Goal: Task Accomplishment & Management: Manage account settings

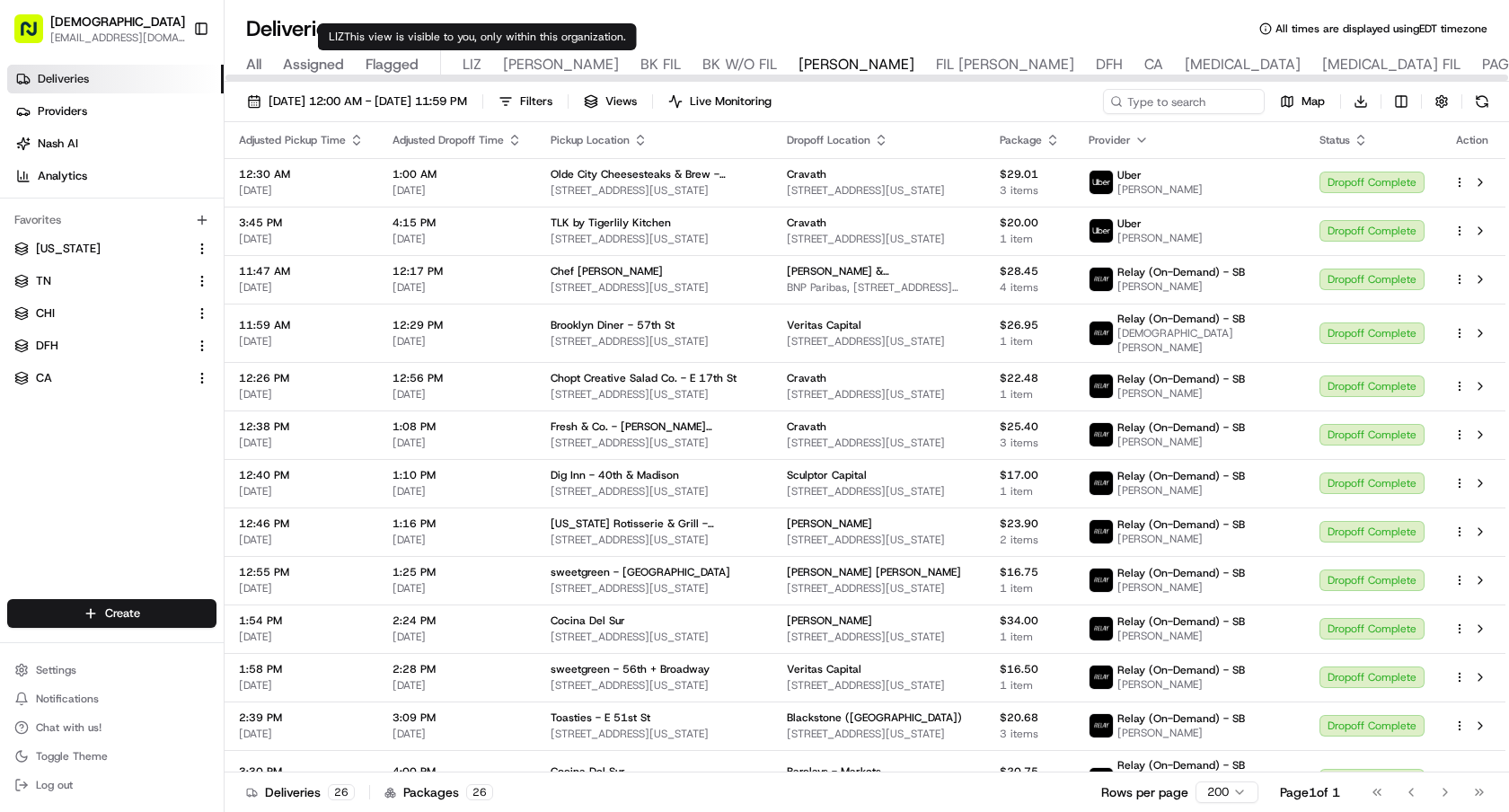
click at [467, 65] on span "LIZ" at bounding box center [472, 64] width 19 height 21
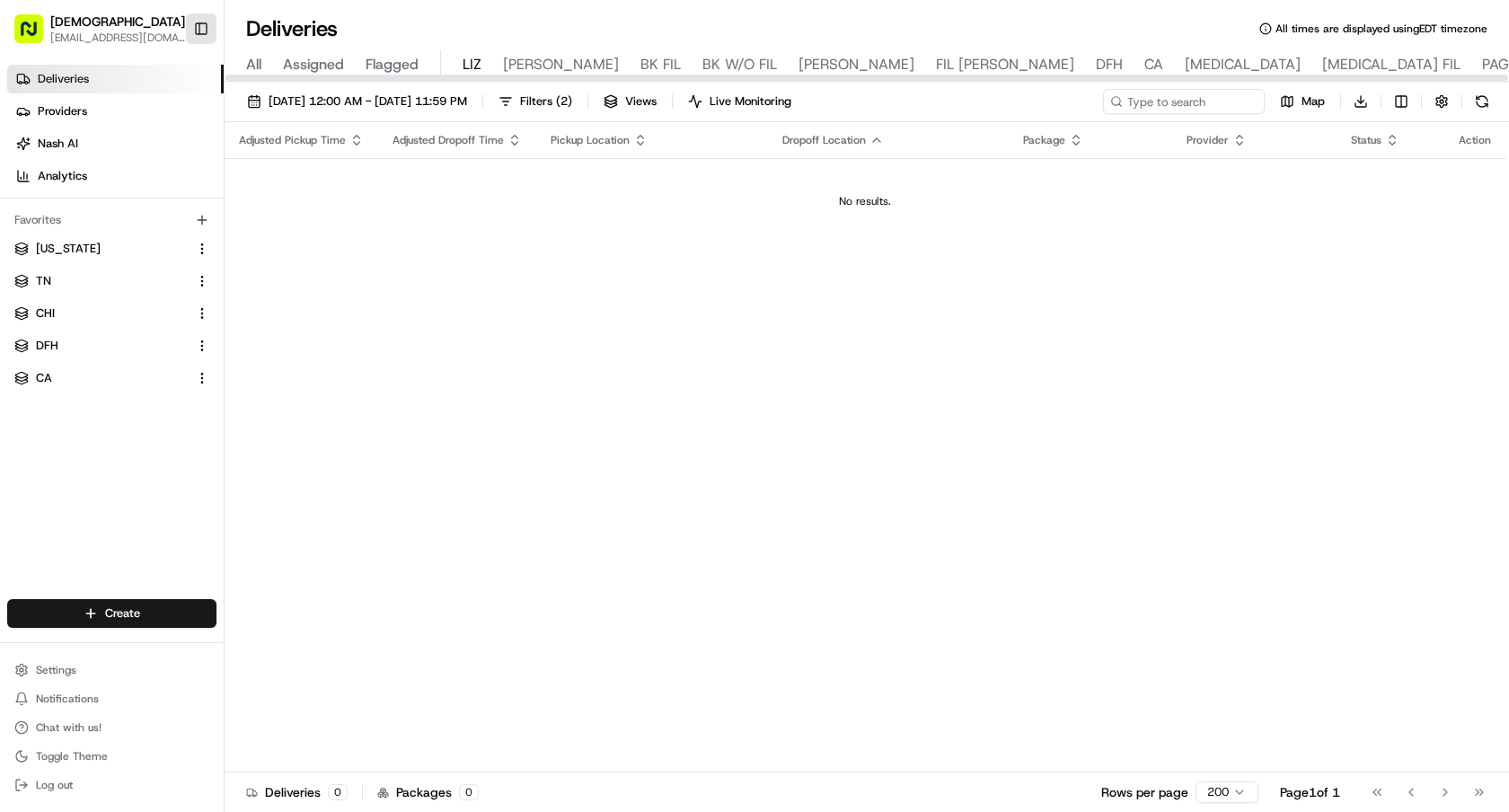
click at [206, 26] on button "Toggle Sidebar" at bounding box center [201, 28] width 30 height 30
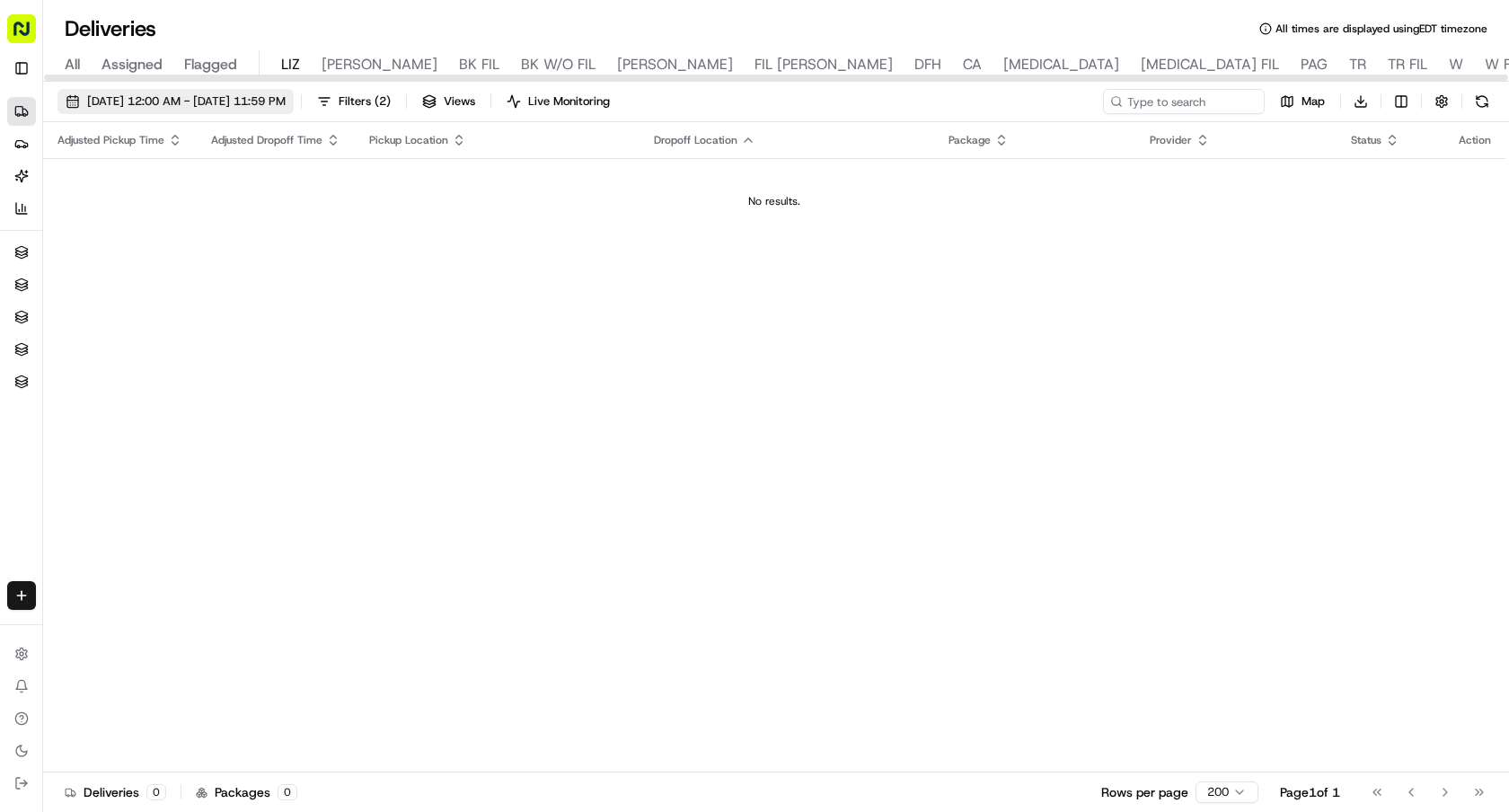
click at [267, 107] on span "[DATE] 12:00 AM - [DATE] 11:59 PM" at bounding box center [186, 102] width 198 height 17
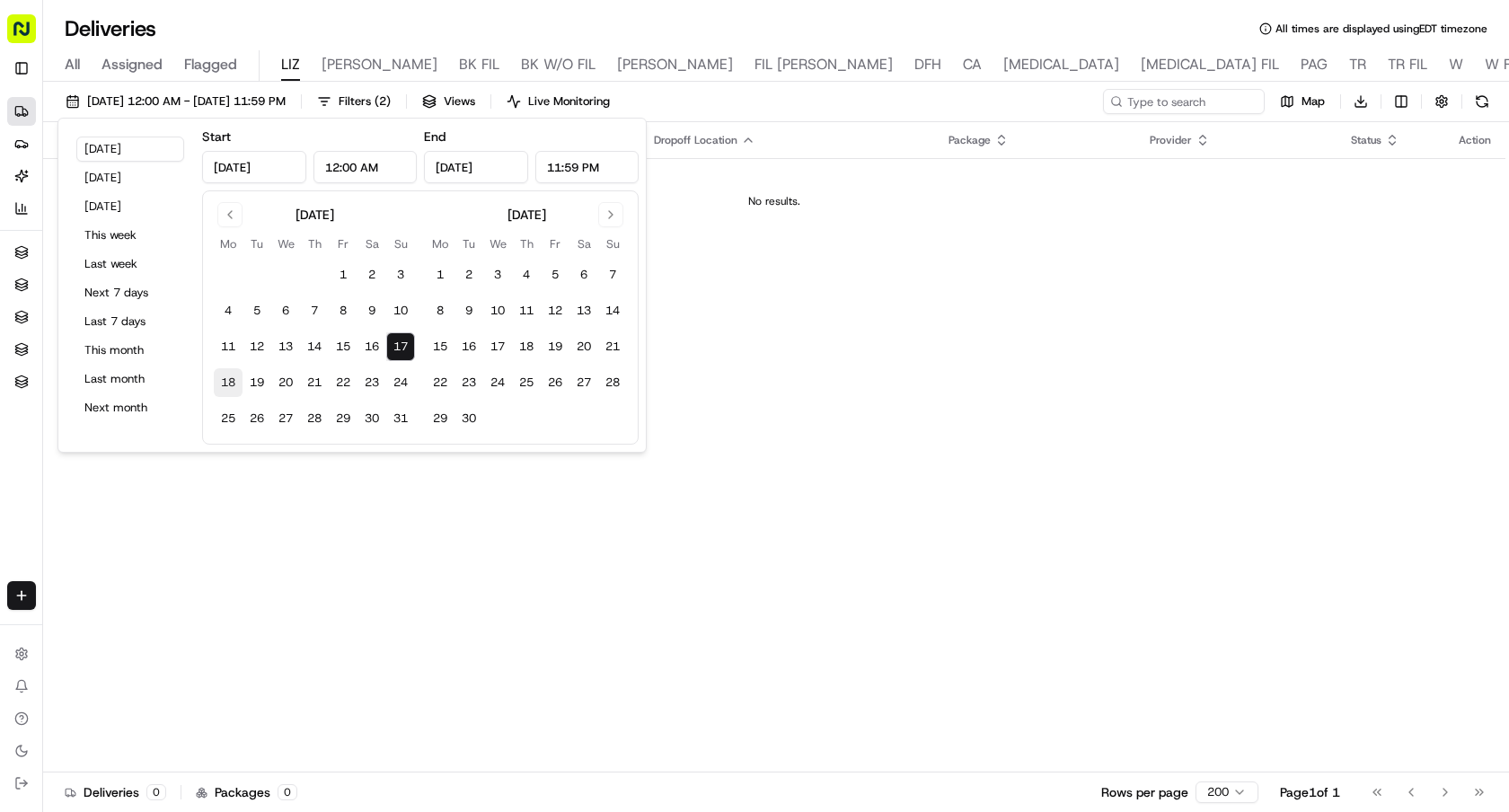
click at [235, 374] on button "18" at bounding box center [228, 382] width 28 height 28
type input "Aug 18, 2025"
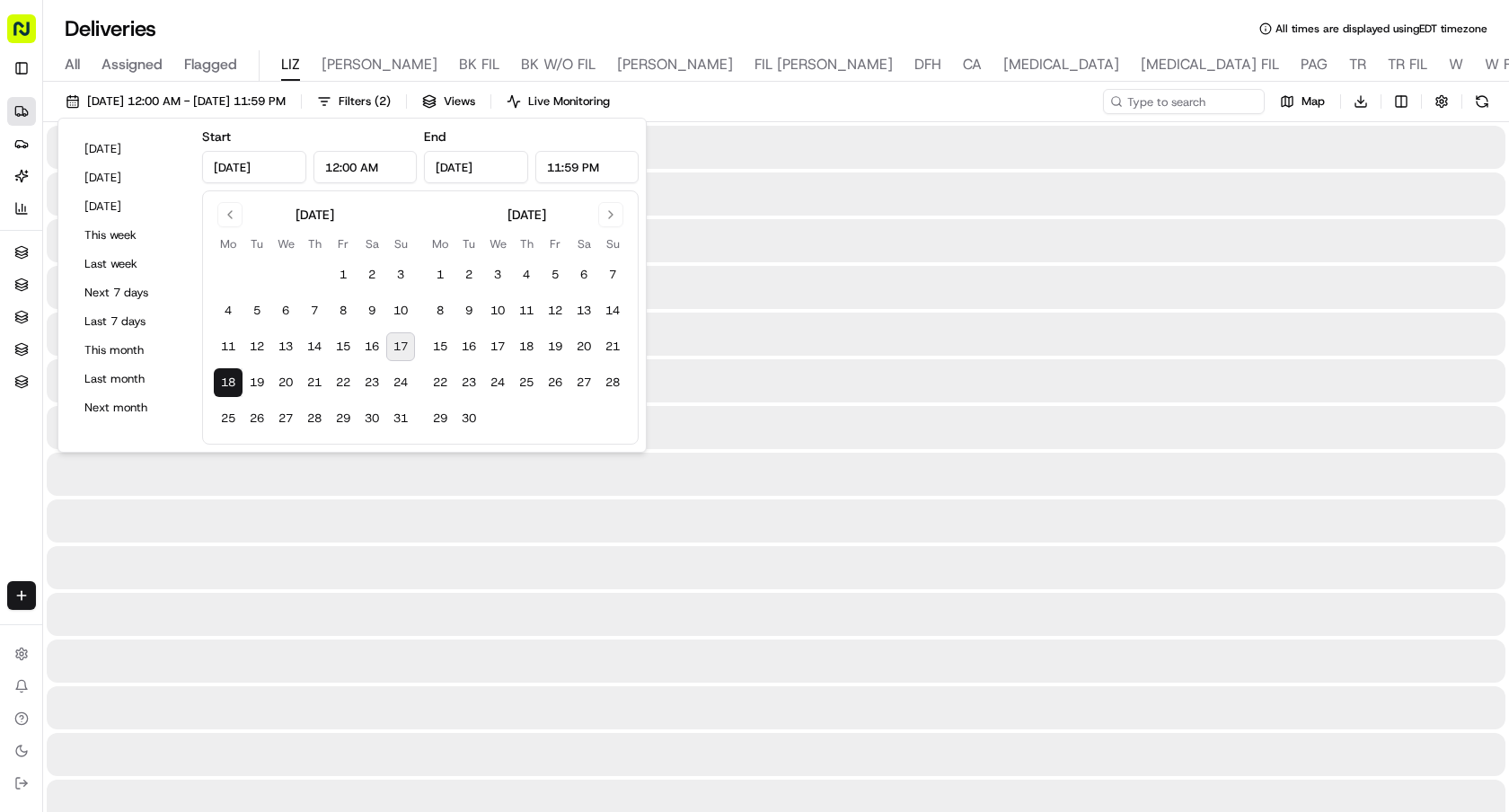
click at [235, 374] on button "18" at bounding box center [228, 382] width 28 height 28
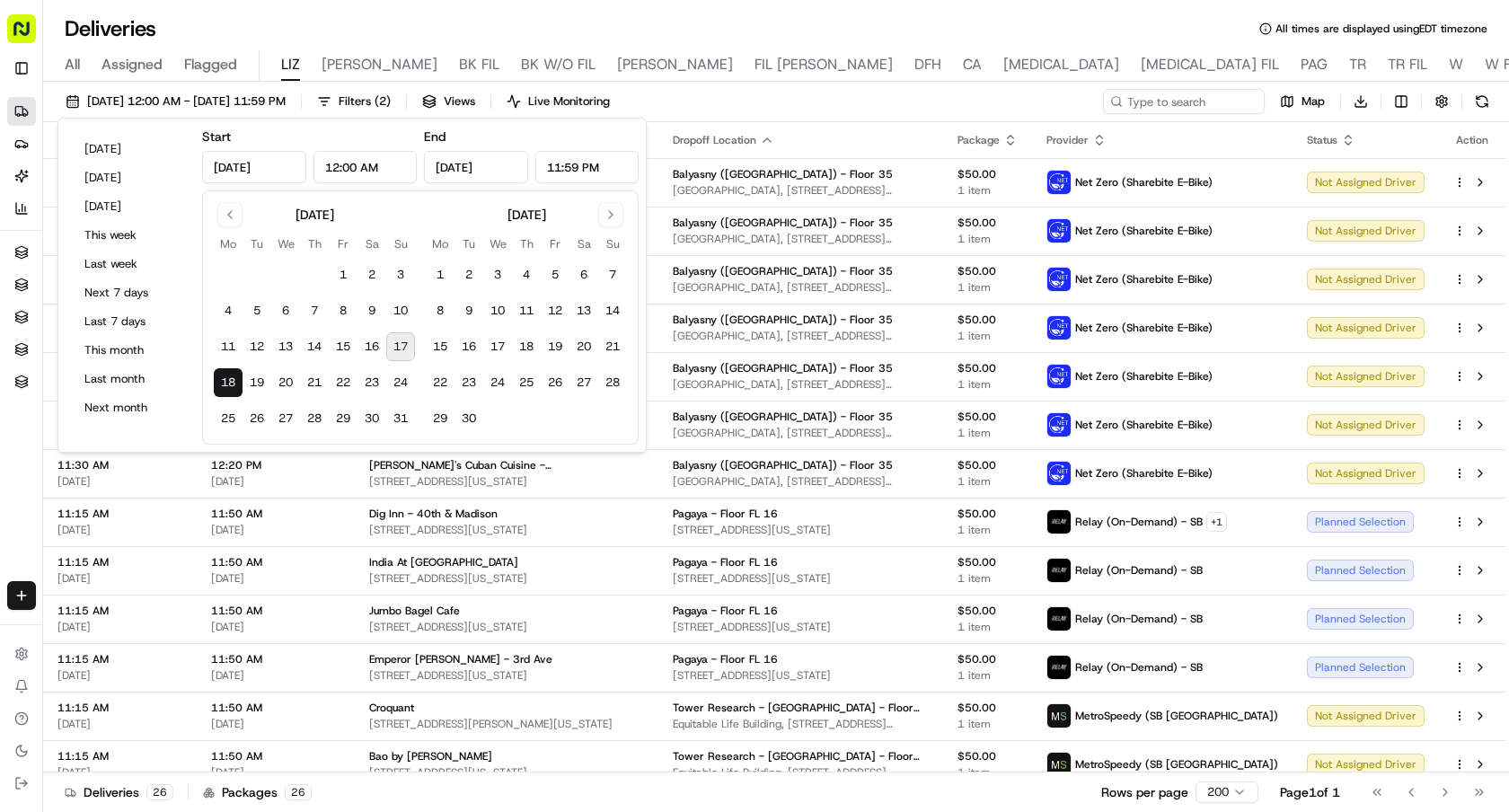
click at [522, 19] on div "Deliveries All times are displayed using EDT timezone" at bounding box center [776, 28] width 1466 height 28
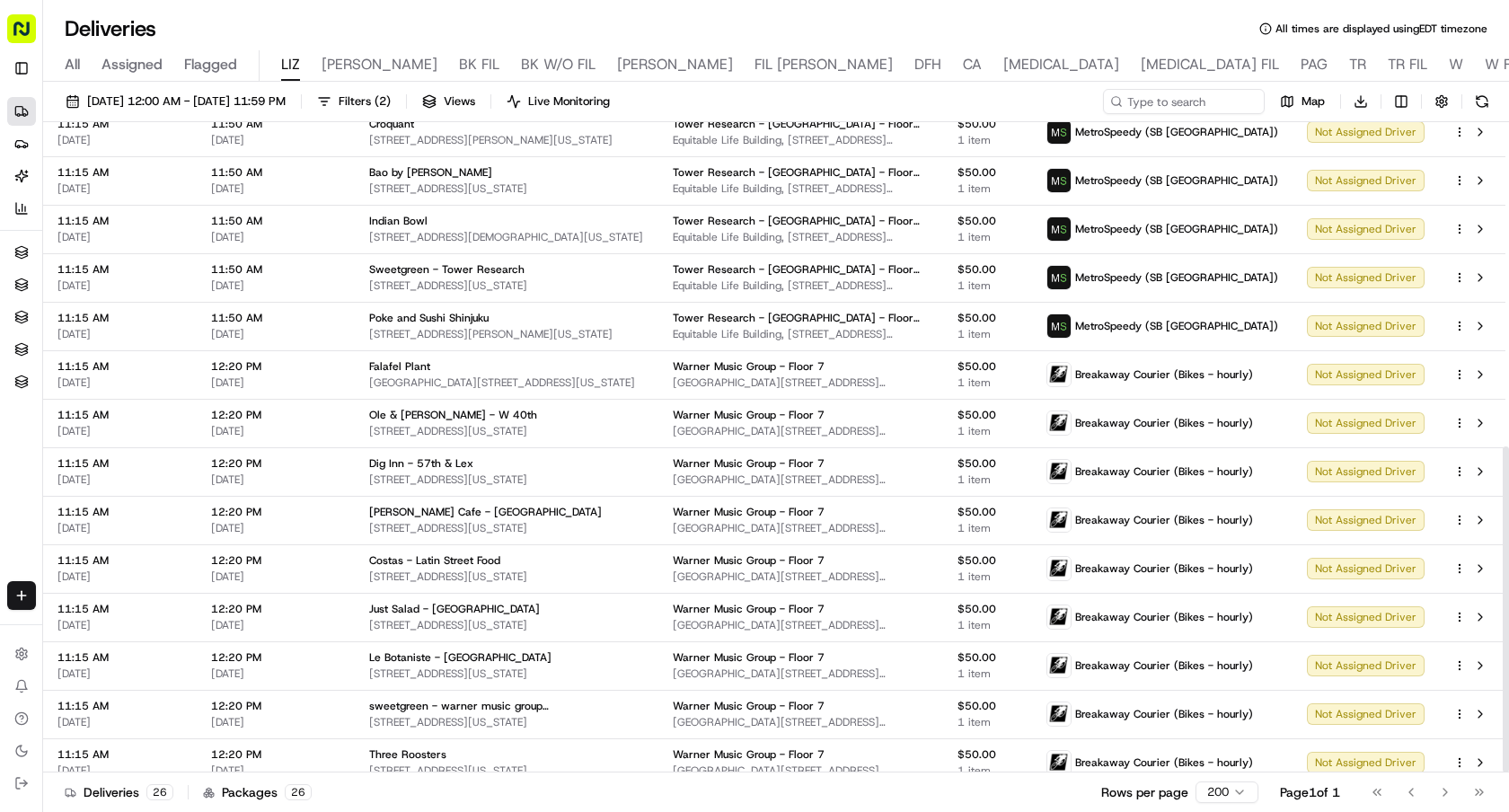
scroll to position [647, 0]
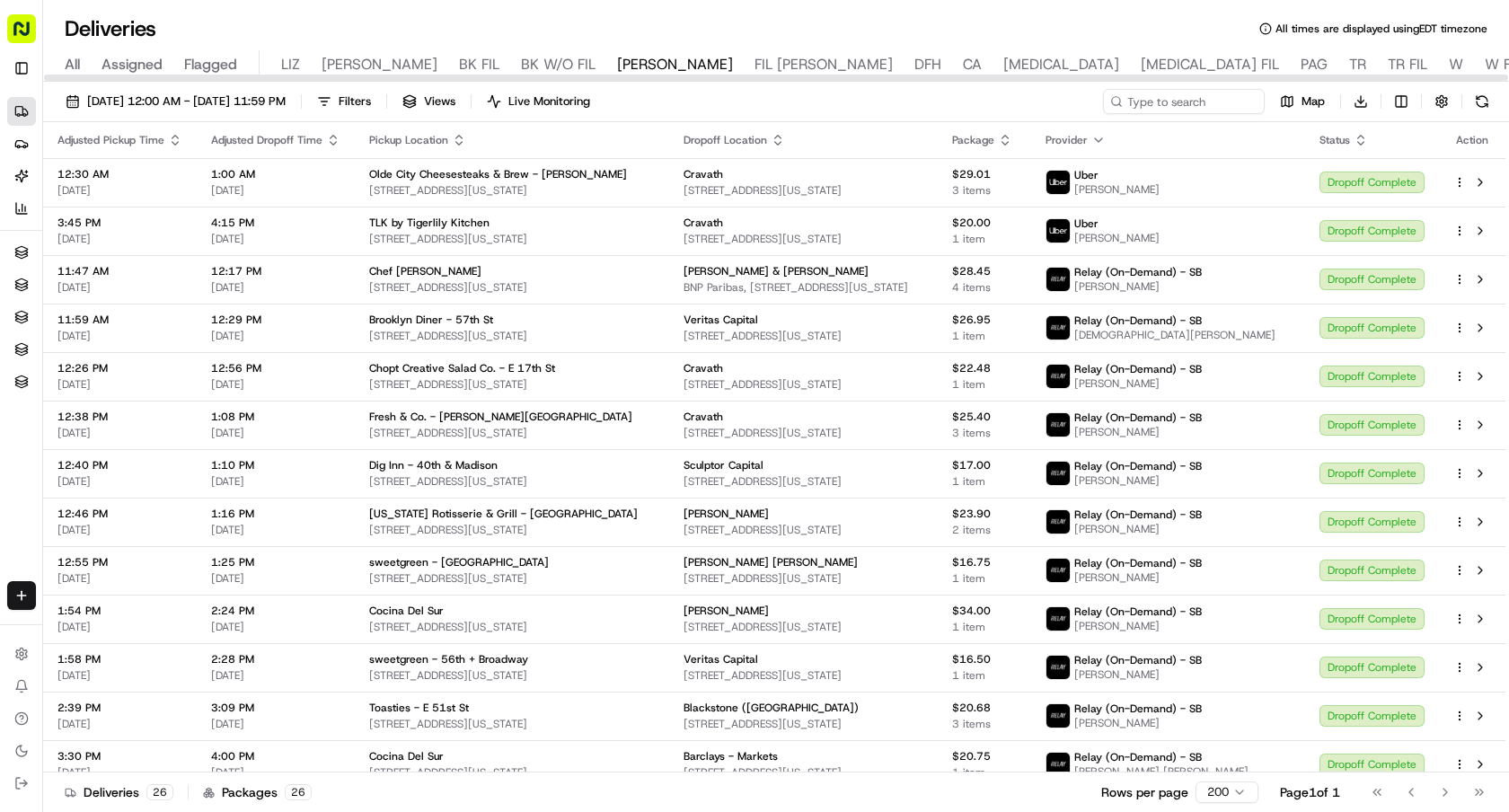
click at [1349, 66] on span "TR" at bounding box center [1358, 64] width 17 height 21
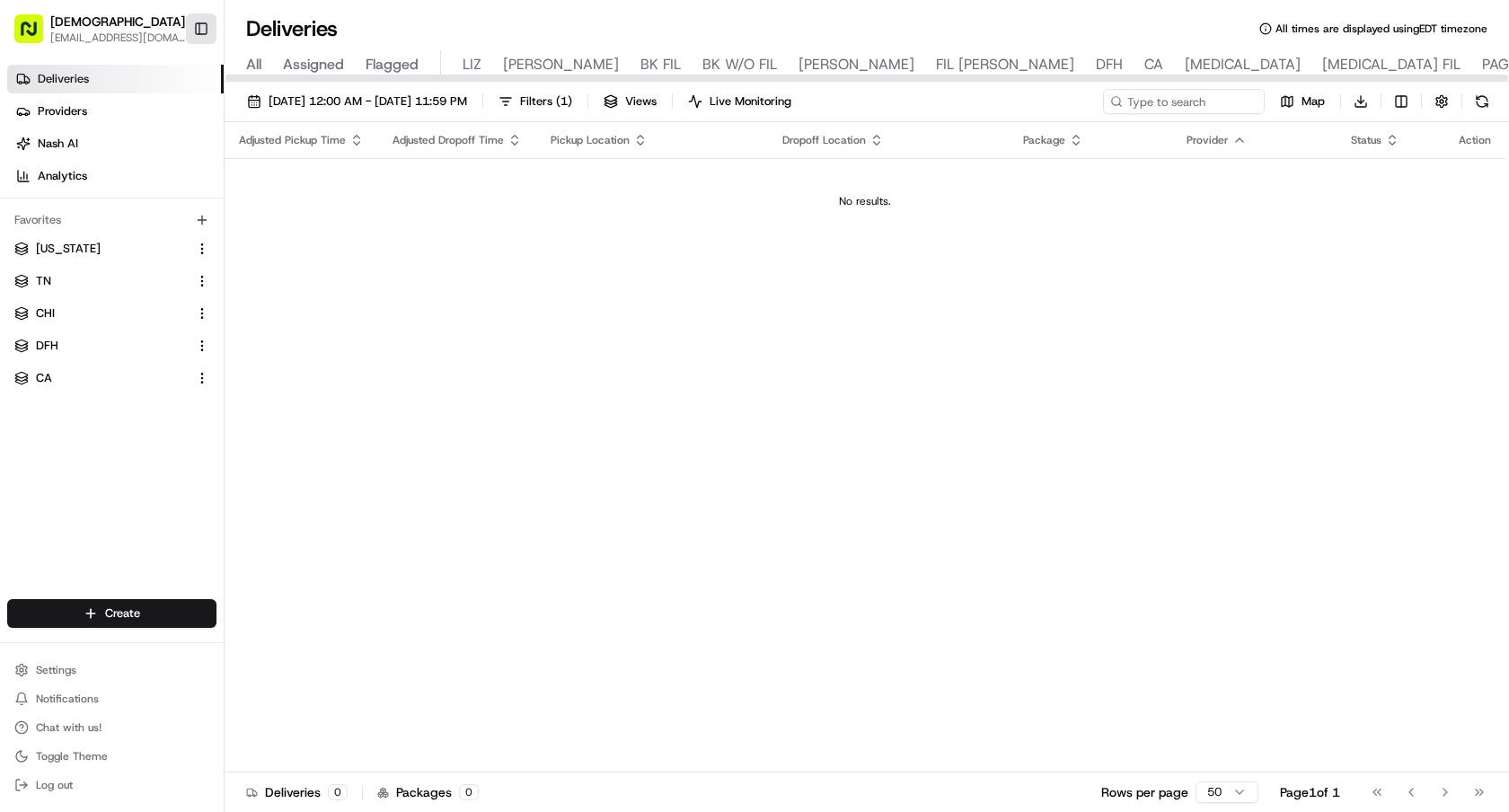
click at [199, 39] on button "Toggle Sidebar" at bounding box center [201, 28] width 30 height 30
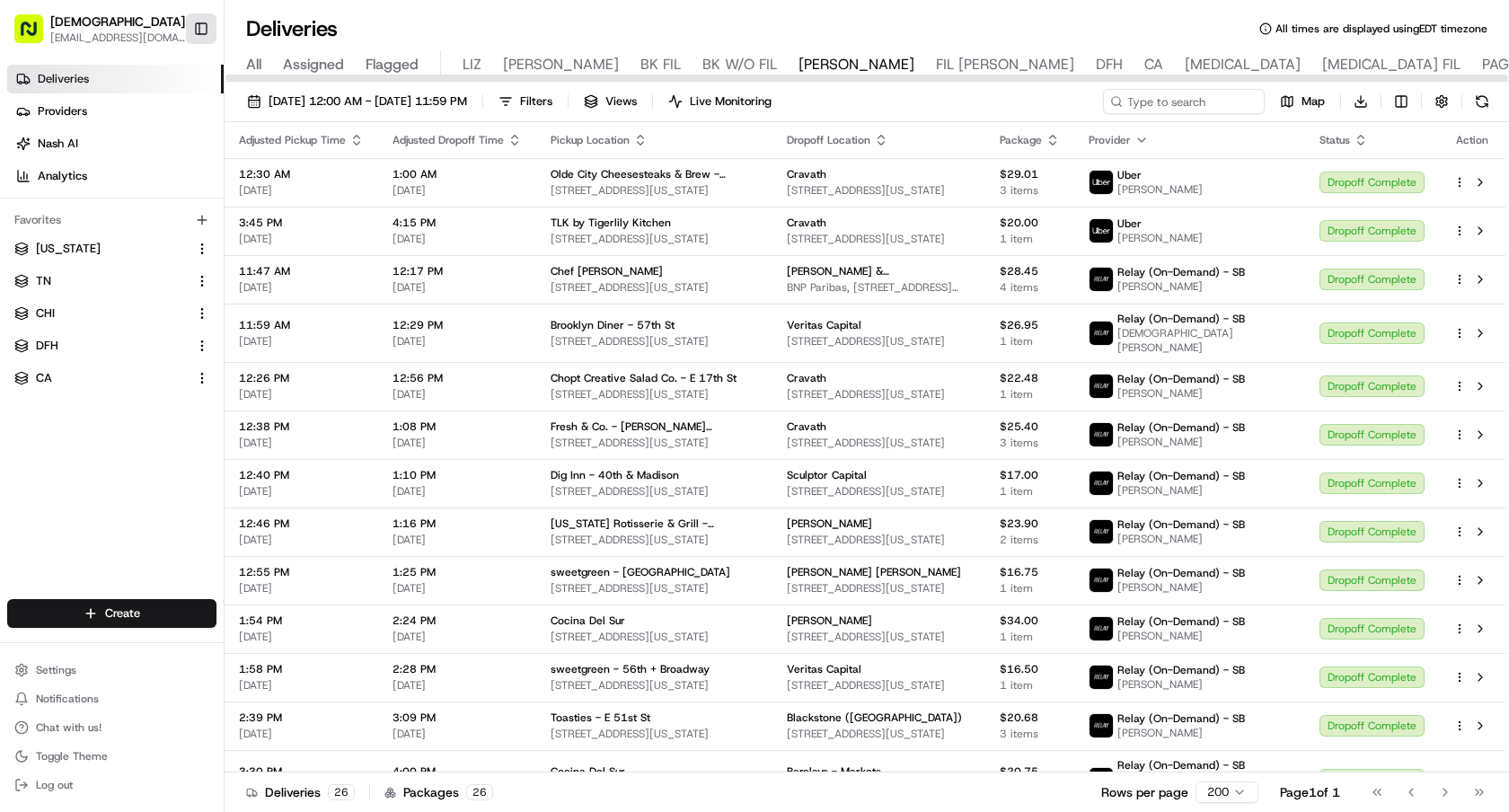
click at [200, 26] on button "Toggle Sidebar" at bounding box center [201, 28] width 30 height 30
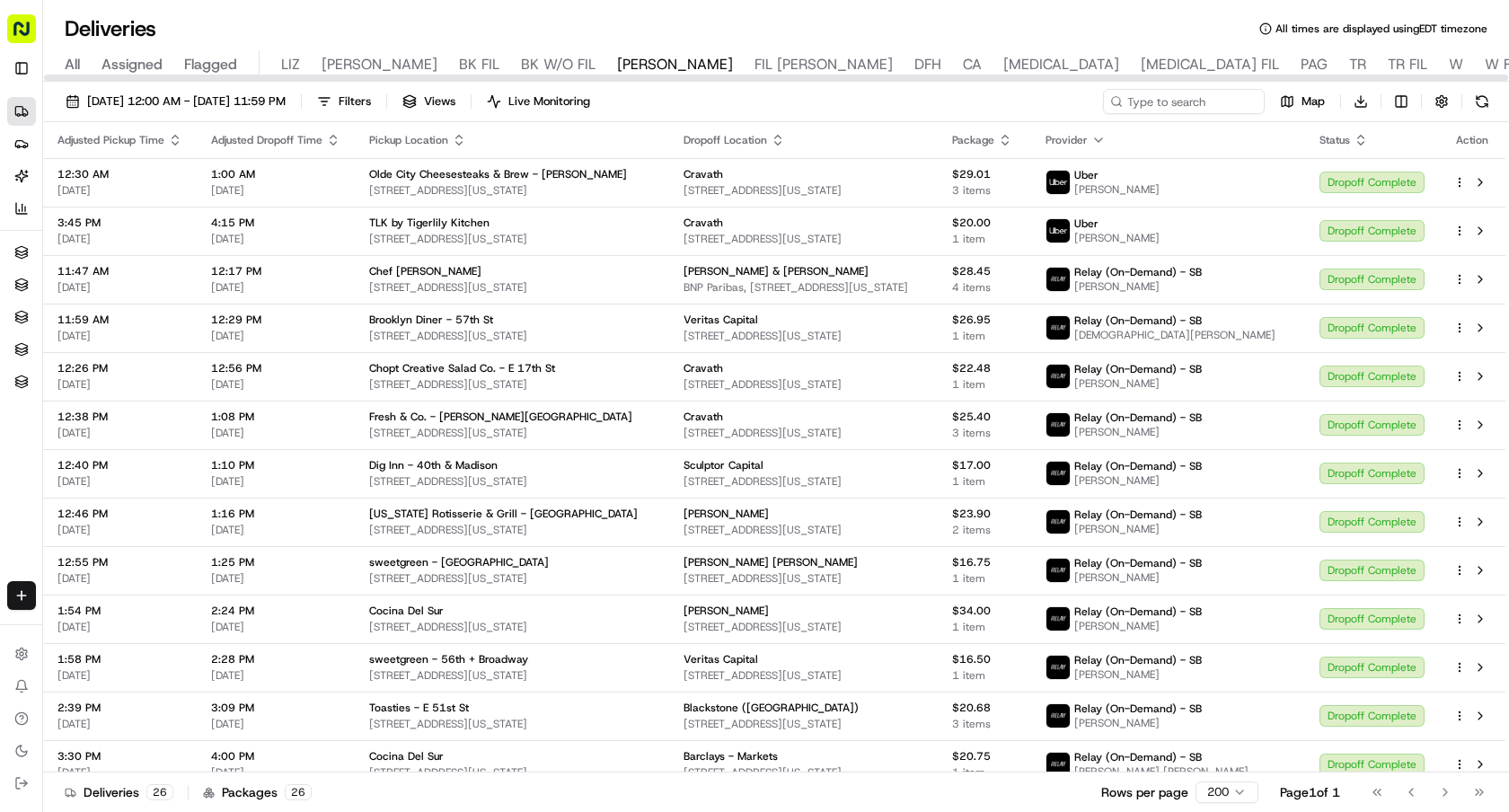
click at [491, 76] on div at bounding box center [776, 77] width 1464 height 6
click at [521, 57] on span "BK W/O FIL" at bounding box center [558, 64] width 74 height 21
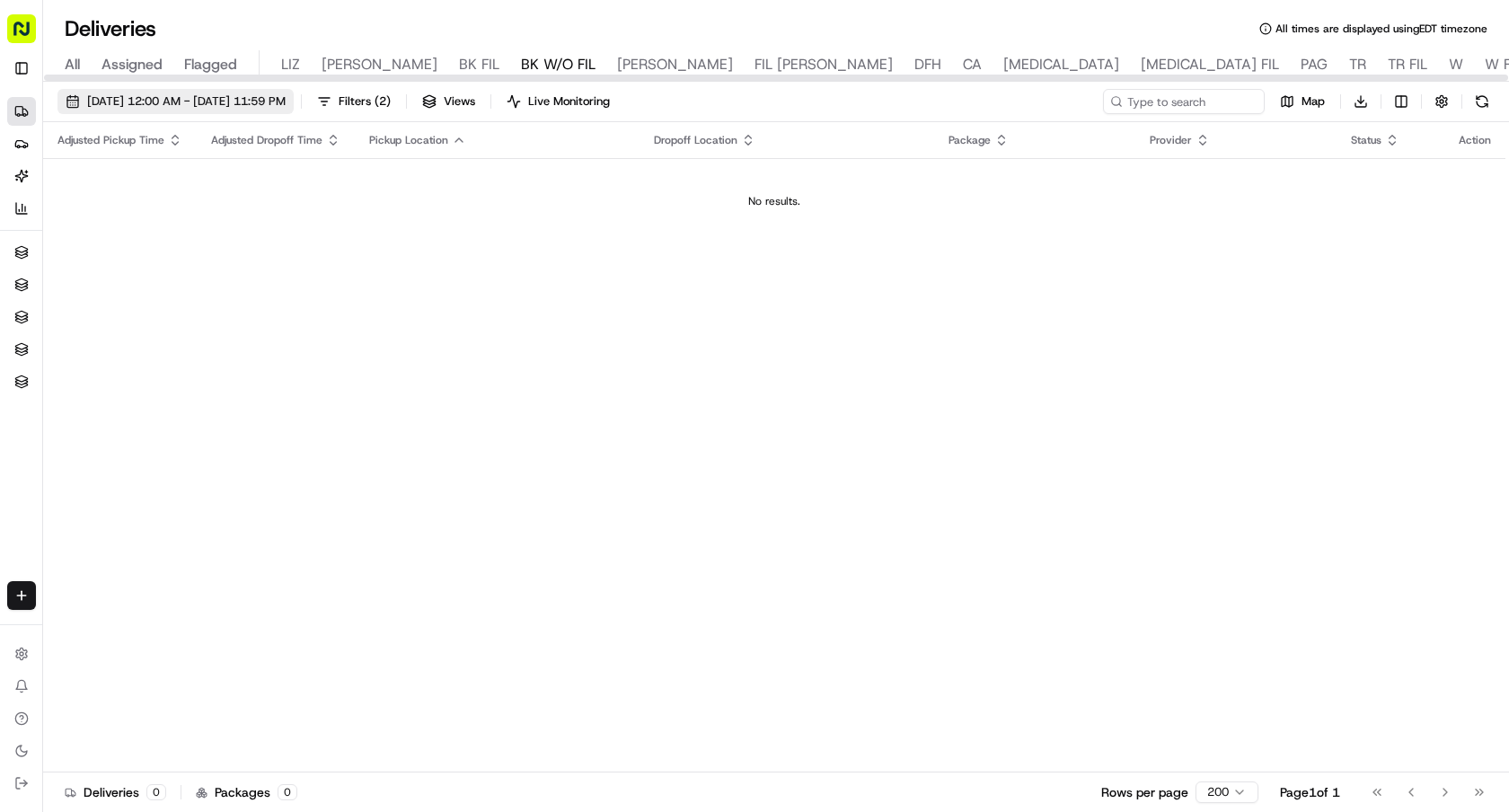
click at [228, 104] on span "[DATE] 12:00 AM - [DATE] 11:59 PM" at bounding box center [186, 102] width 198 height 17
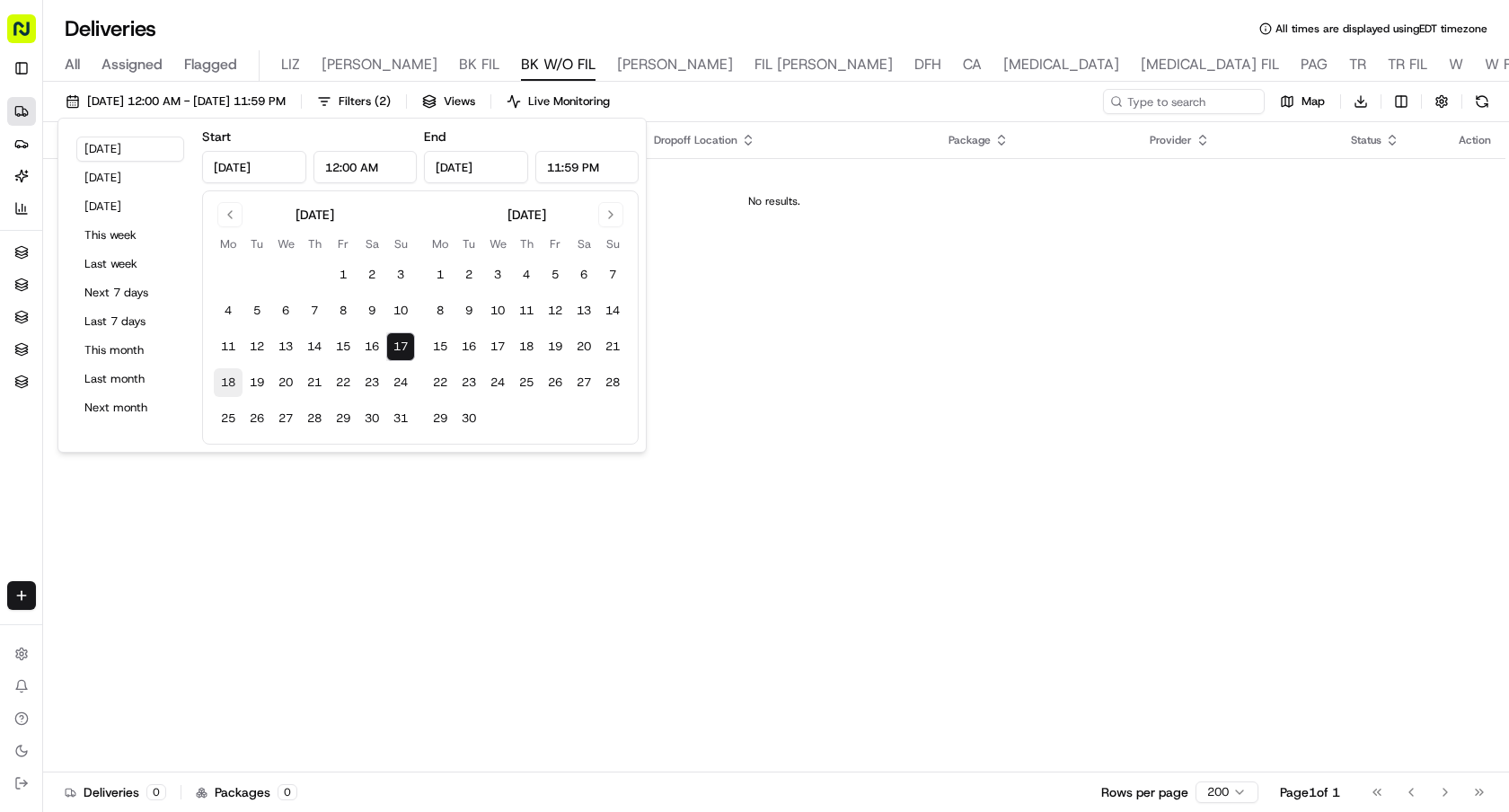
click at [232, 384] on button "18" at bounding box center [228, 382] width 28 height 28
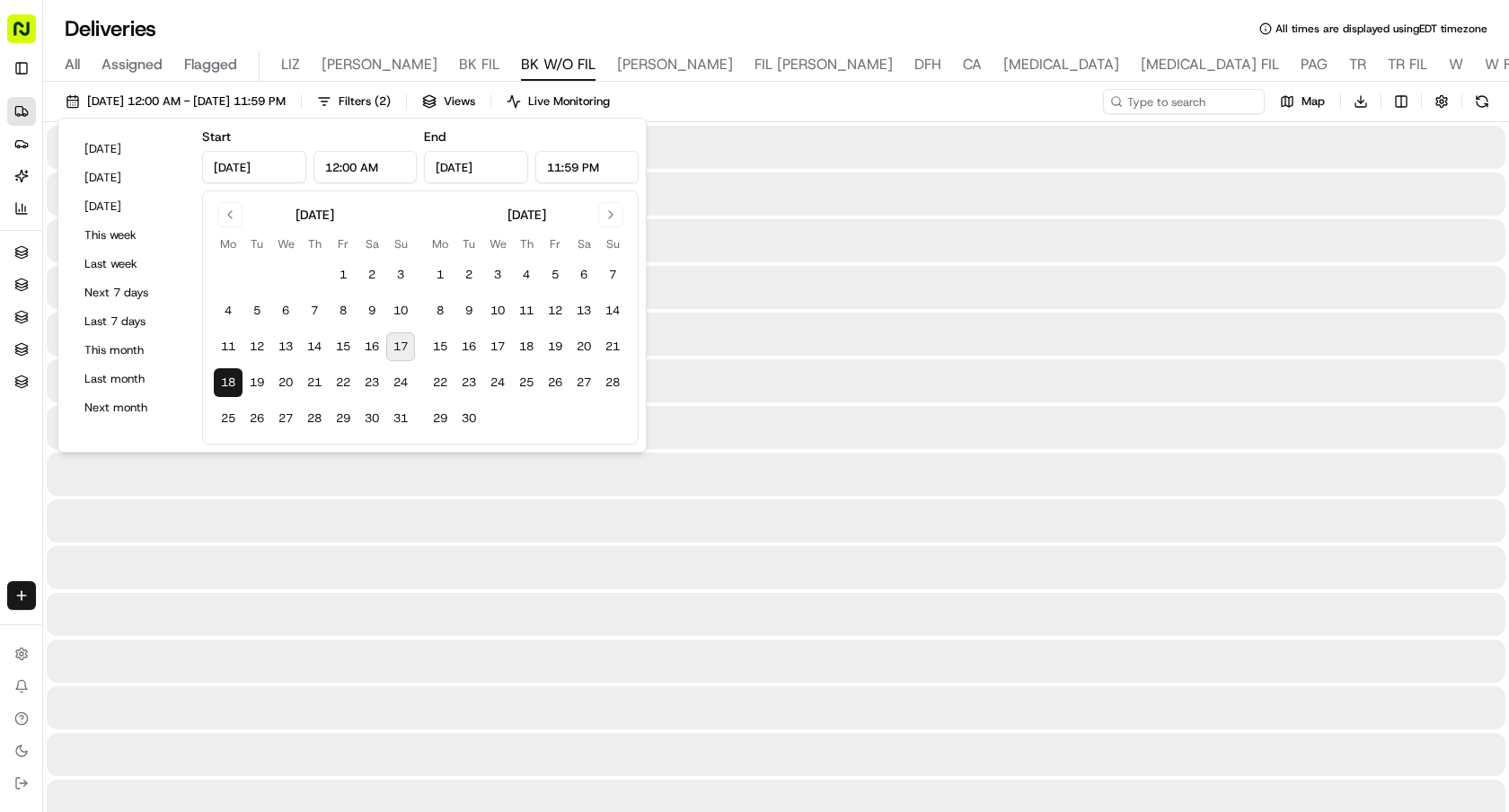
type input "Aug 18, 2025"
click at [232, 384] on button "18" at bounding box center [228, 382] width 28 height 28
click at [1228, 100] on input at bounding box center [1157, 101] width 216 height 25
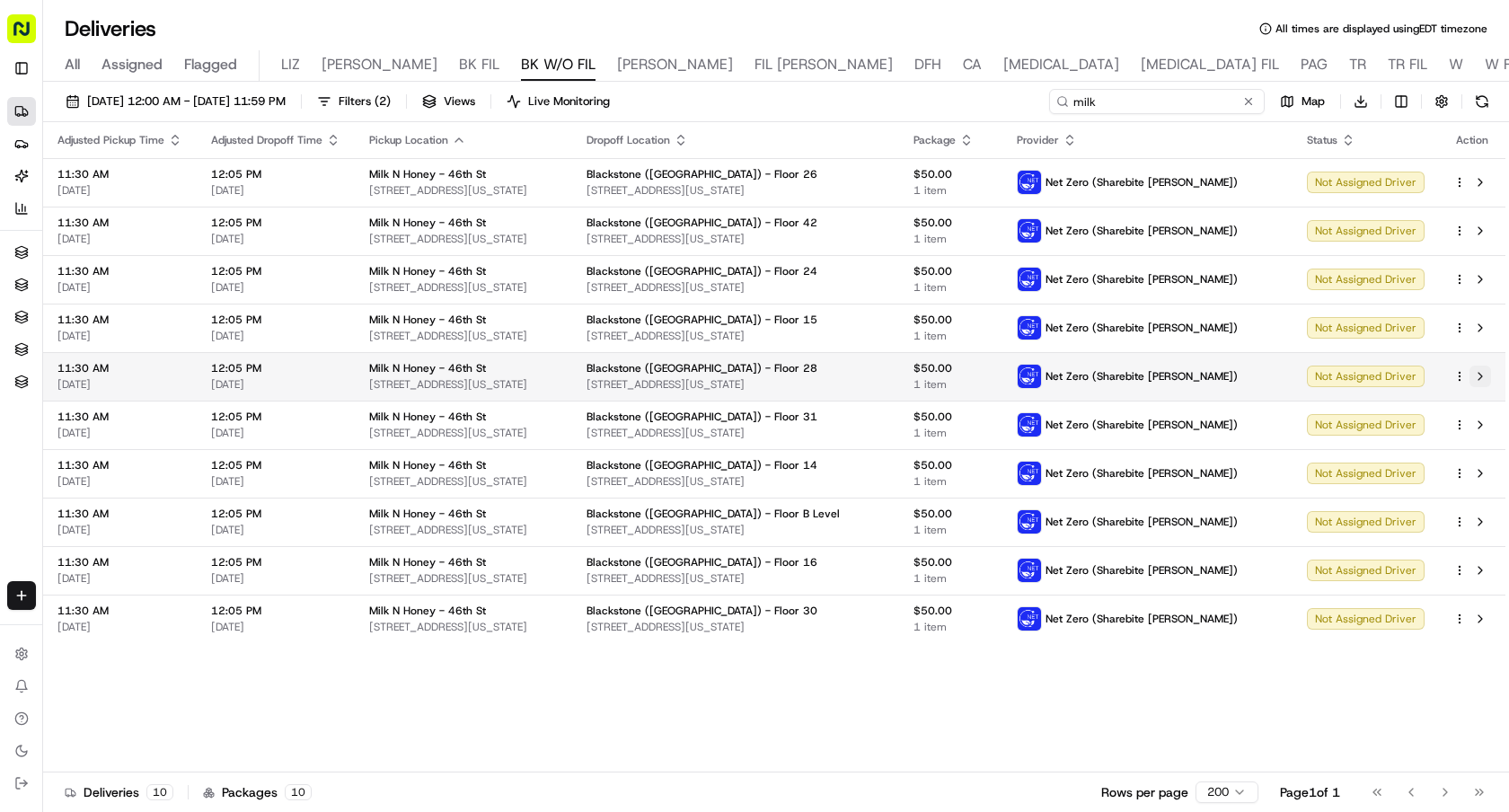
type input "milk"
click at [1483, 378] on button at bounding box center [1480, 375] width 21 height 21
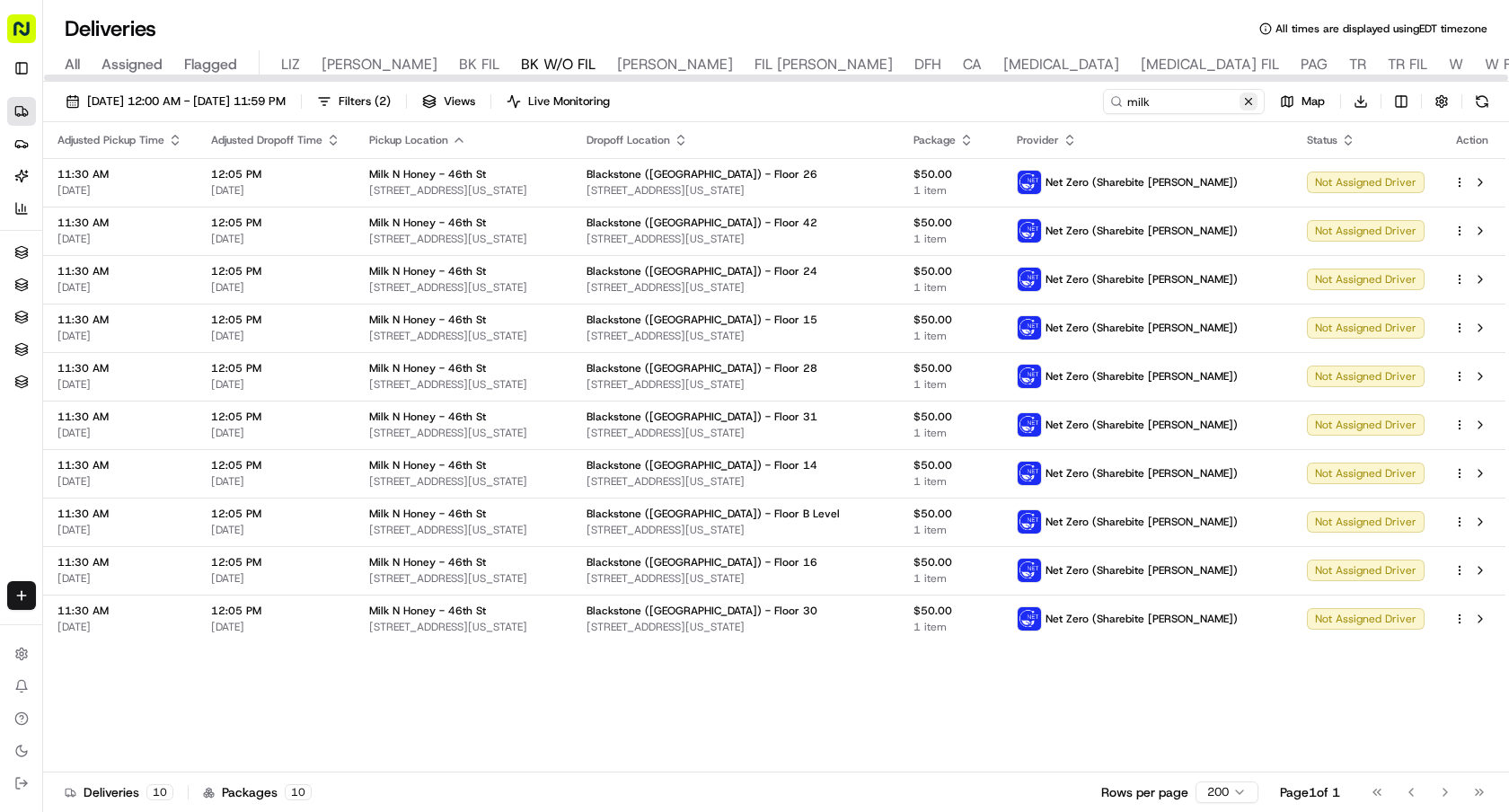
click at [1252, 100] on button at bounding box center [1249, 102] width 18 height 18
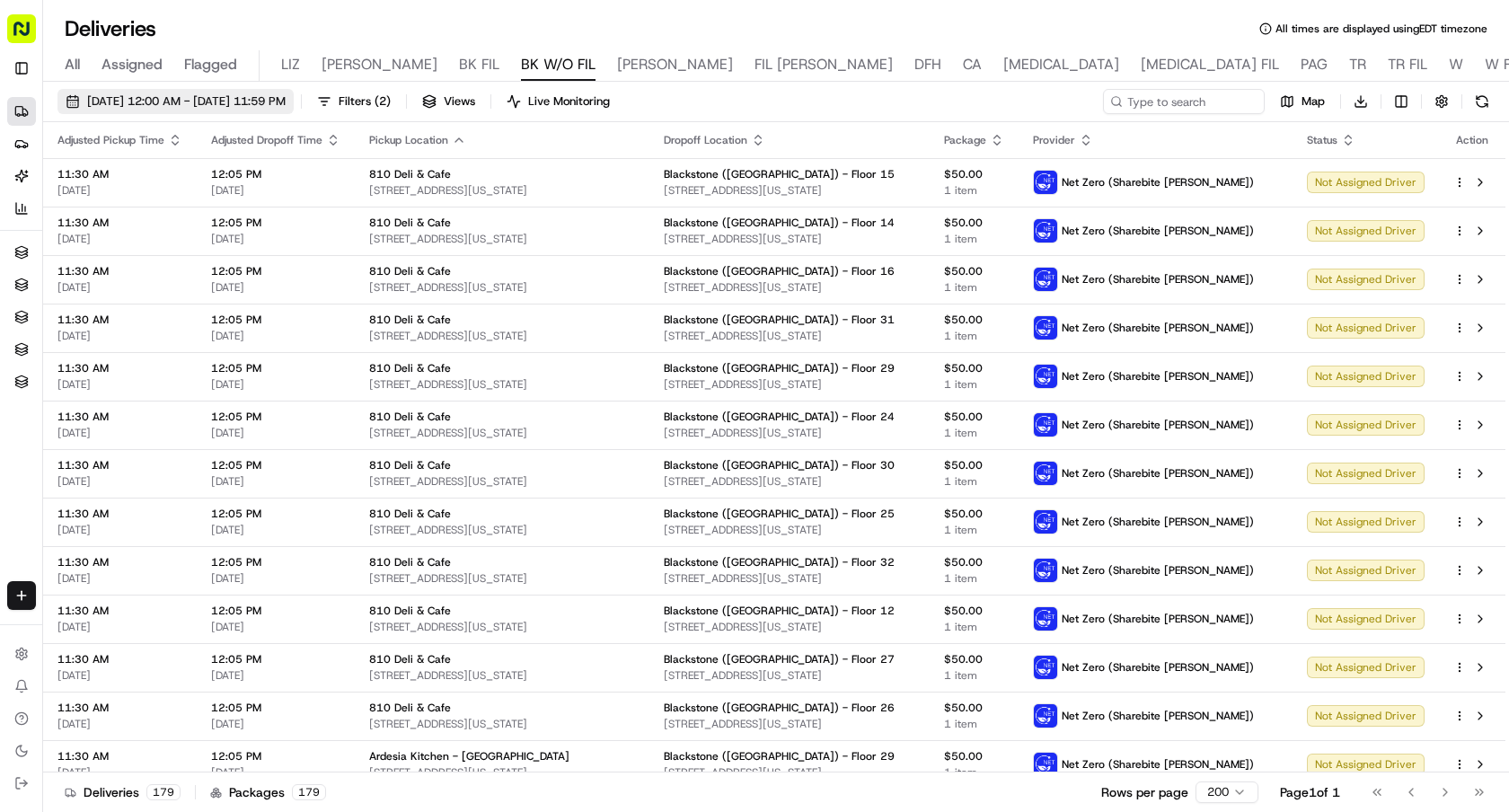
click at [294, 111] on button "08/18/2025 12:00 AM - 08/18/2025 11:59 PM" at bounding box center [175, 101] width 236 height 25
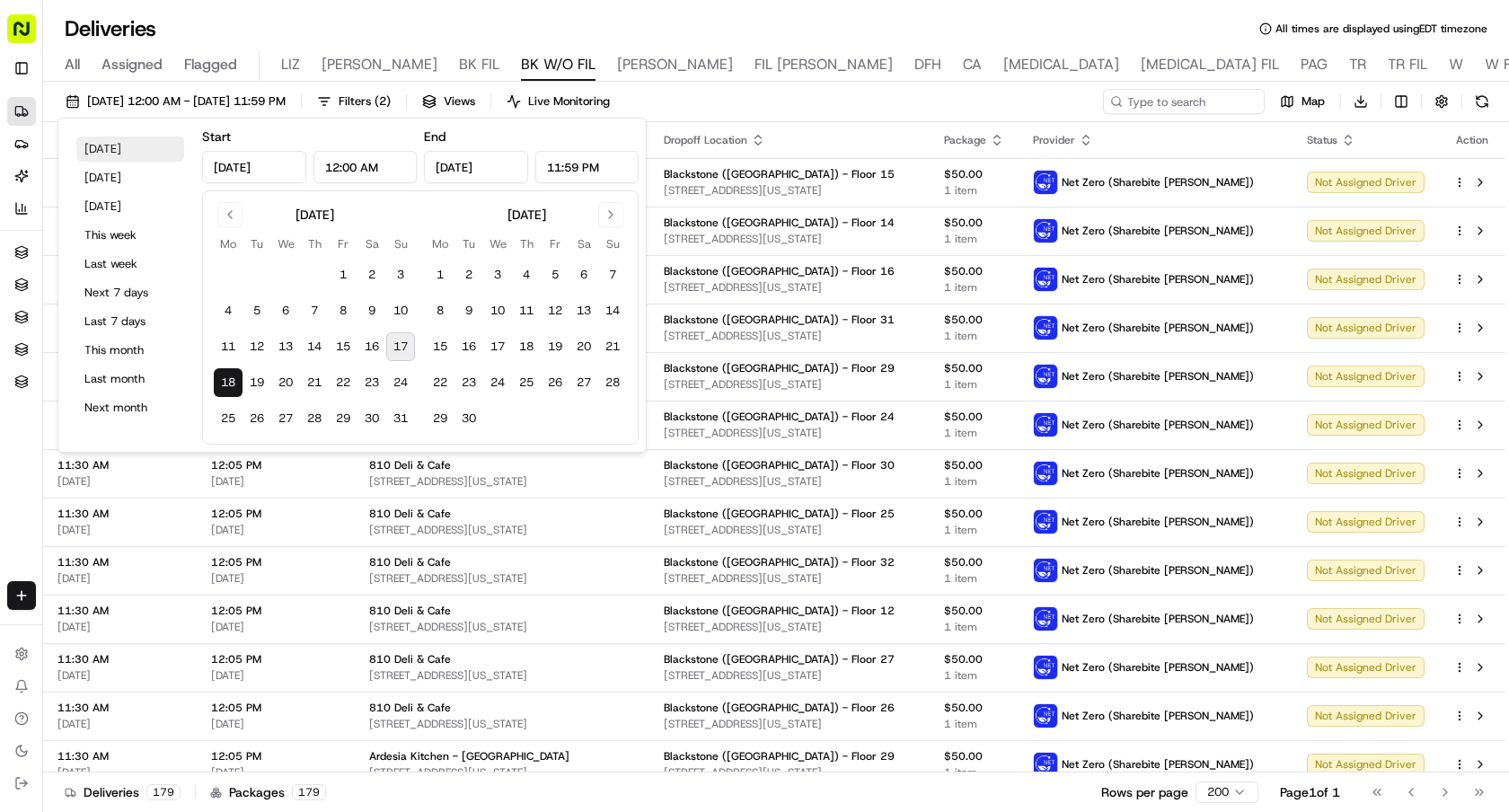
click at [155, 160] on button "Today" at bounding box center [129, 149] width 107 height 25
type input "Aug 17, 2025"
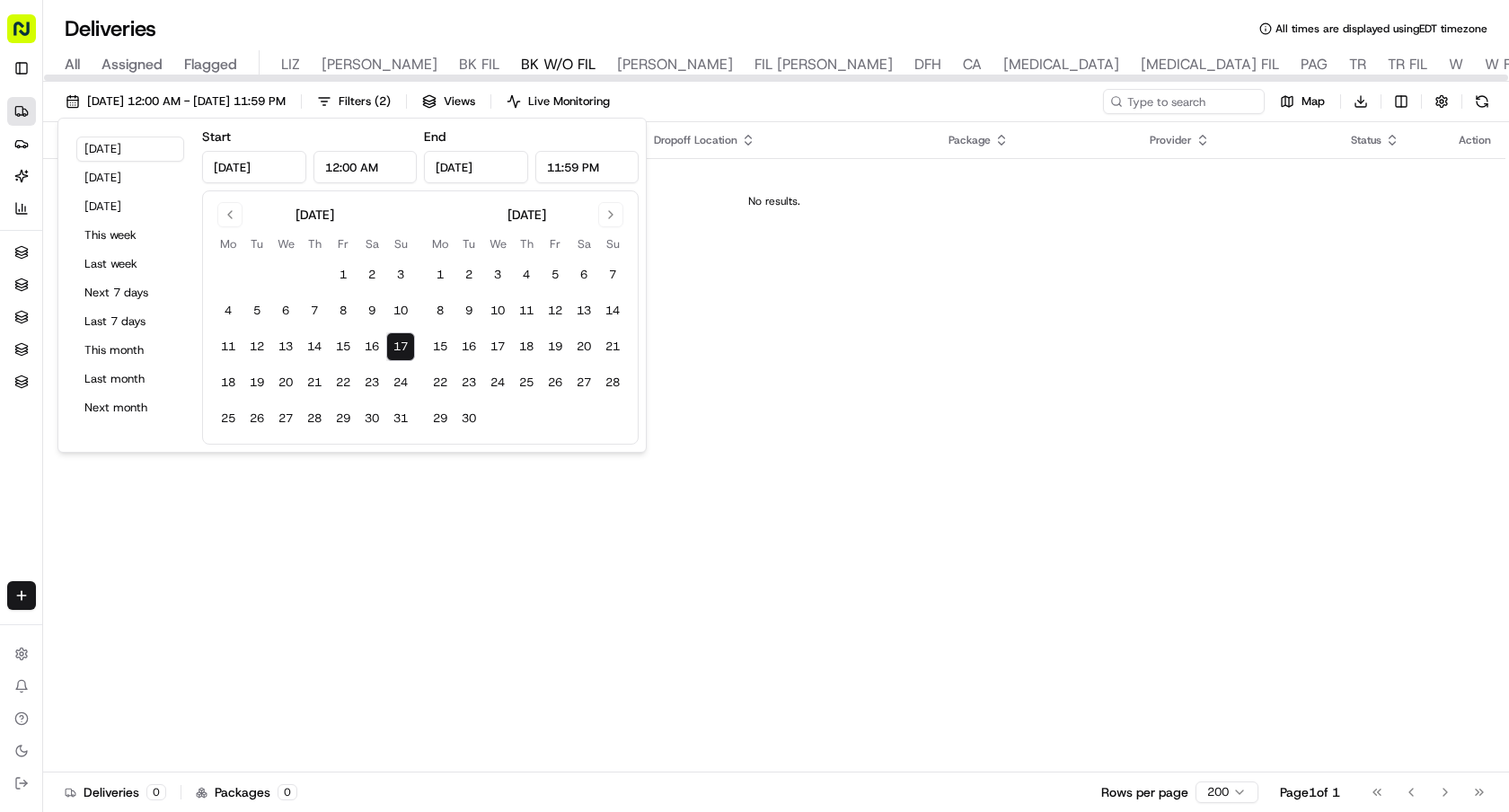
click at [423, 23] on div "Deliveries All times are displayed using EDT timezone" at bounding box center [776, 28] width 1466 height 28
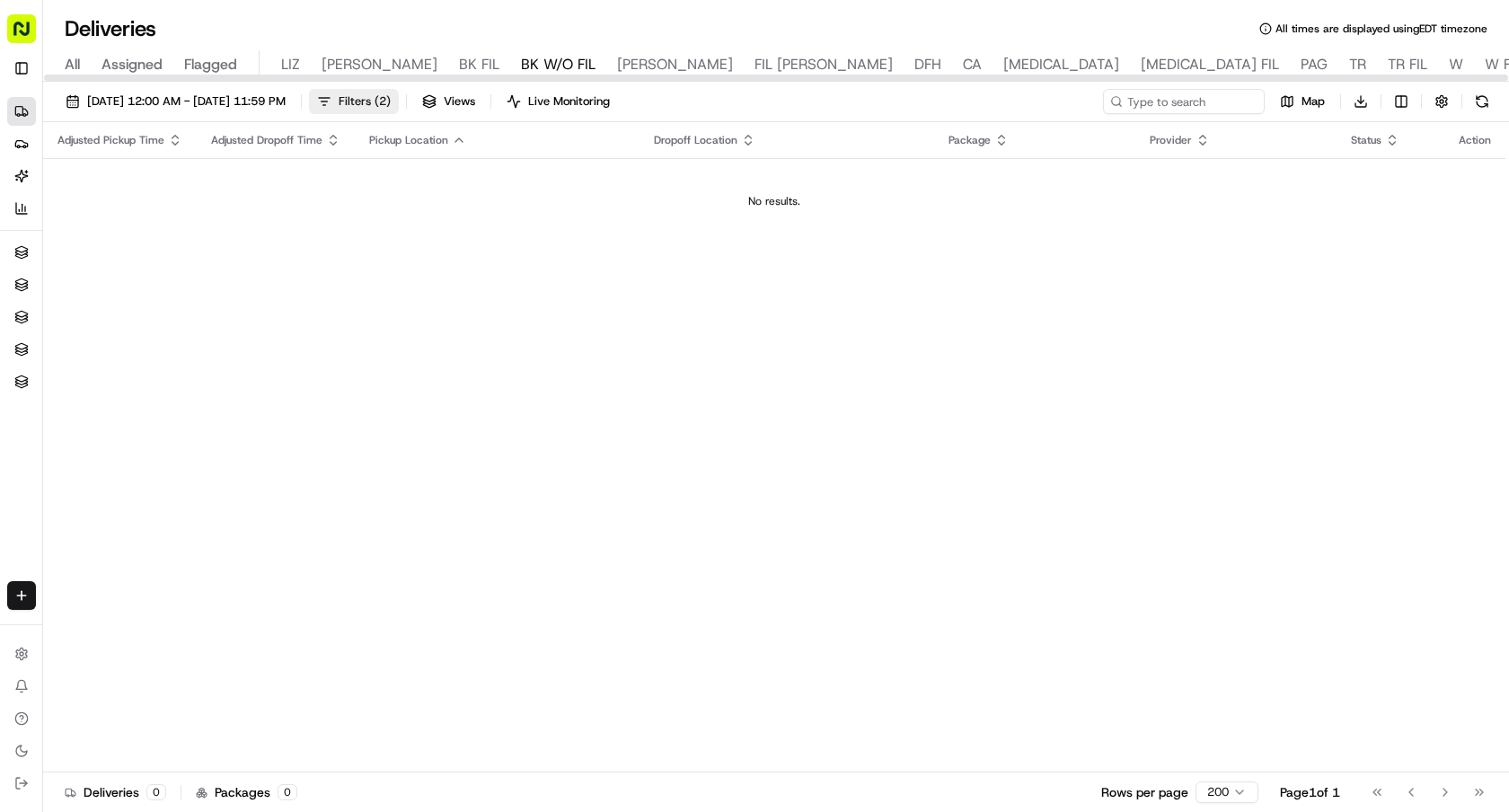
click at [391, 108] on span "Filters ( 2 )" at bounding box center [364, 102] width 52 height 17
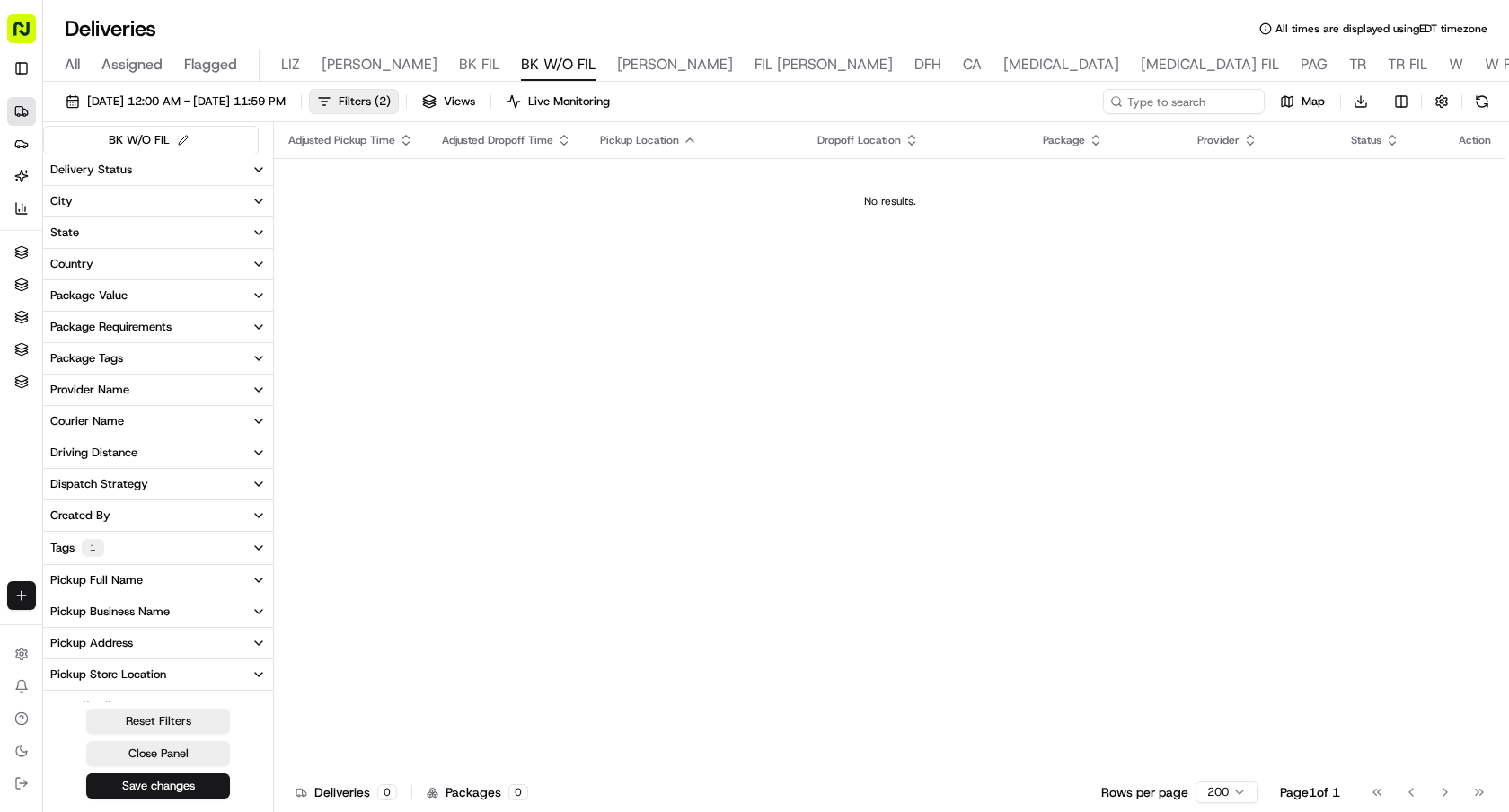
click at [131, 391] on button "Provider Name" at bounding box center [158, 389] width 230 height 30
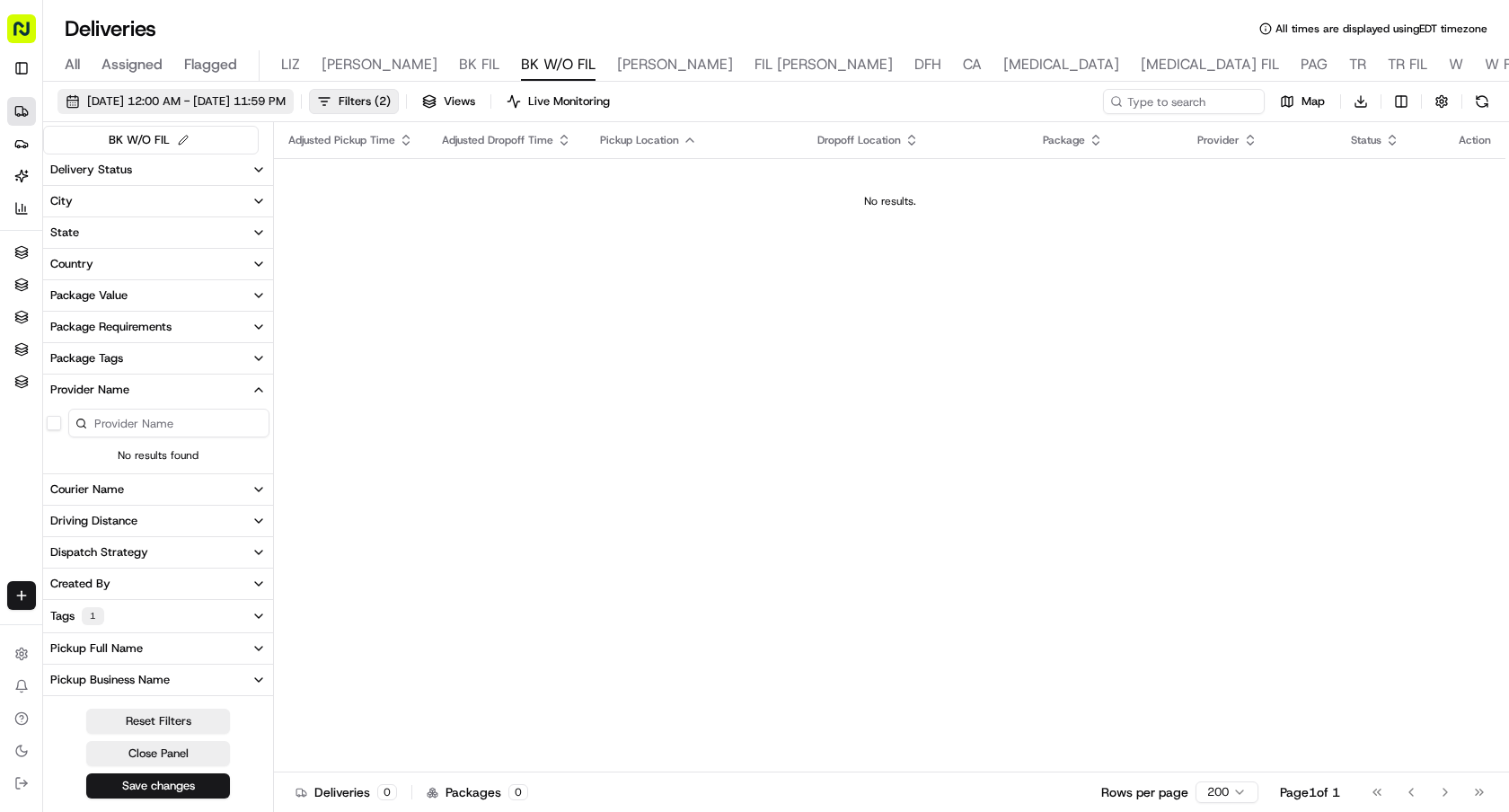
click at [285, 107] on span "[DATE] 12:00 AM - [DATE] 11:59 PM" at bounding box center [186, 102] width 198 height 17
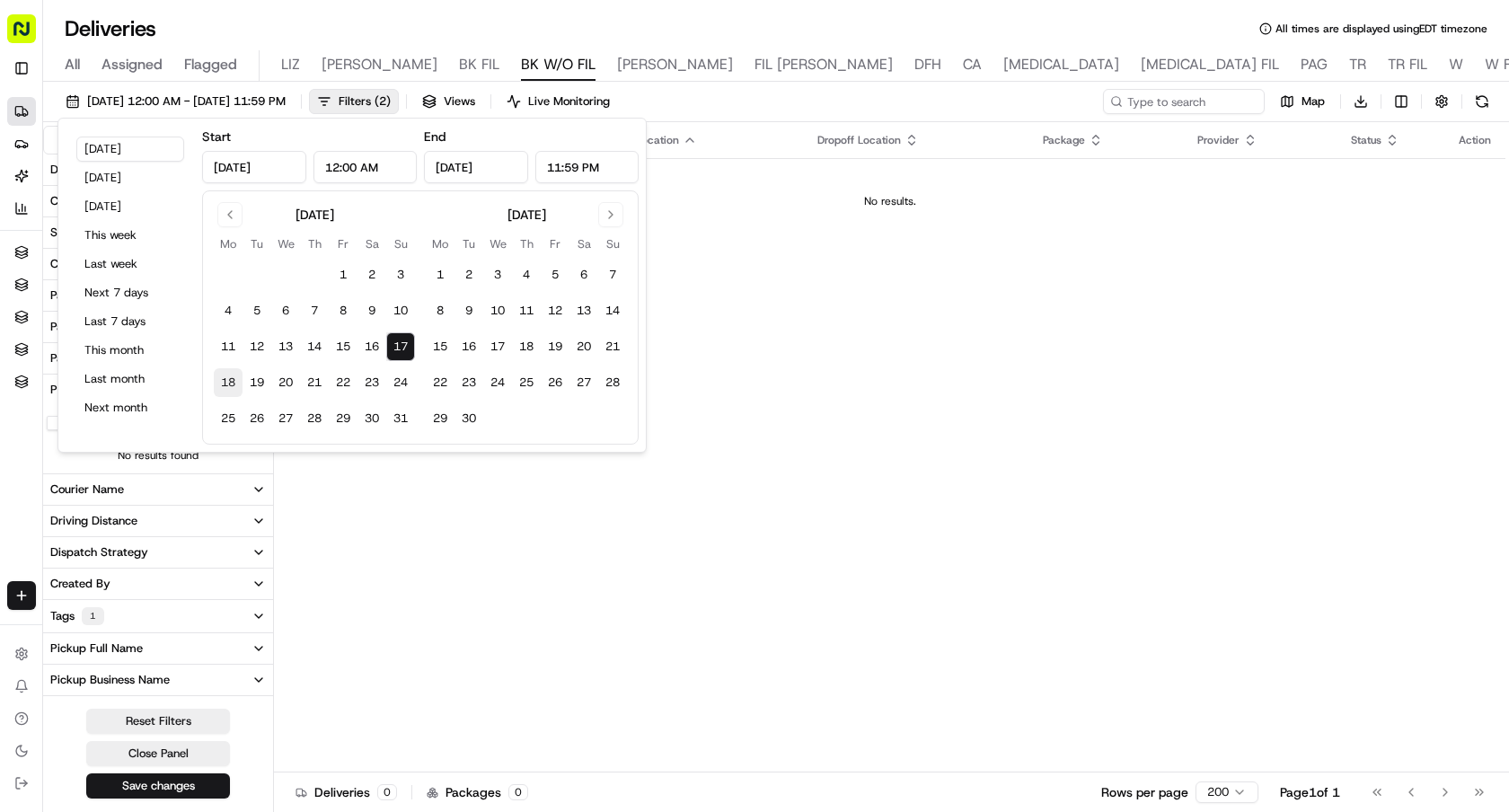
click at [222, 388] on button "18" at bounding box center [228, 382] width 28 height 28
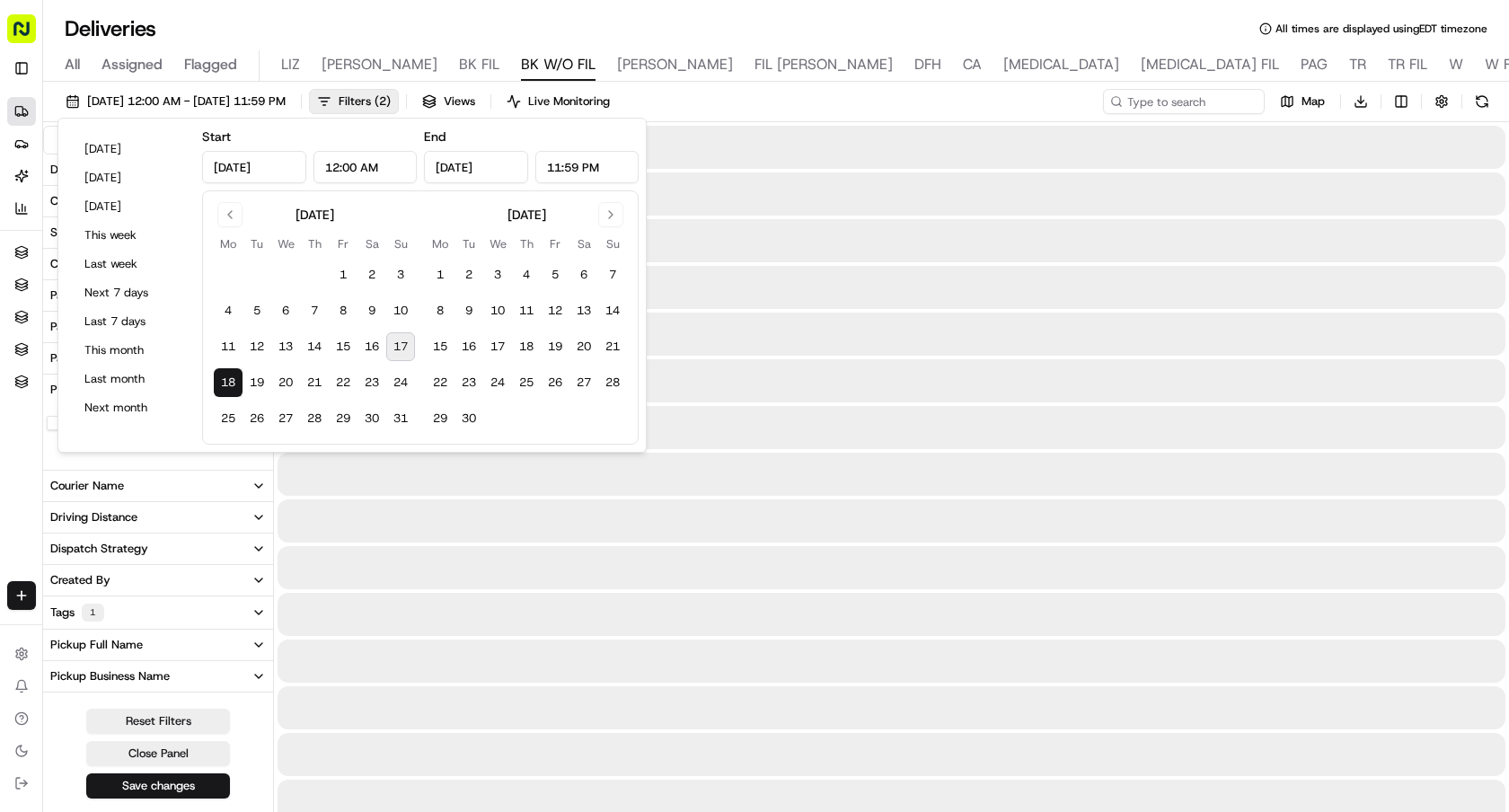
type input "[DATE]"
click at [222, 388] on button "18" at bounding box center [228, 382] width 28 height 28
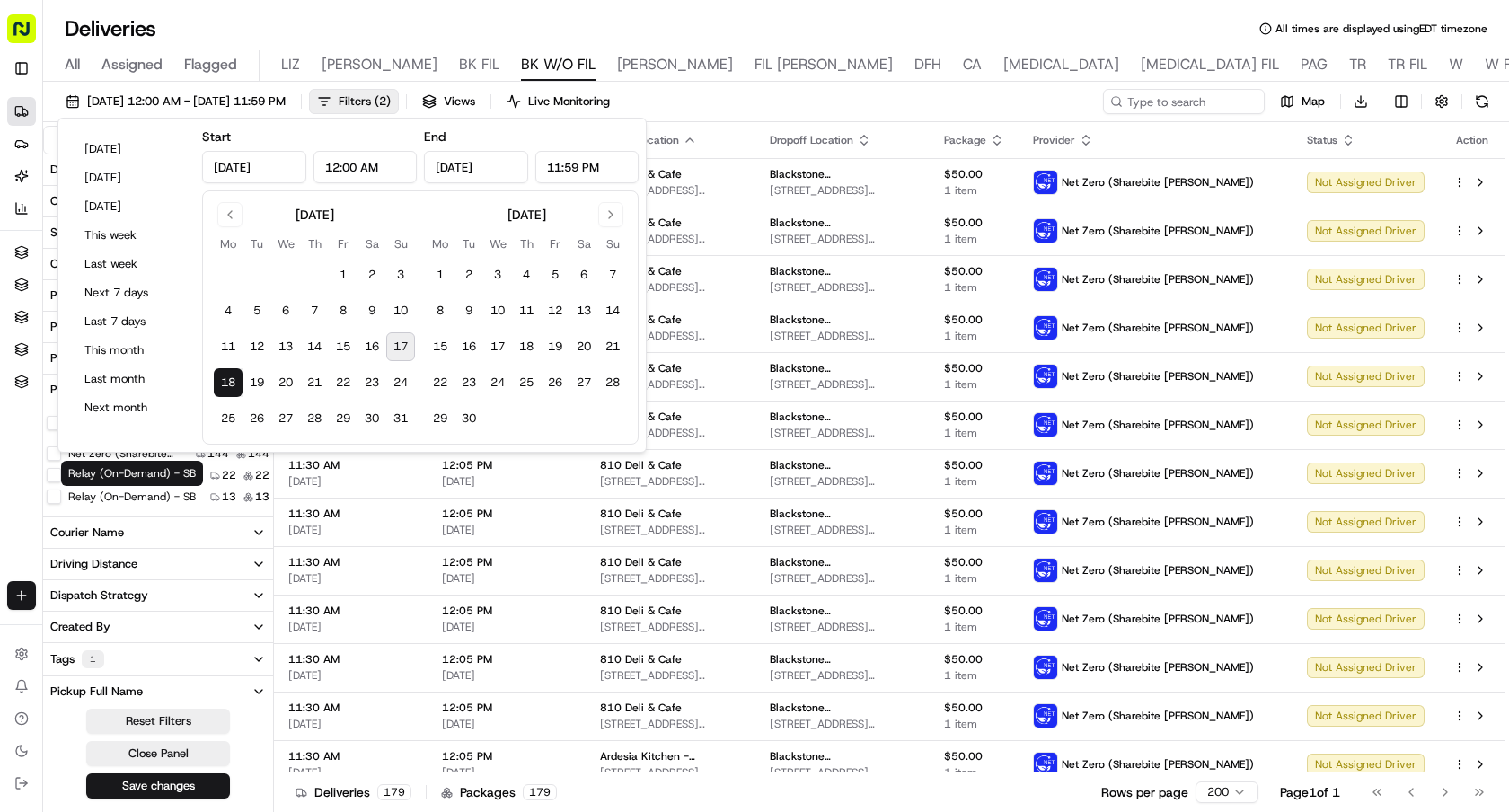
click at [25, 488] on div "Deliveries Providers Nash AI Analytics Favorites TEXAS TN CHI DFH CA" at bounding box center [38, 366] width 75 height 552
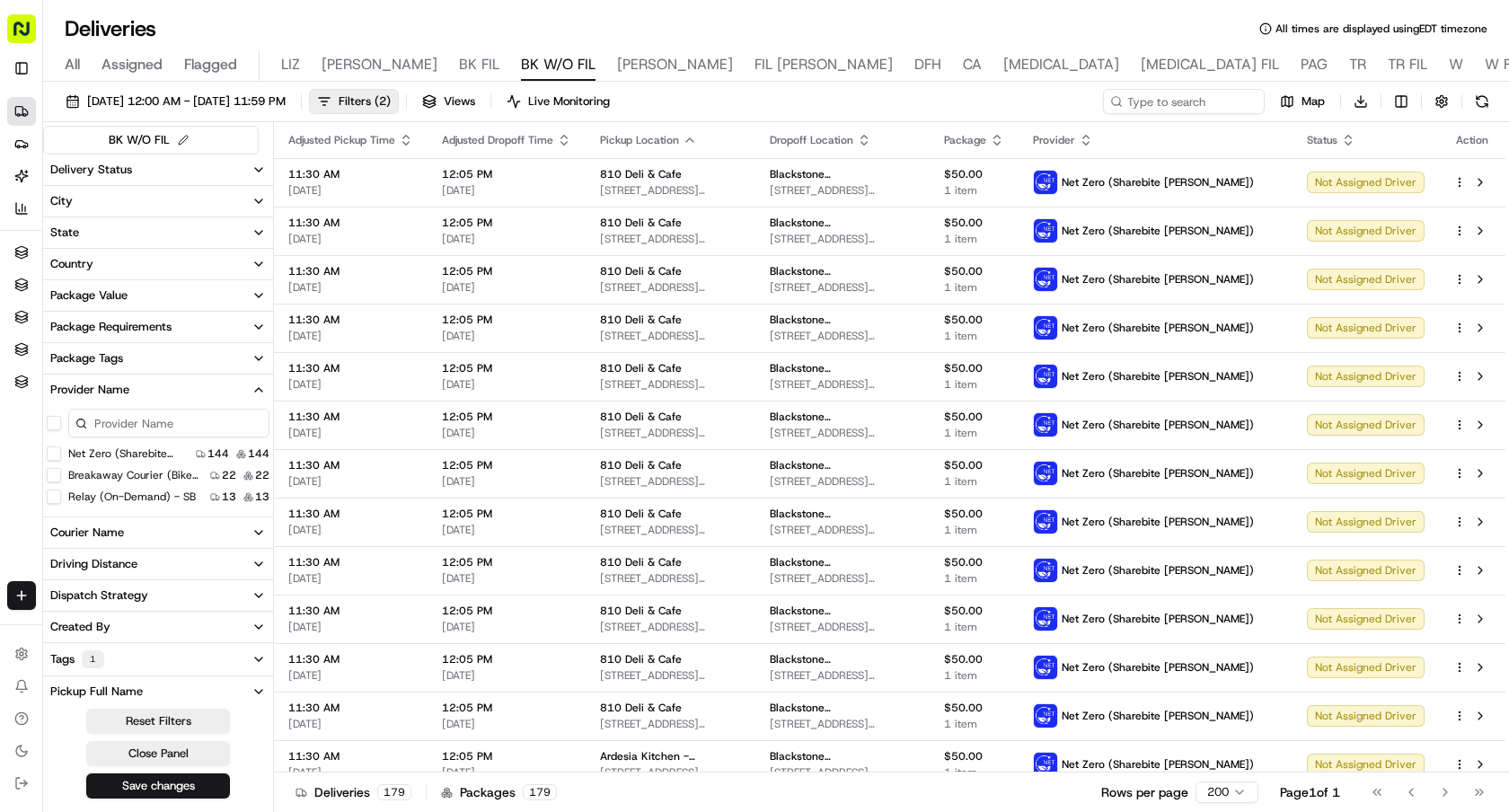
click at [55, 454] on Walker\) "Net Zero (Sharebite Walker)" at bounding box center [54, 453] width 15 height 15
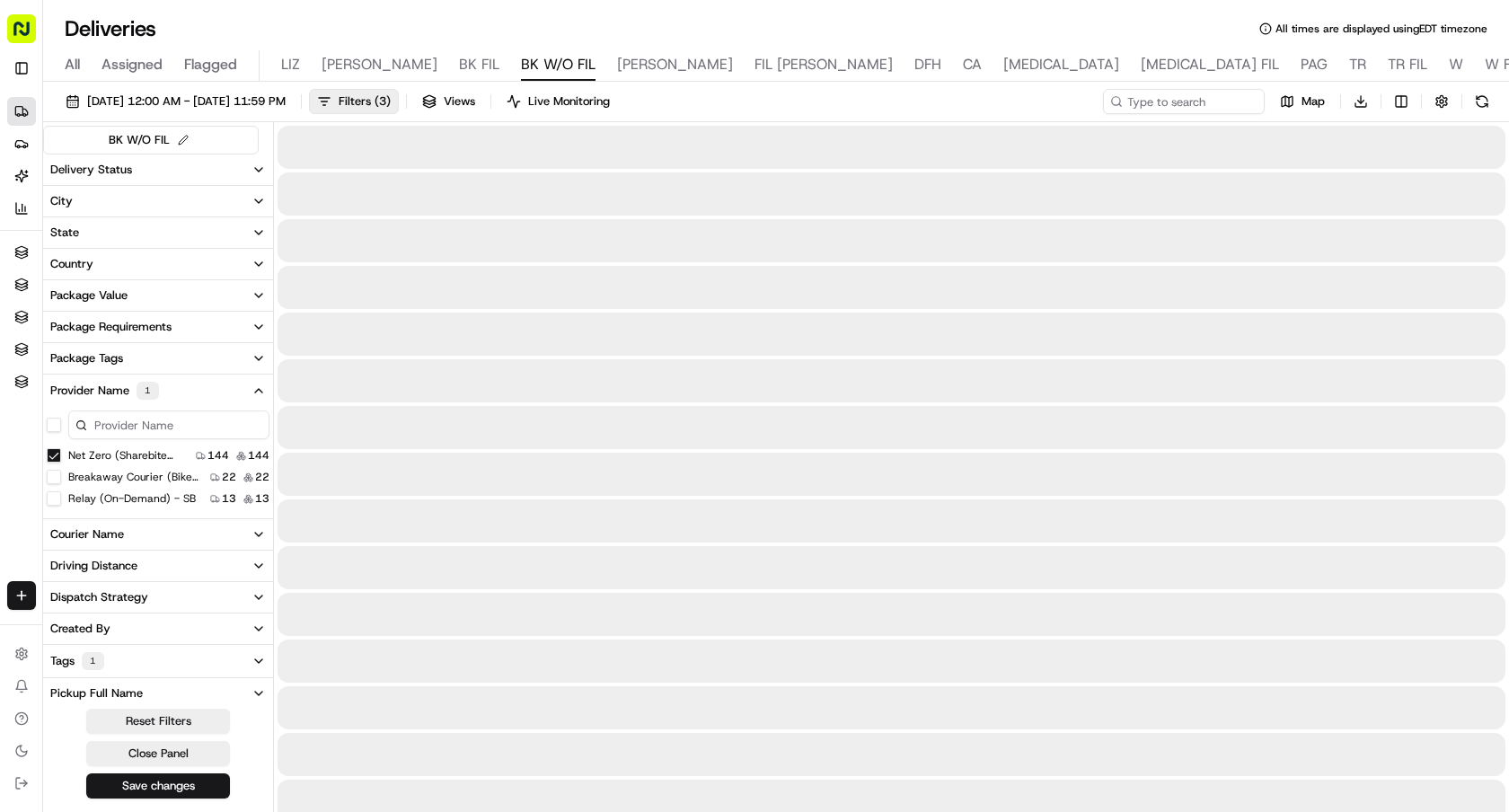
click at [59, 482] on hourly\) "Breakaway Courier (Bikes - hourly)" at bounding box center [54, 477] width 15 height 15
click at [391, 99] on span "Filters ( 3 )" at bounding box center [364, 102] width 52 height 17
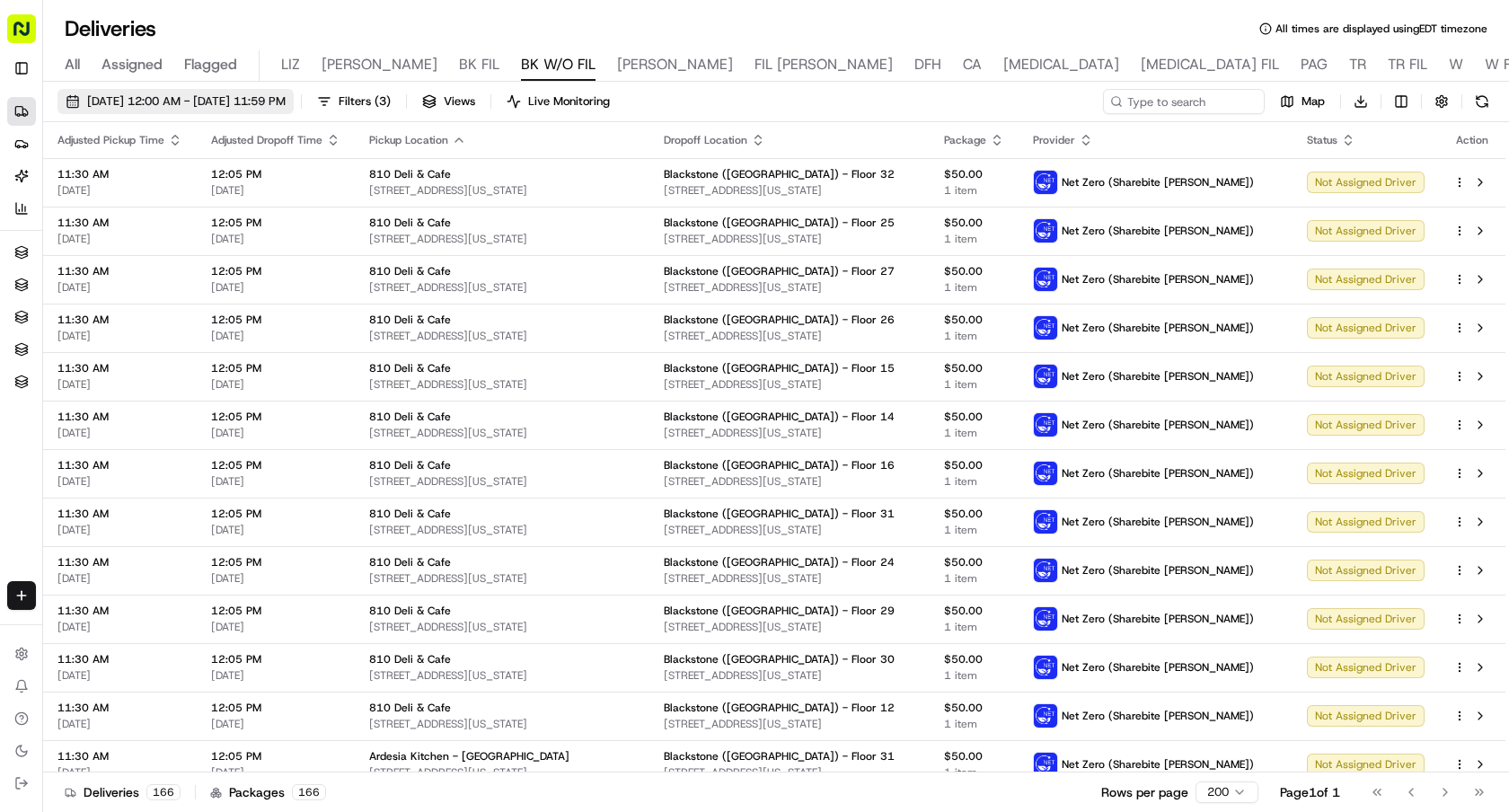
click at [285, 97] on span "[DATE] 12:00 AM - [DATE] 11:59 PM" at bounding box center [186, 102] width 198 height 17
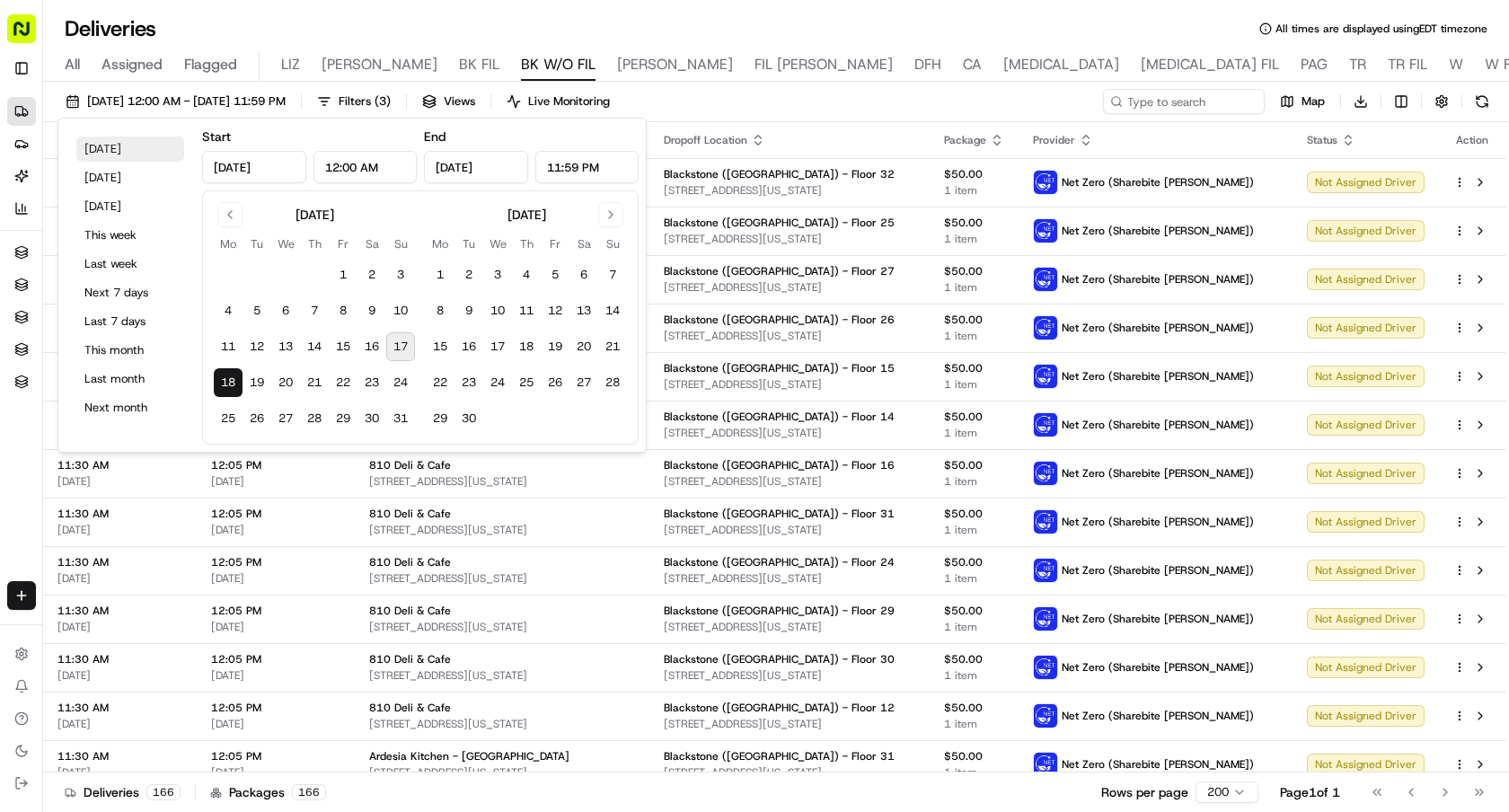
click at [140, 152] on button "[DATE]" at bounding box center [129, 149] width 107 height 25
type input "[DATE]"
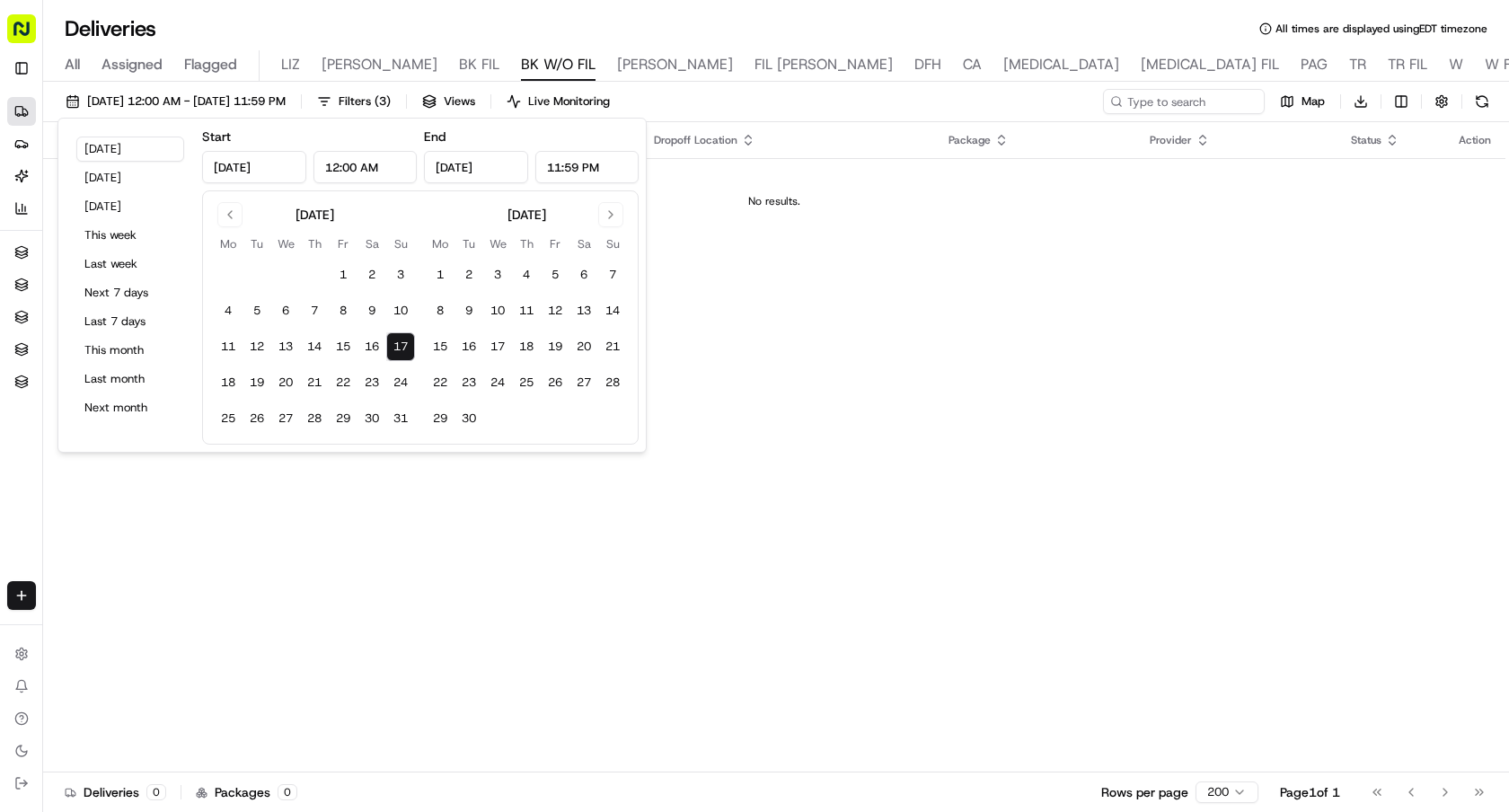
click at [890, 20] on div "Deliveries All times are displayed using EDT timezone" at bounding box center [776, 28] width 1466 height 28
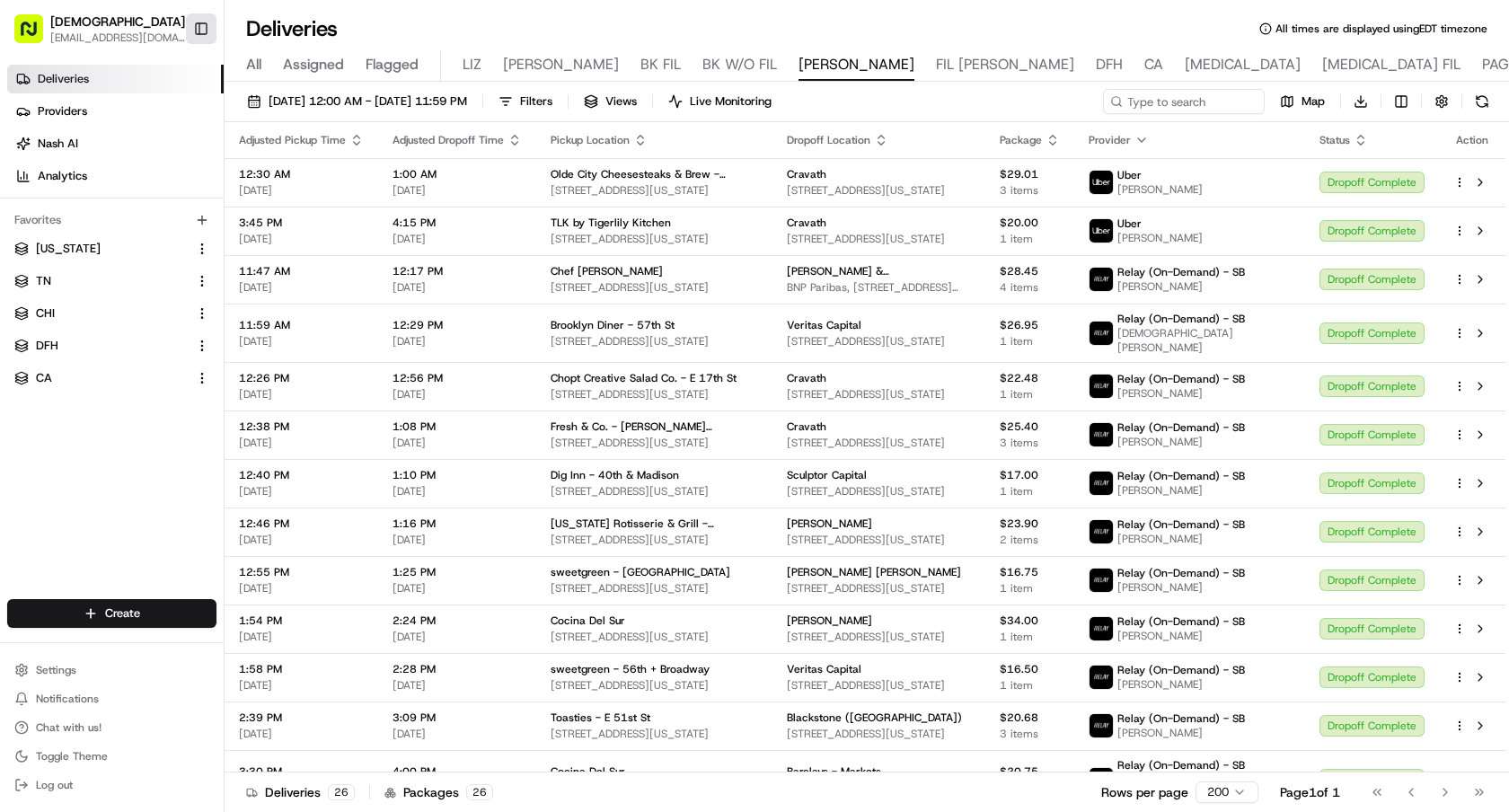
click at [190, 28] on button "Toggle Sidebar" at bounding box center [201, 28] width 30 height 30
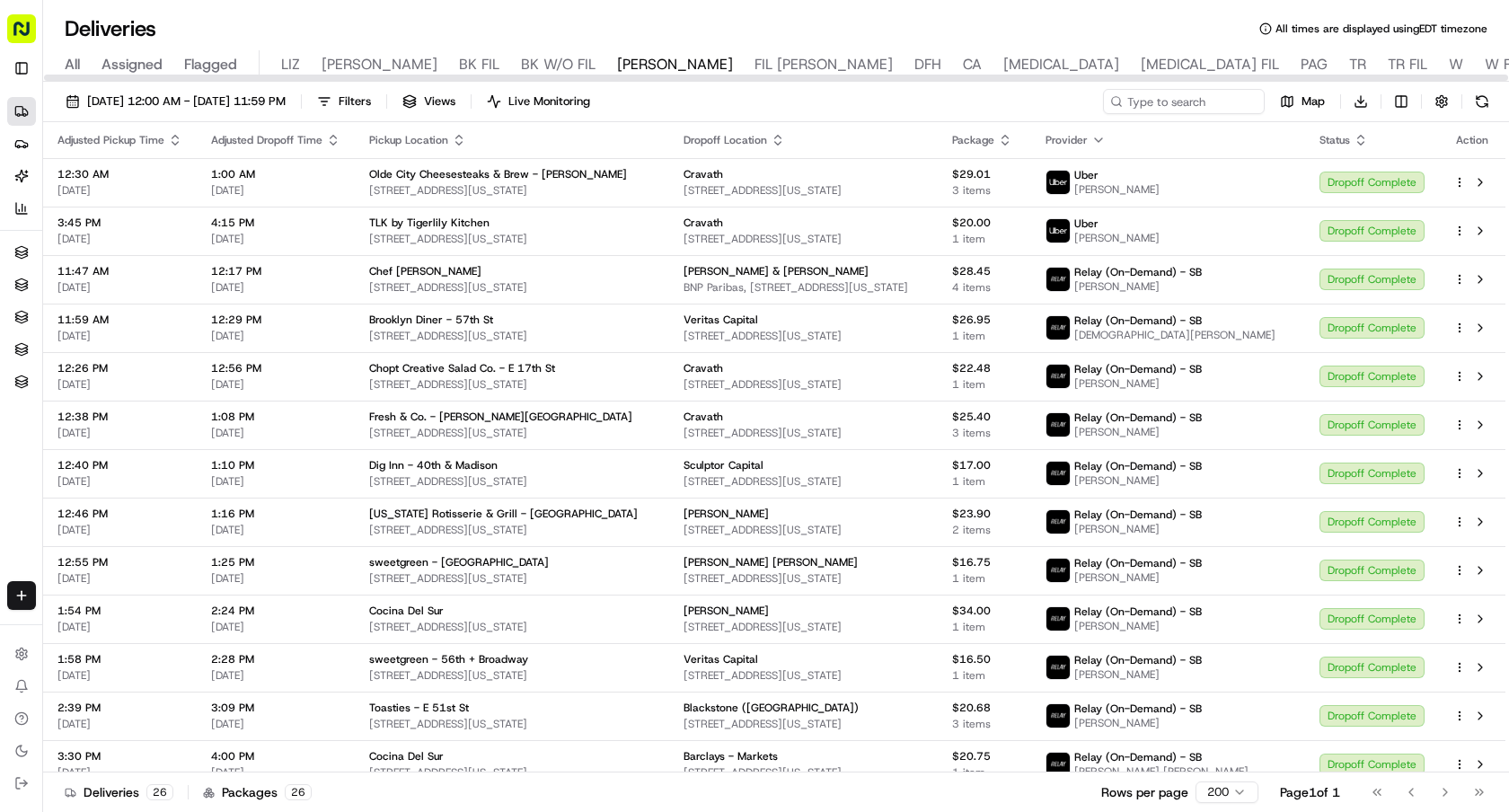
click at [754, 65] on span "FIL [PERSON_NAME]" at bounding box center [823, 64] width 139 height 21
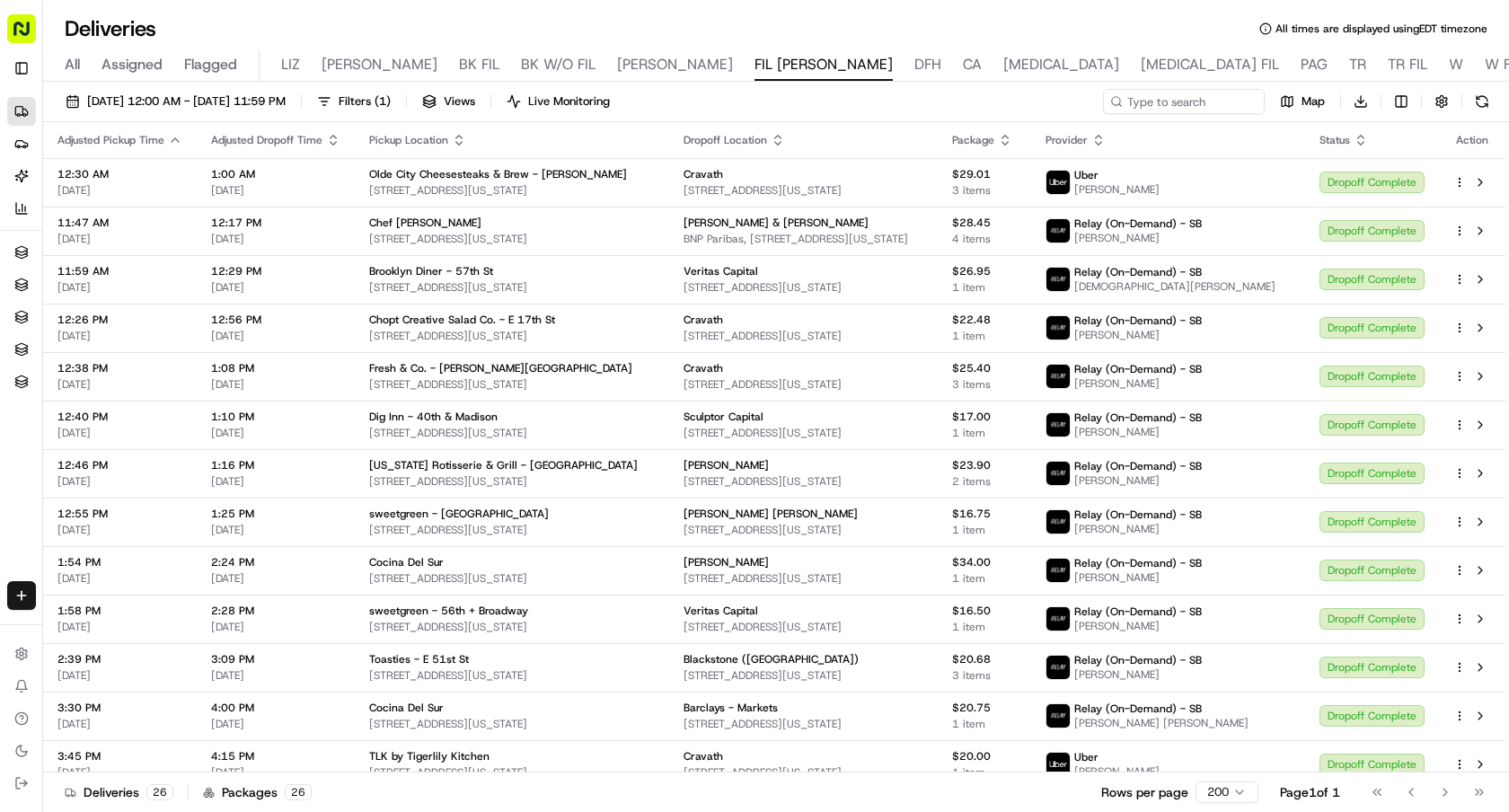
click at [721, 32] on div "Deliveries All times are displayed using EDT timezone" at bounding box center [776, 28] width 1466 height 28
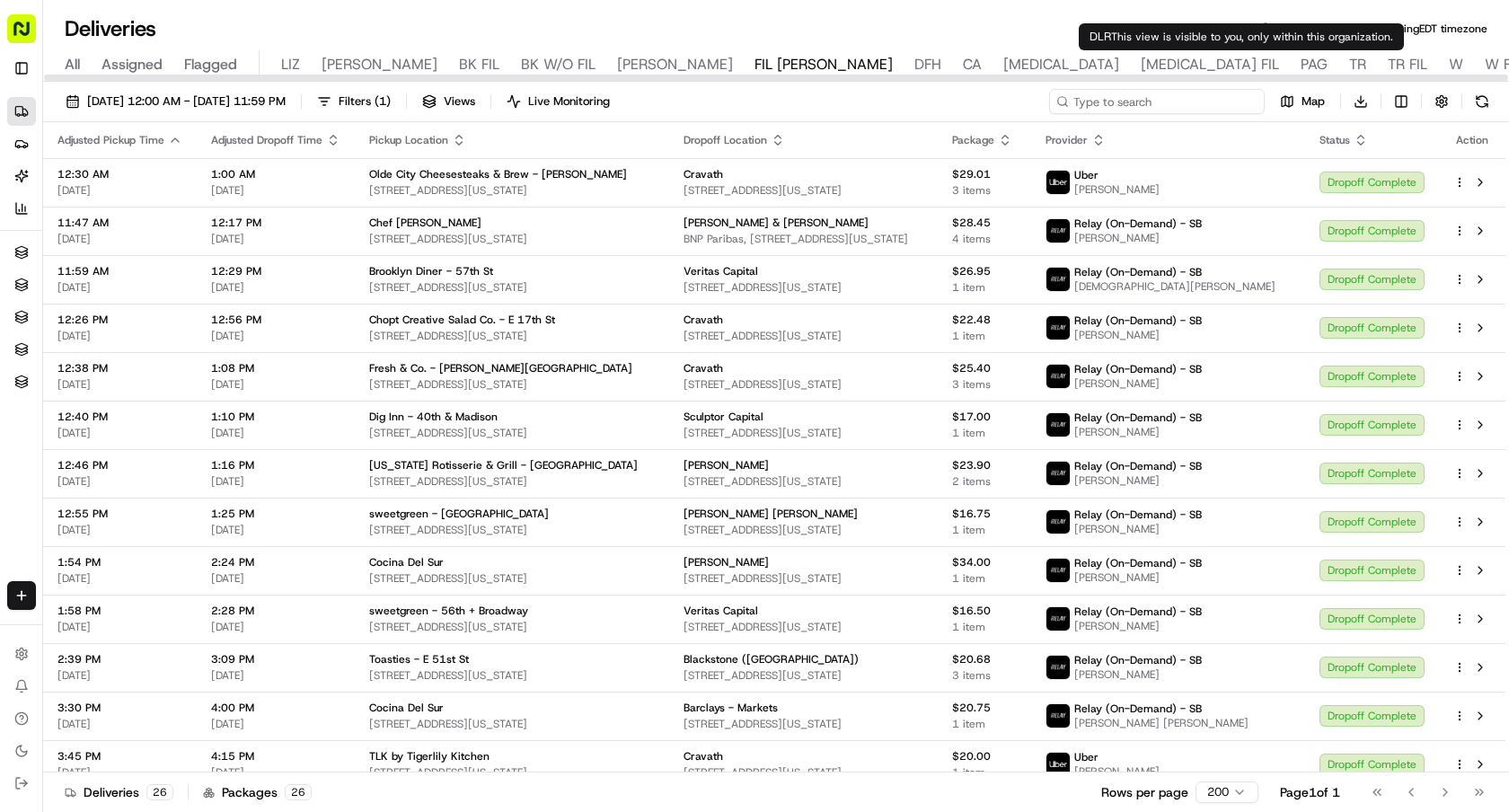
click at [1207, 103] on input at bounding box center [1157, 101] width 216 height 25
paste input "sweetgreen - Blackstone Park"
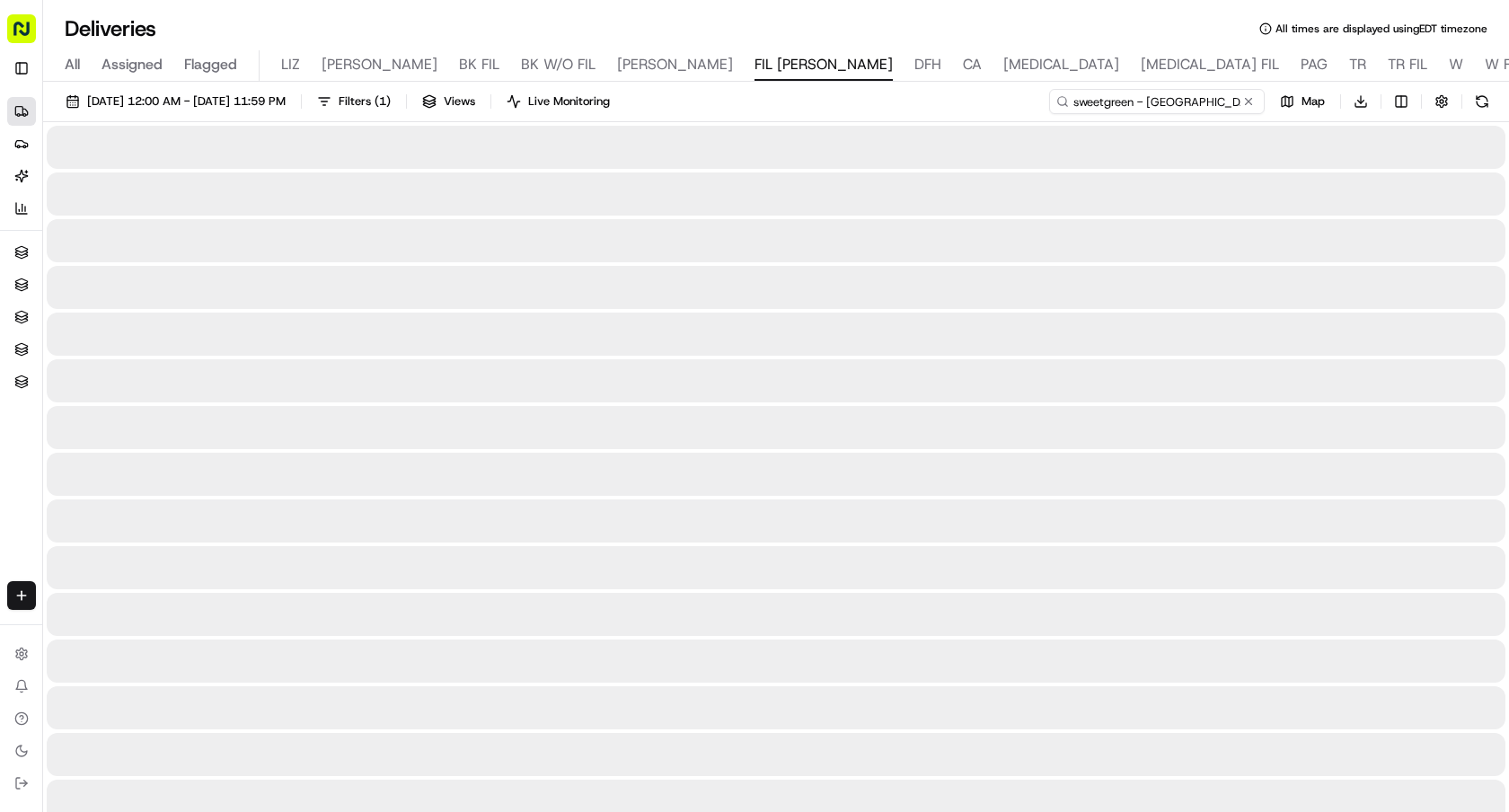
type input "sweetgreen - Blackstone Park"
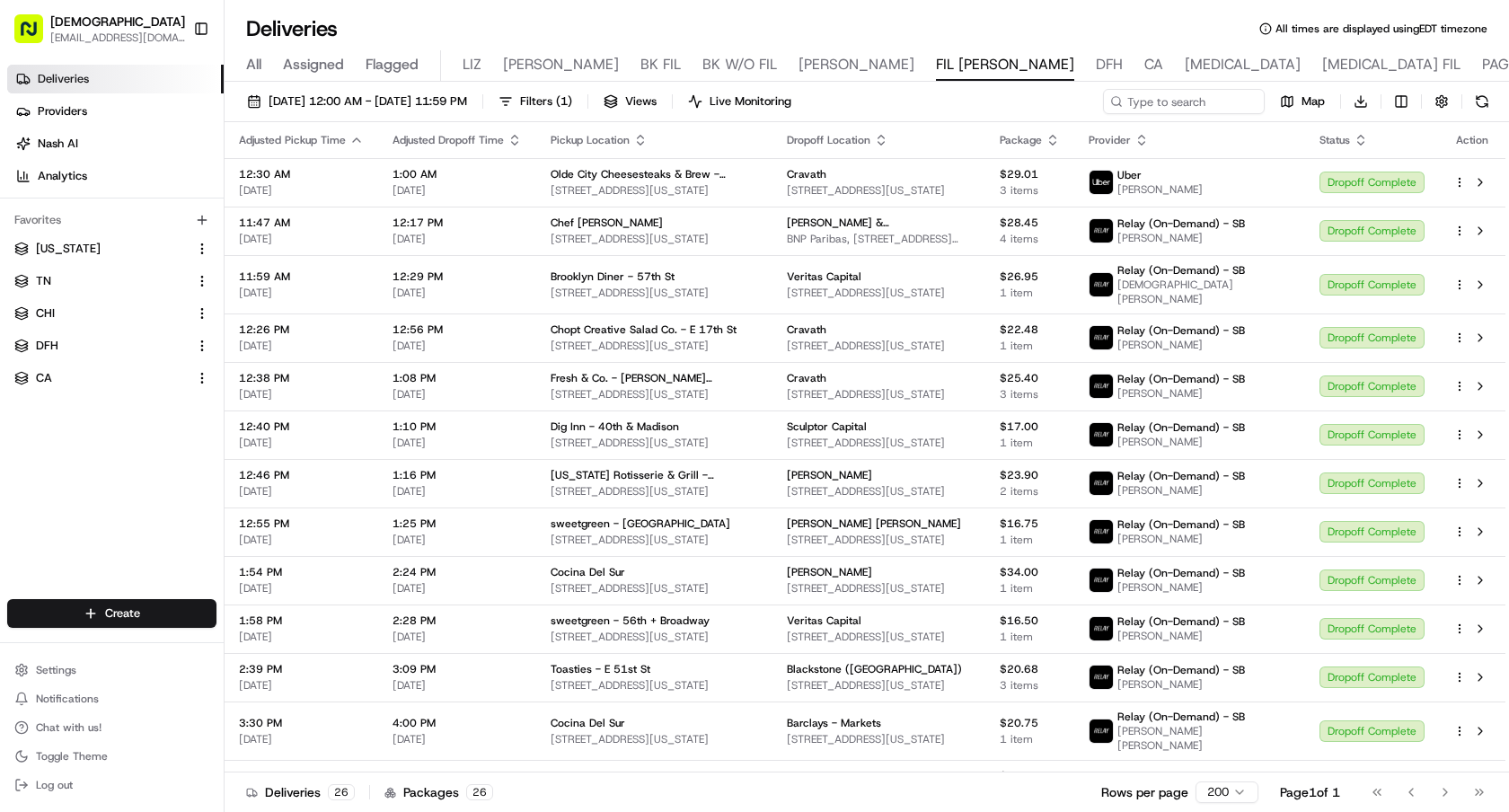
click at [736, 12] on div "Deliveries All times are displayed using EDT timezone All Assigned Flagged [PER…" at bounding box center [867, 406] width 1285 height 812
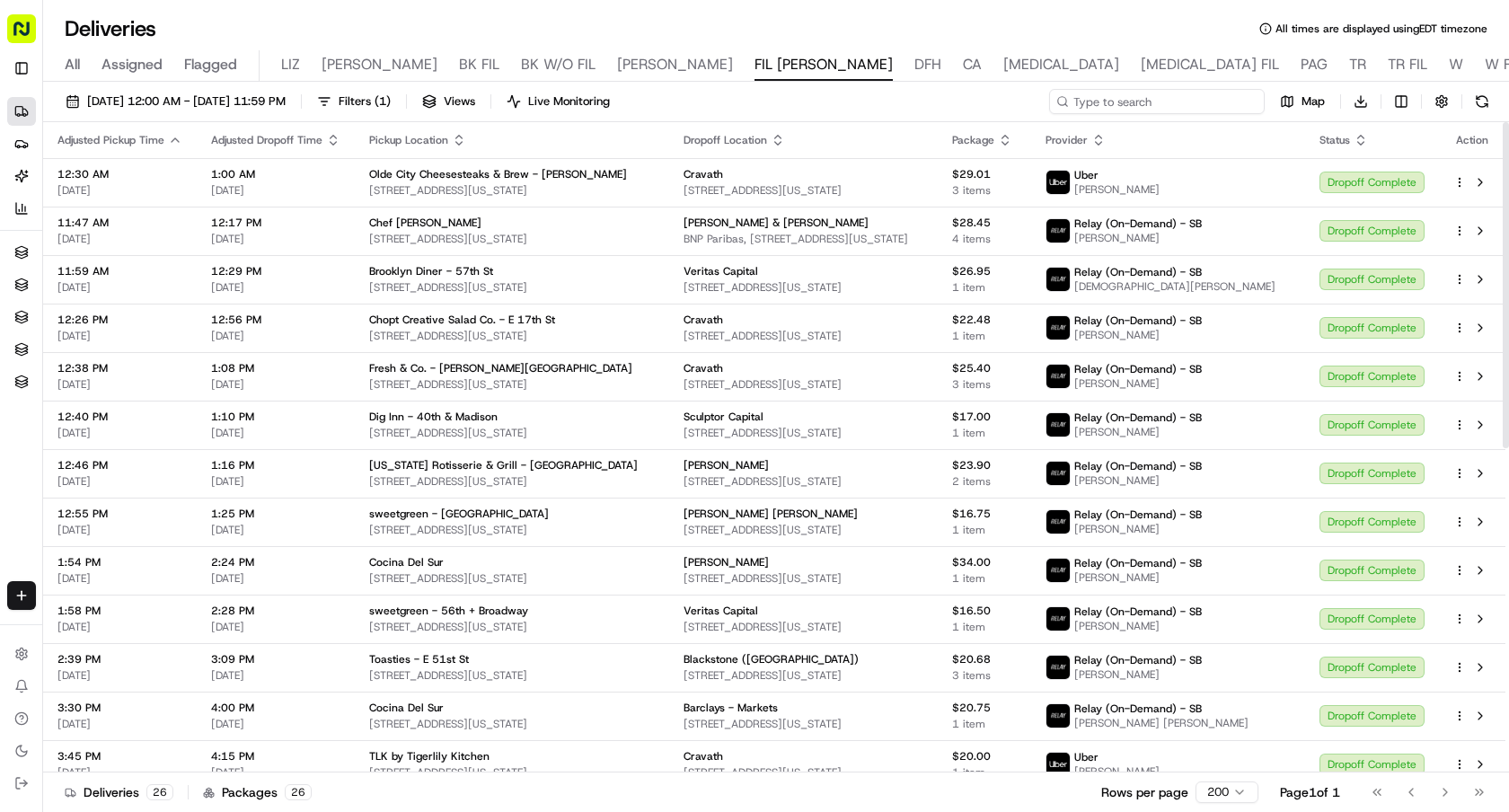
click at [1209, 97] on input at bounding box center [1157, 101] width 216 height 25
paste input "810 Deli & Cafe"
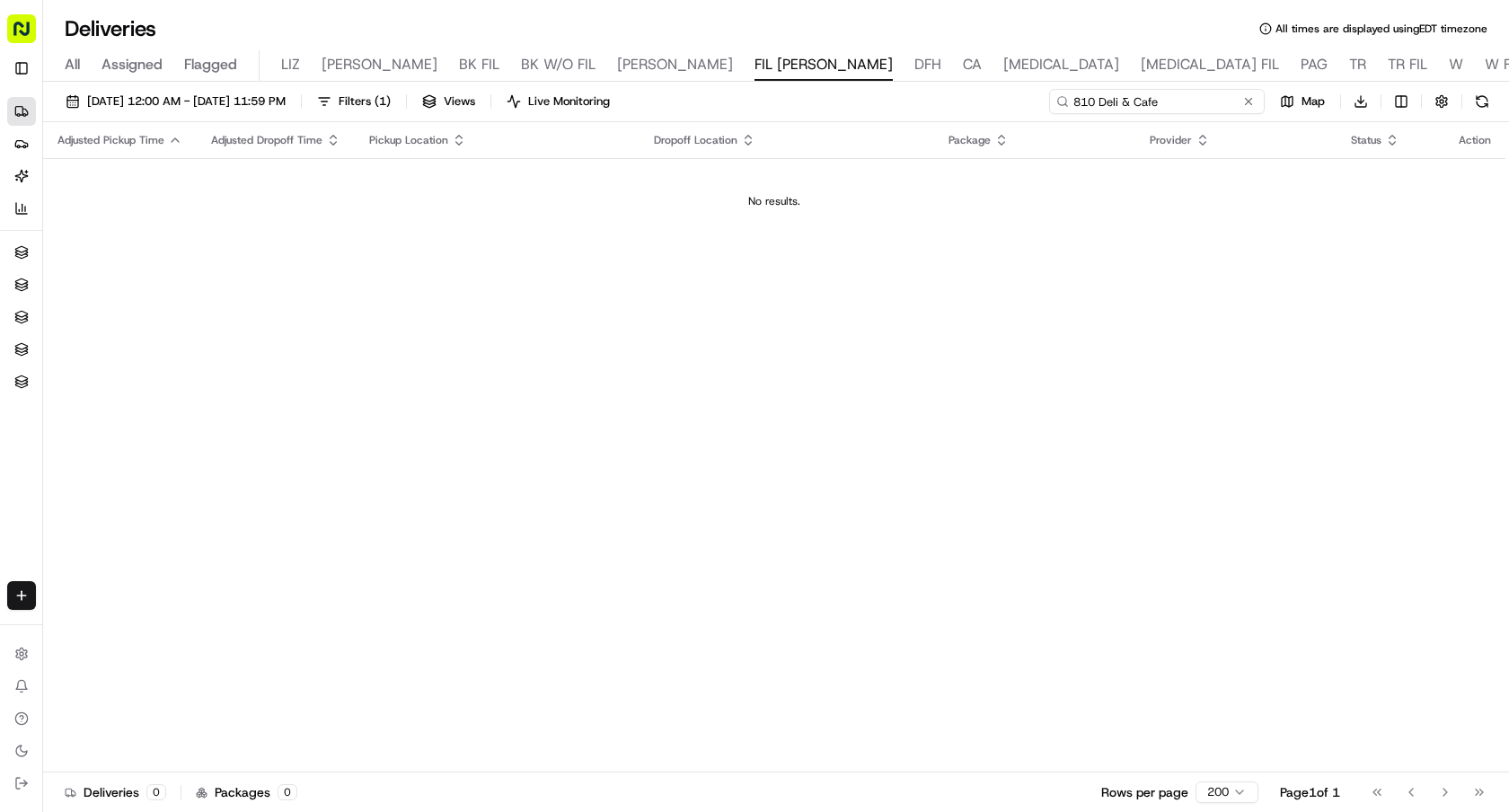
type input "810 Deli & Cafe"
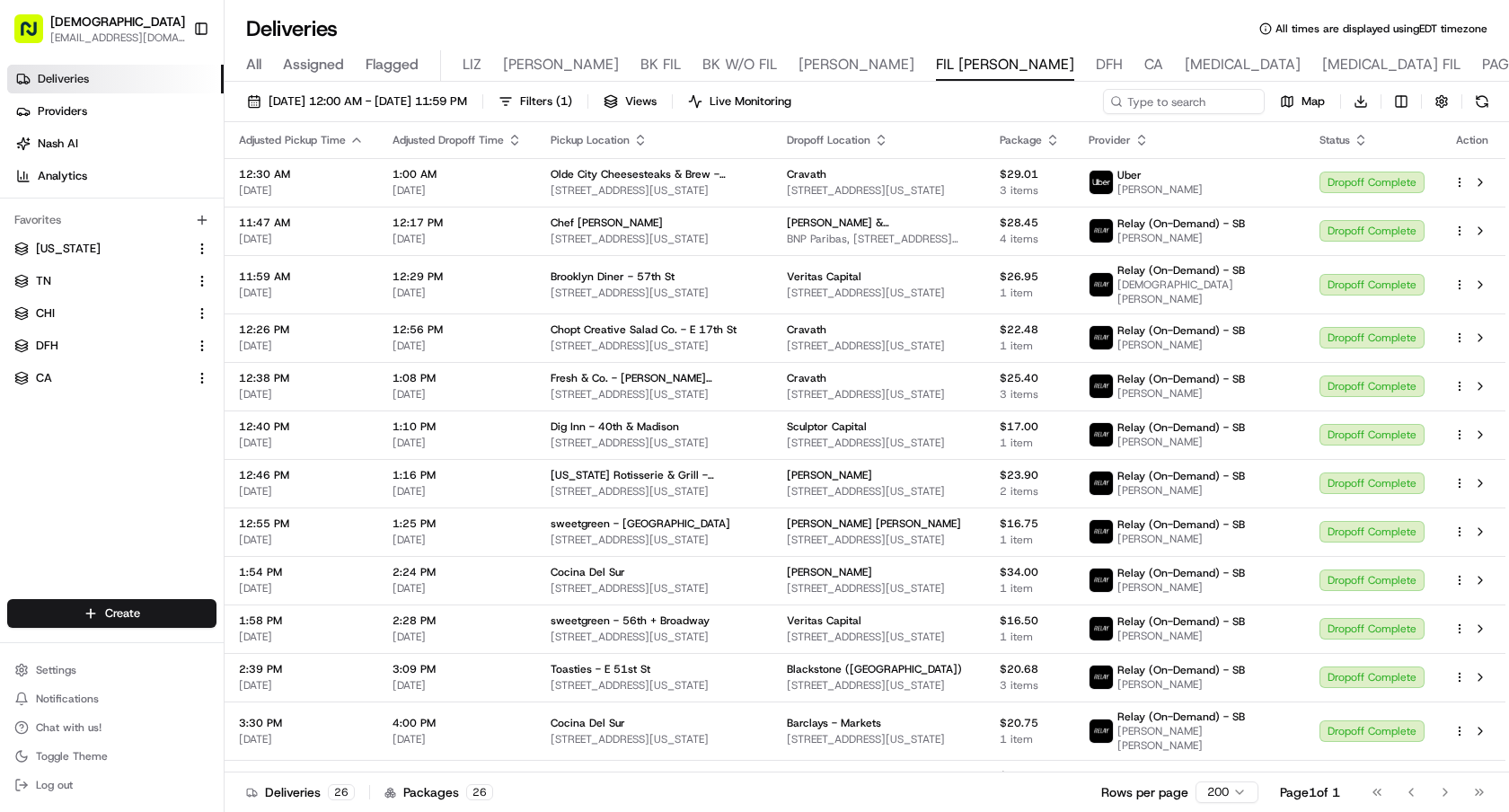
click at [743, 17] on div "Deliveries All times are displayed using EDT timezone" at bounding box center [867, 28] width 1285 height 28
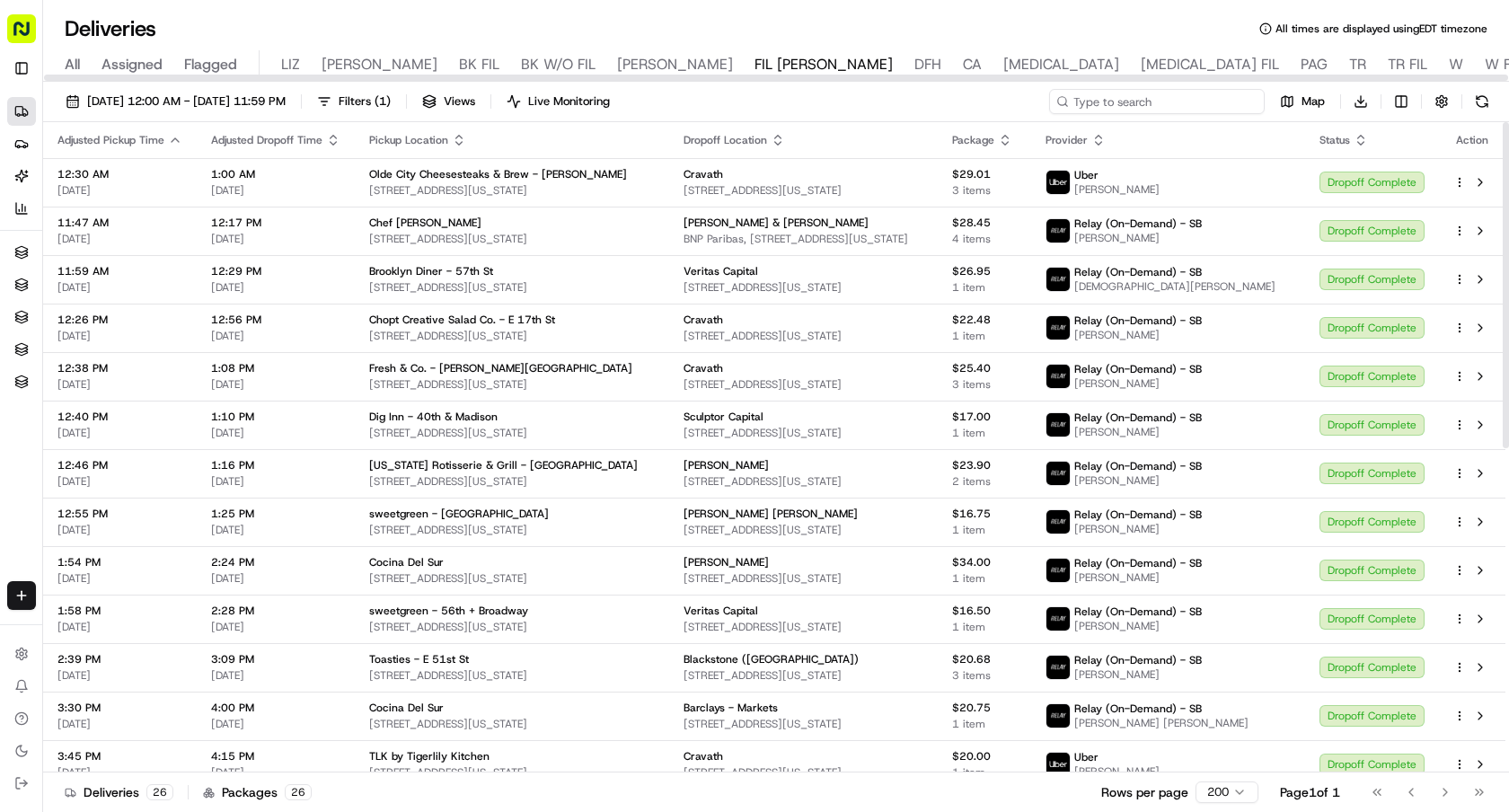
click at [1168, 103] on input at bounding box center [1157, 101] width 216 height 25
paste input "Ardesia Kitchen - Midtown"
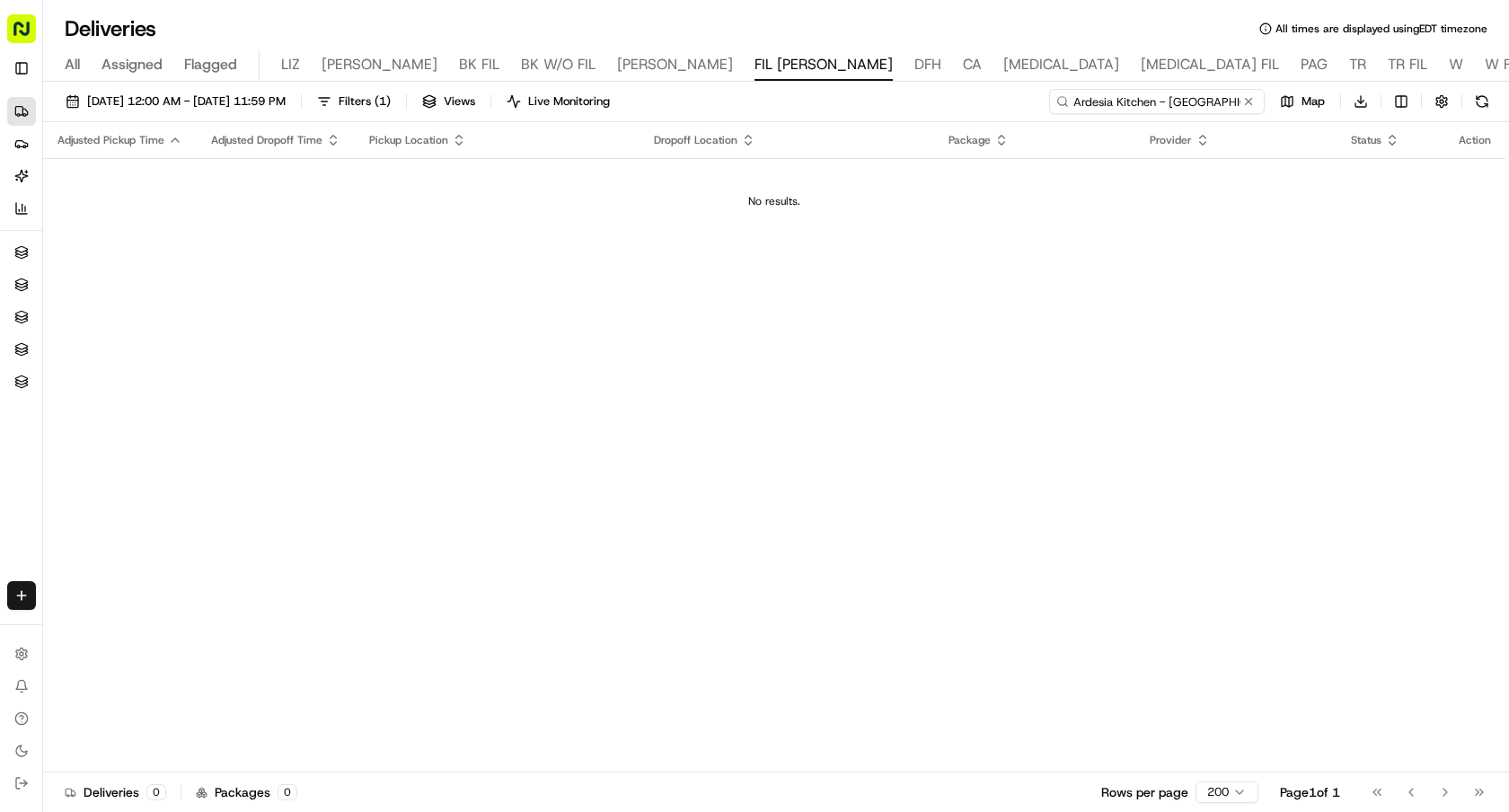
type input "Ardesia Kitchen - Midtown"
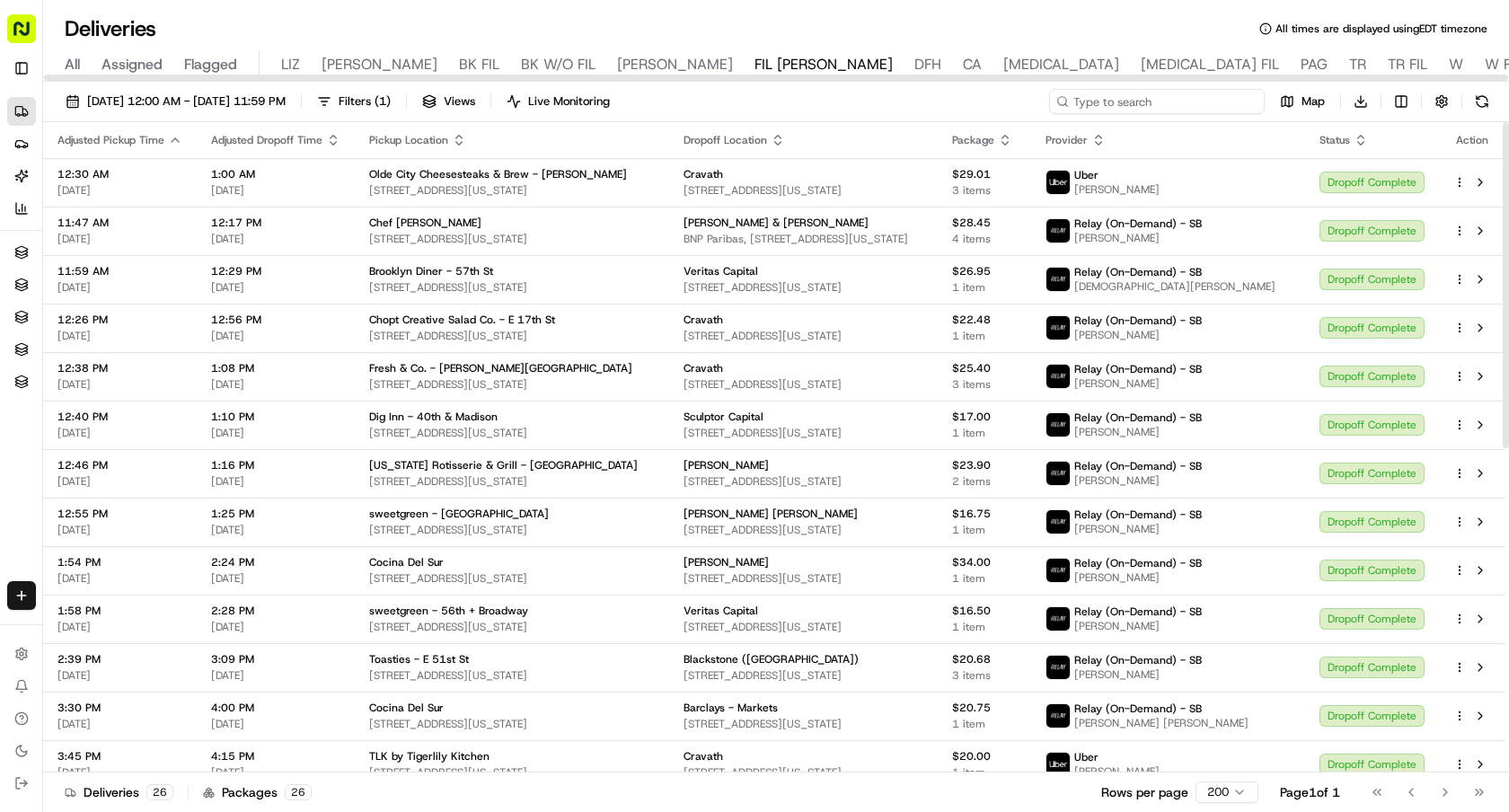
click at [1209, 106] on input at bounding box center [1157, 101] width 216 height 25
paste input "Dos Toros - [STREET_ADDRESS]"
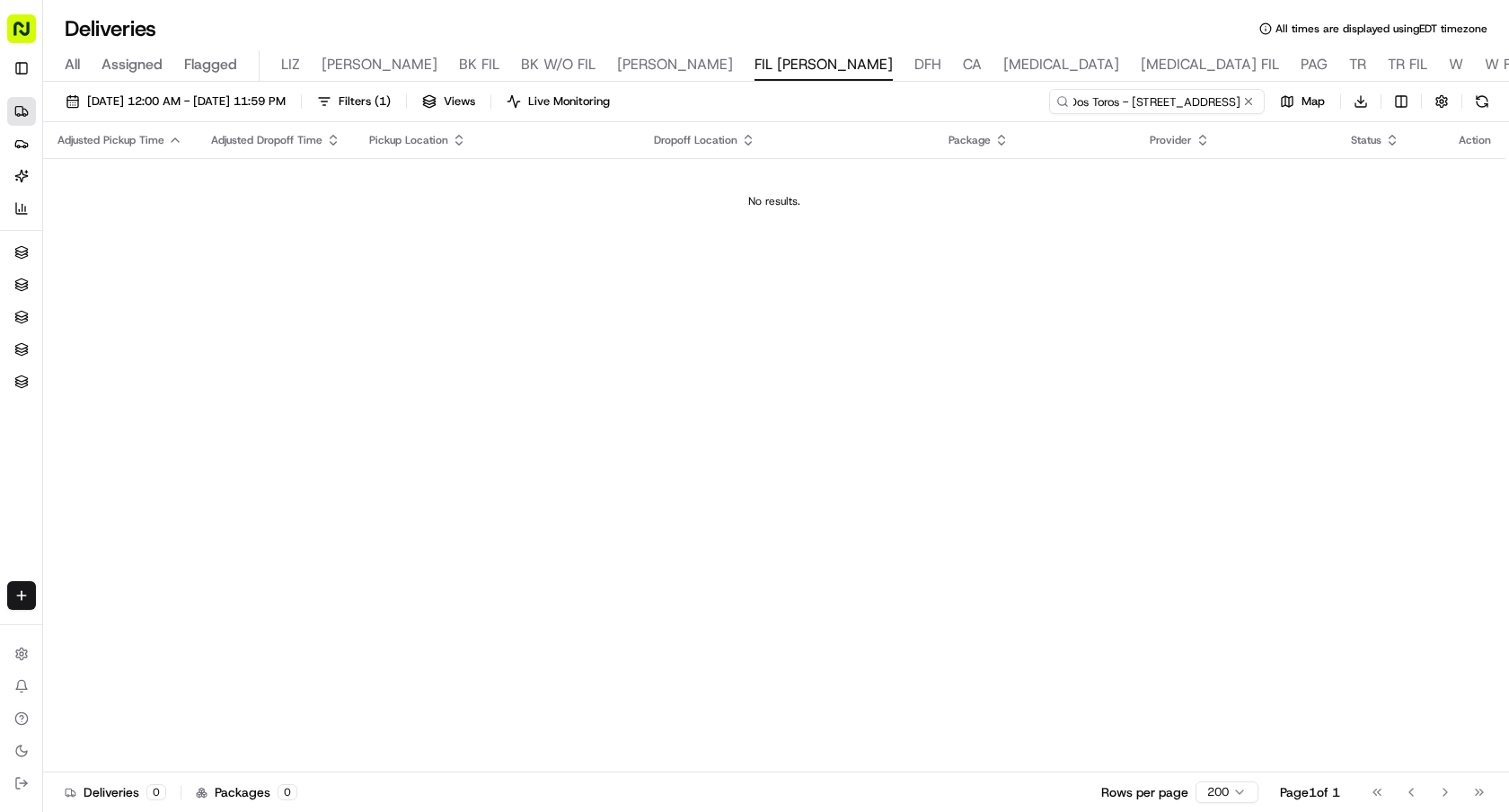
type input "Dos Toros - [STREET_ADDRESS]"
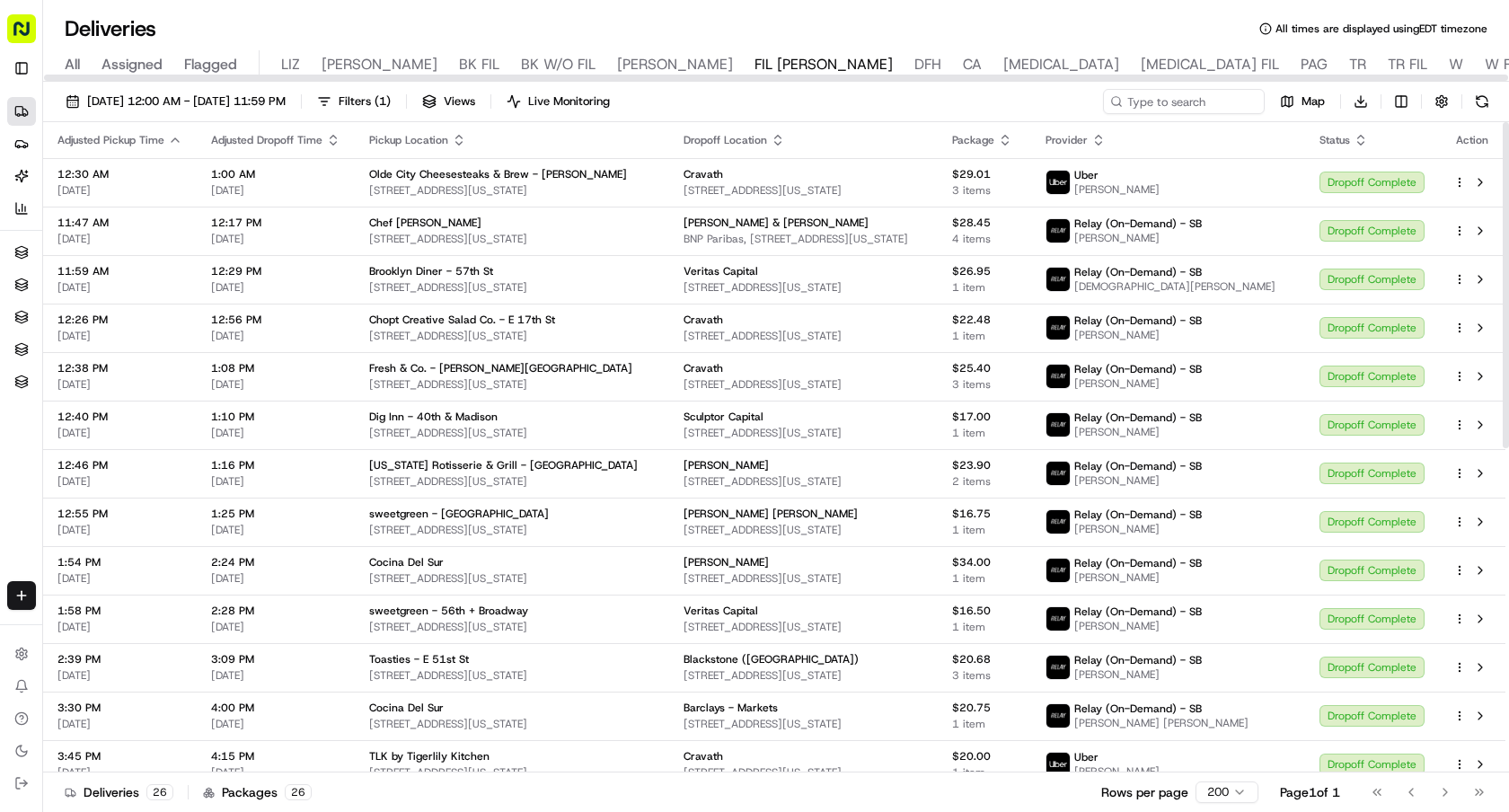
click at [1192, 115] on div "[DATE] 12:00 AM - [DATE] 11:59 PM Filters ( 1 ) Views Live Monitoring Map Downl…" at bounding box center [776, 106] width 1466 height 33
click at [1204, 100] on input at bounding box center [1157, 101] width 216 height 25
paste input "Hummus Kitchen - Hell's Kitchen"
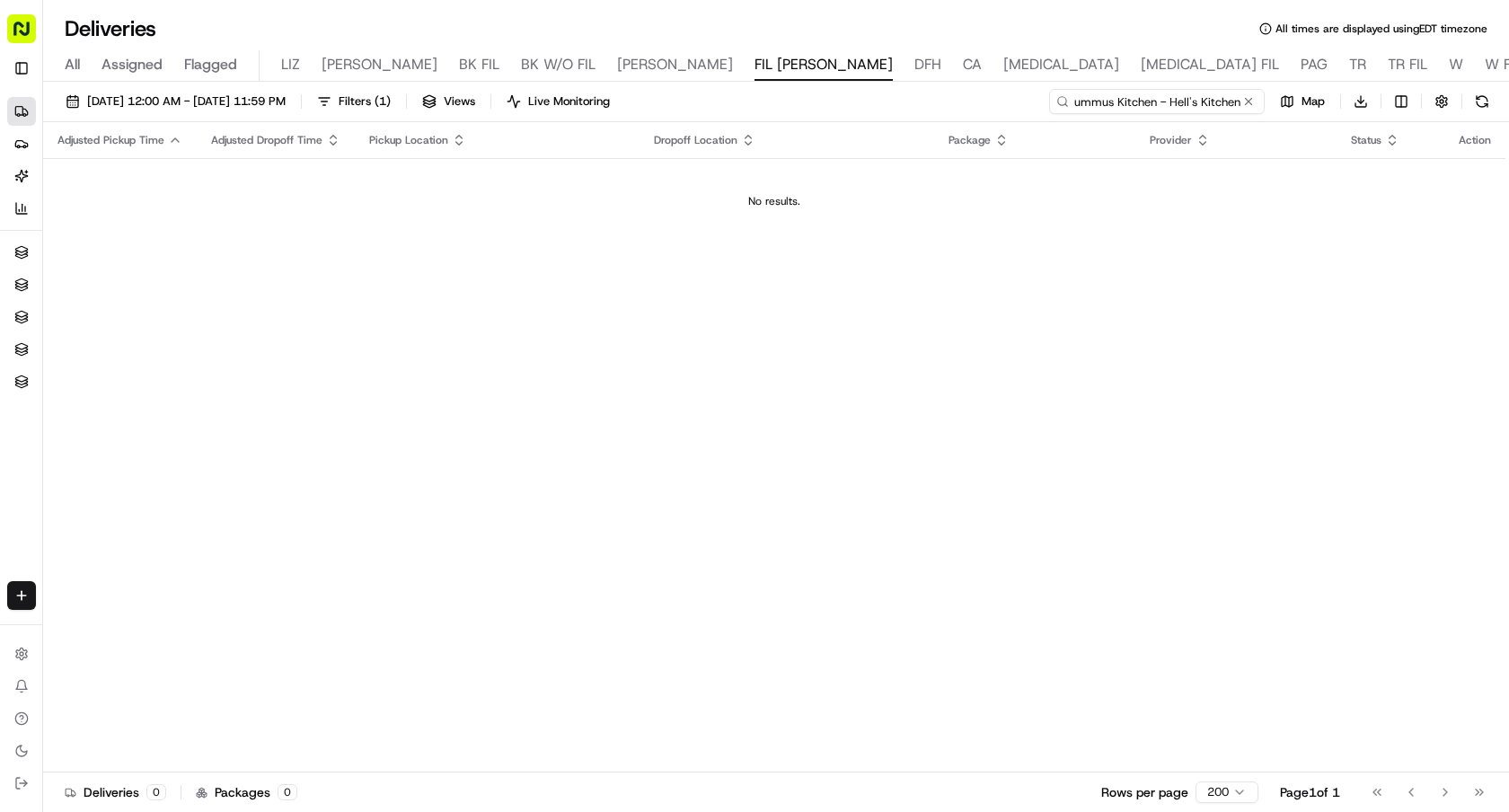
type input "Hummus Kitchen - Hell's Kitchen"
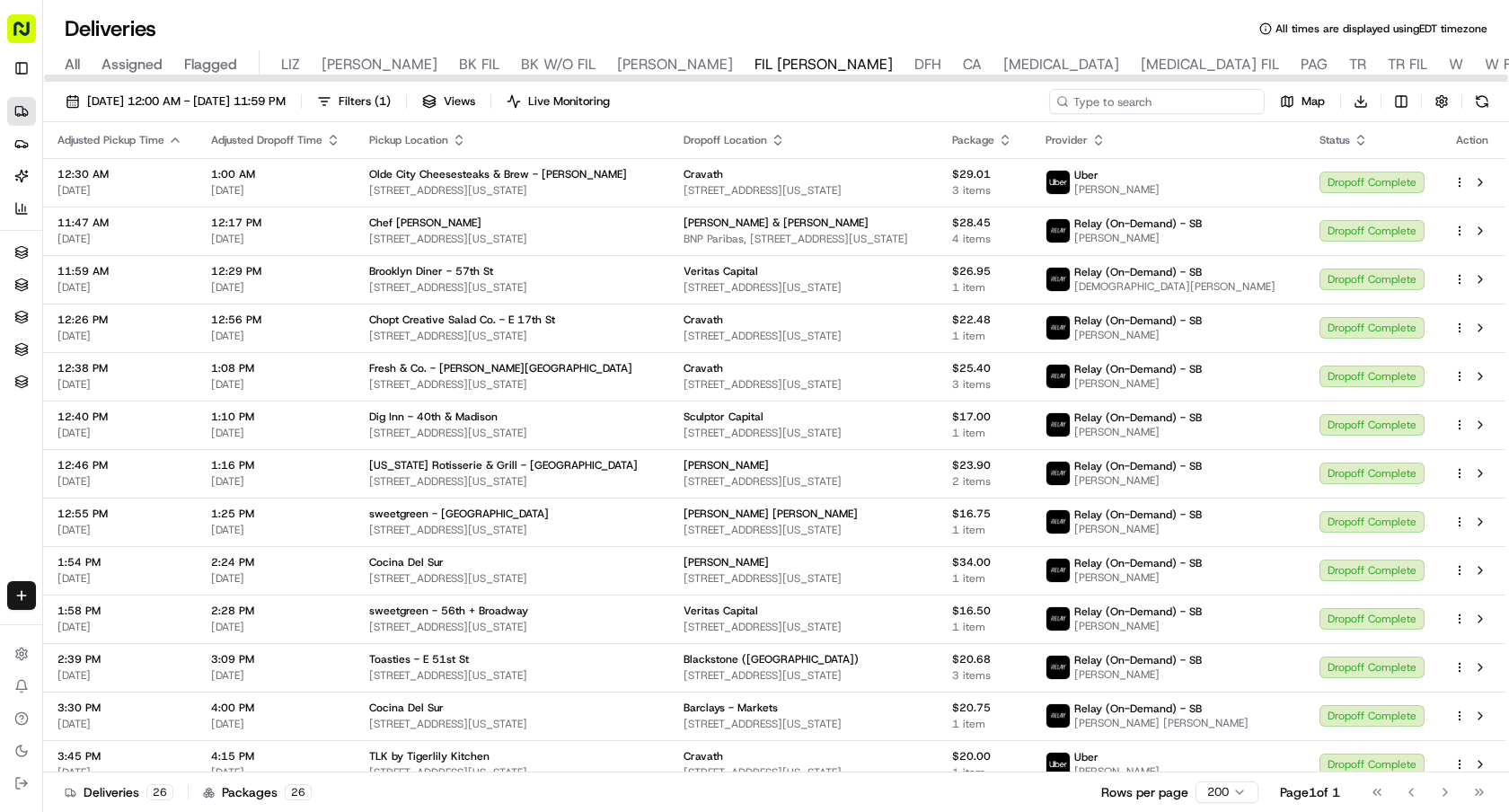
click at [1192, 104] on input at bounding box center [1157, 101] width 216 height 25
paste input "Juice Press - Rockefeller Center"
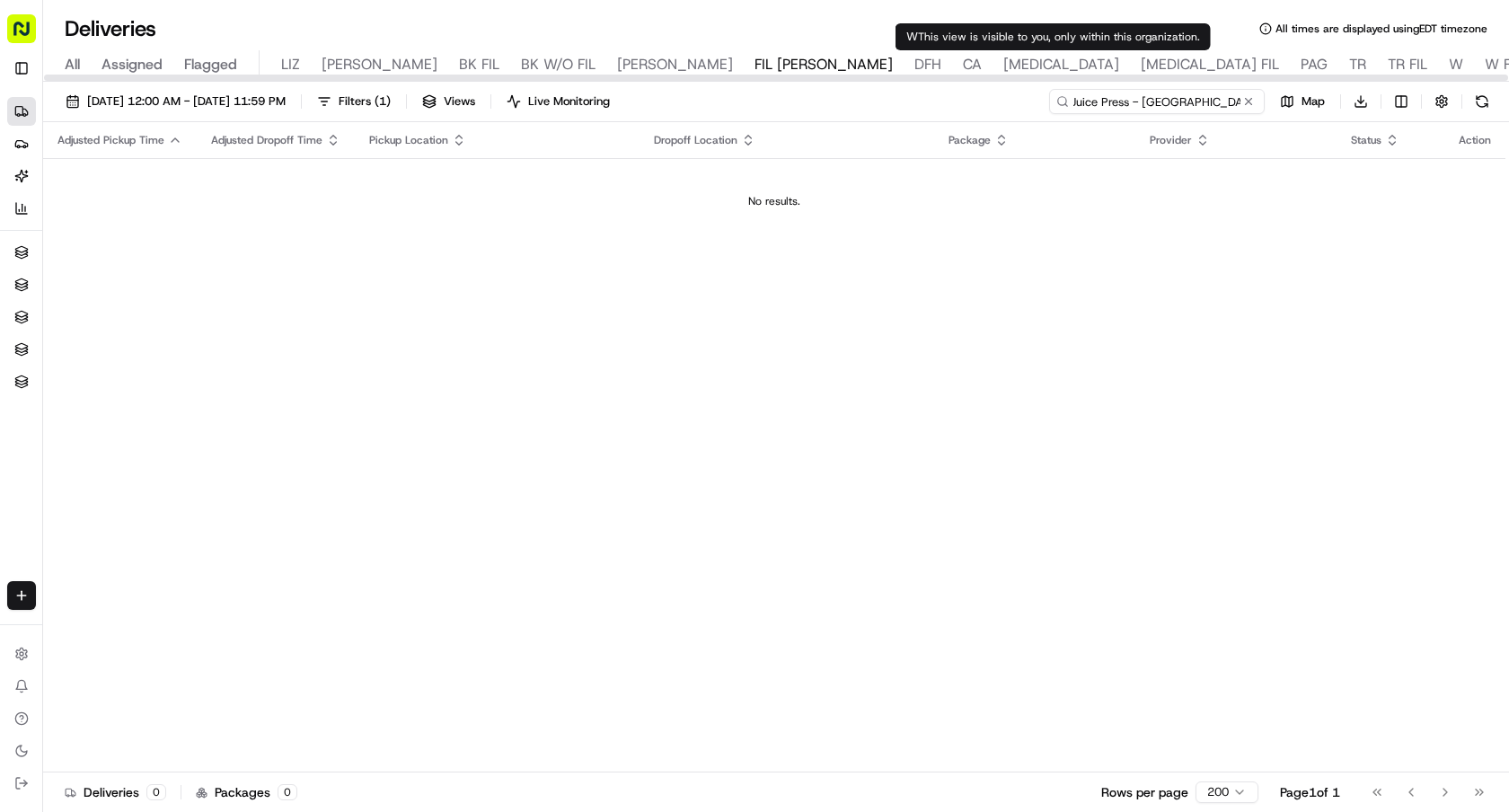
type input "Juice Press - Rockefeller Center"
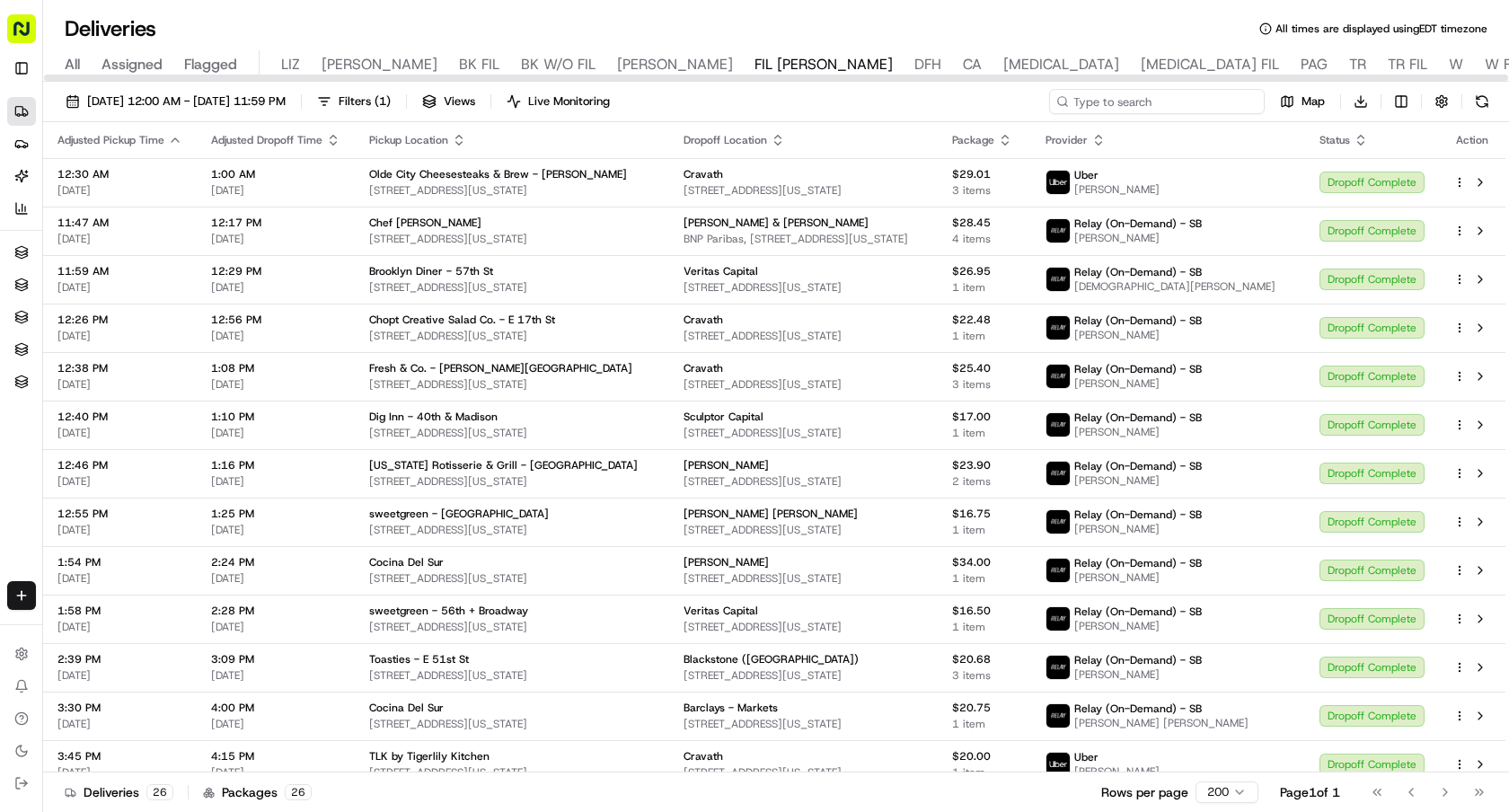
click at [1169, 110] on input at bounding box center [1157, 101] width 216 height 25
paste input "Milk N Honey - 46th St"
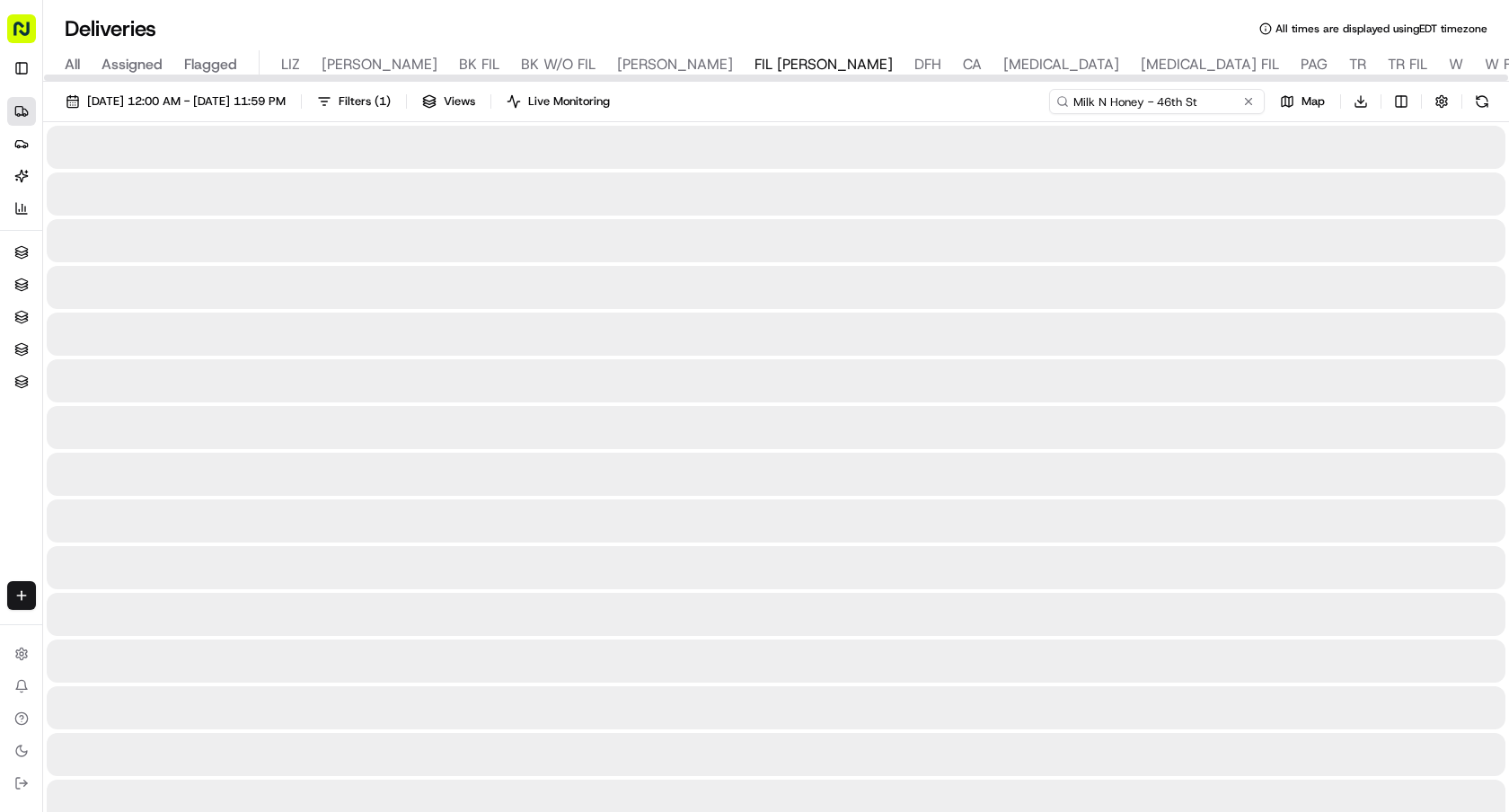
type input "Milk N Honey - 46th St"
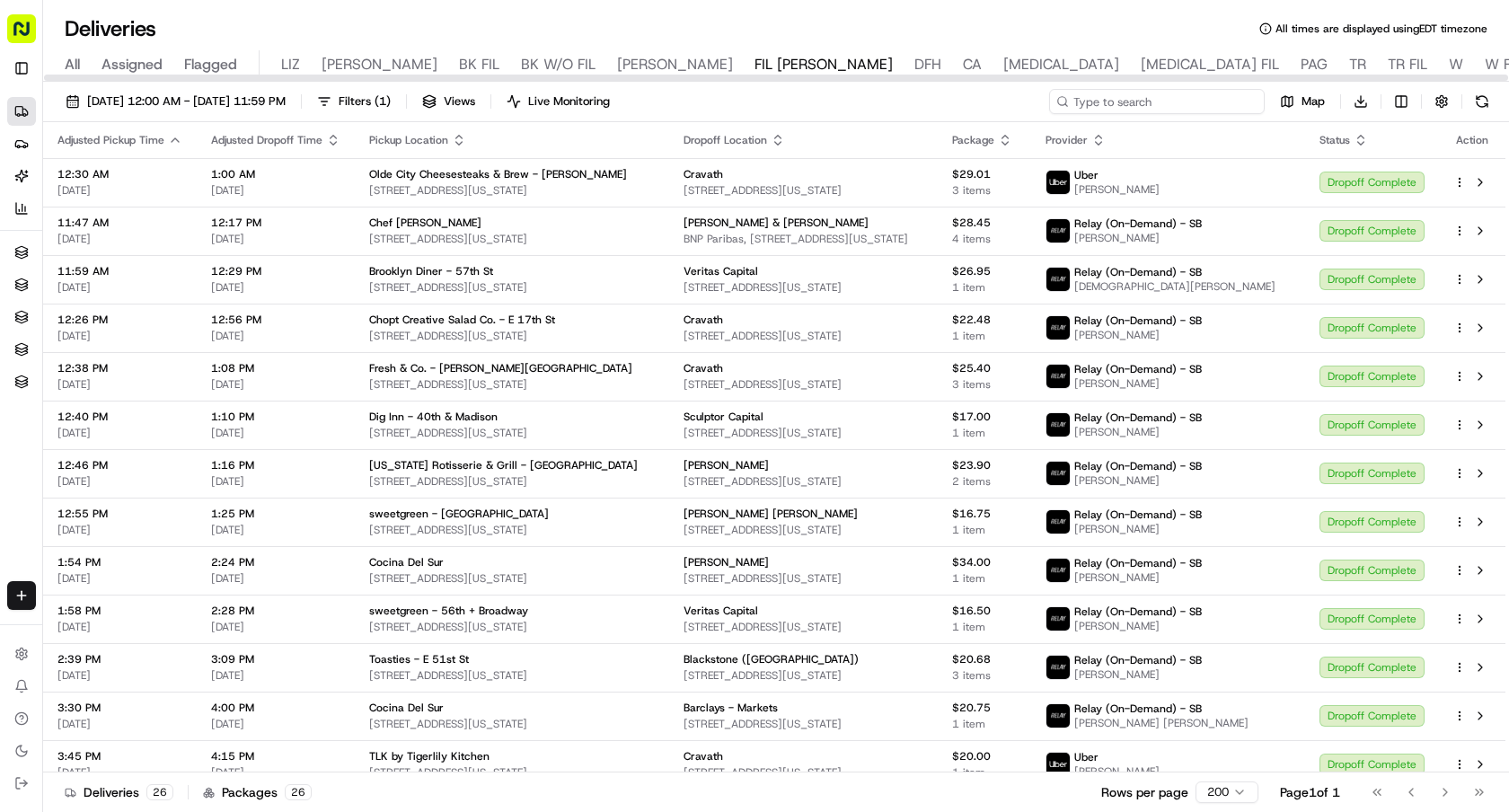
click at [1158, 101] on input at bounding box center [1157, 101] width 216 height 25
paste input "Proper Food - 555 Madison"
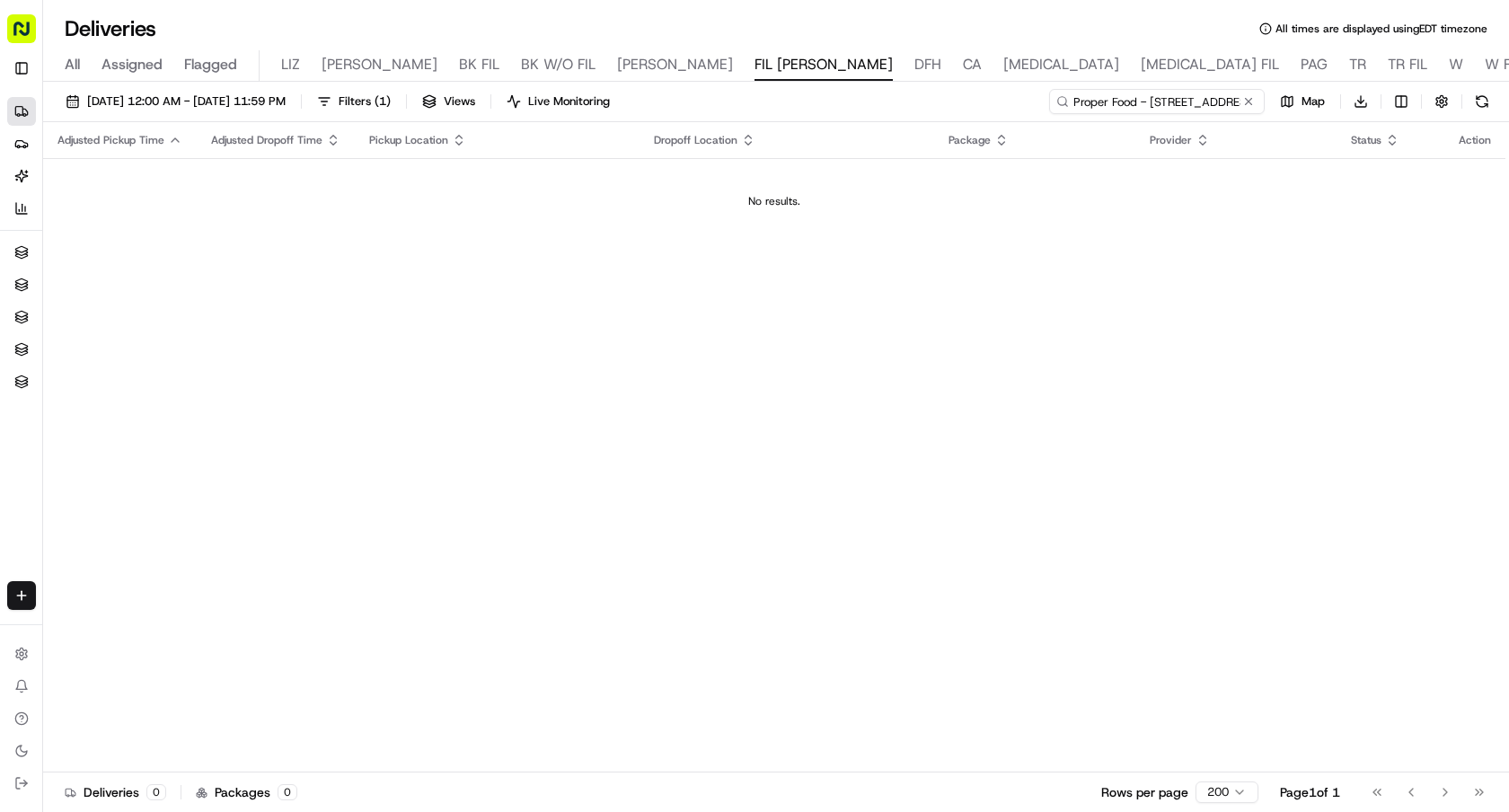
type input "Proper Food - 555 Madison"
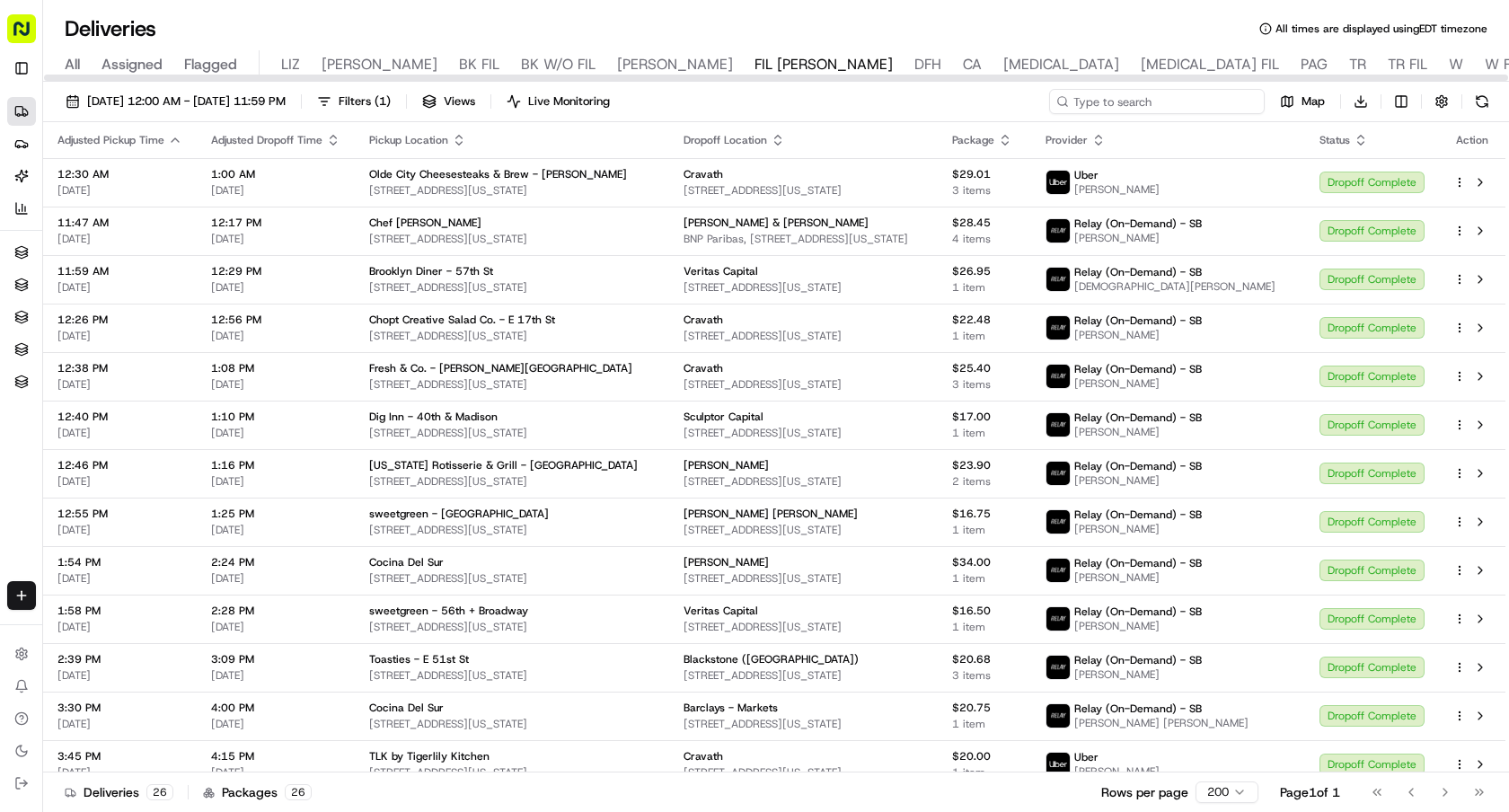
click at [1180, 95] on input at bounding box center [1157, 101] width 216 height 25
paste input "Sukhumvit 51"
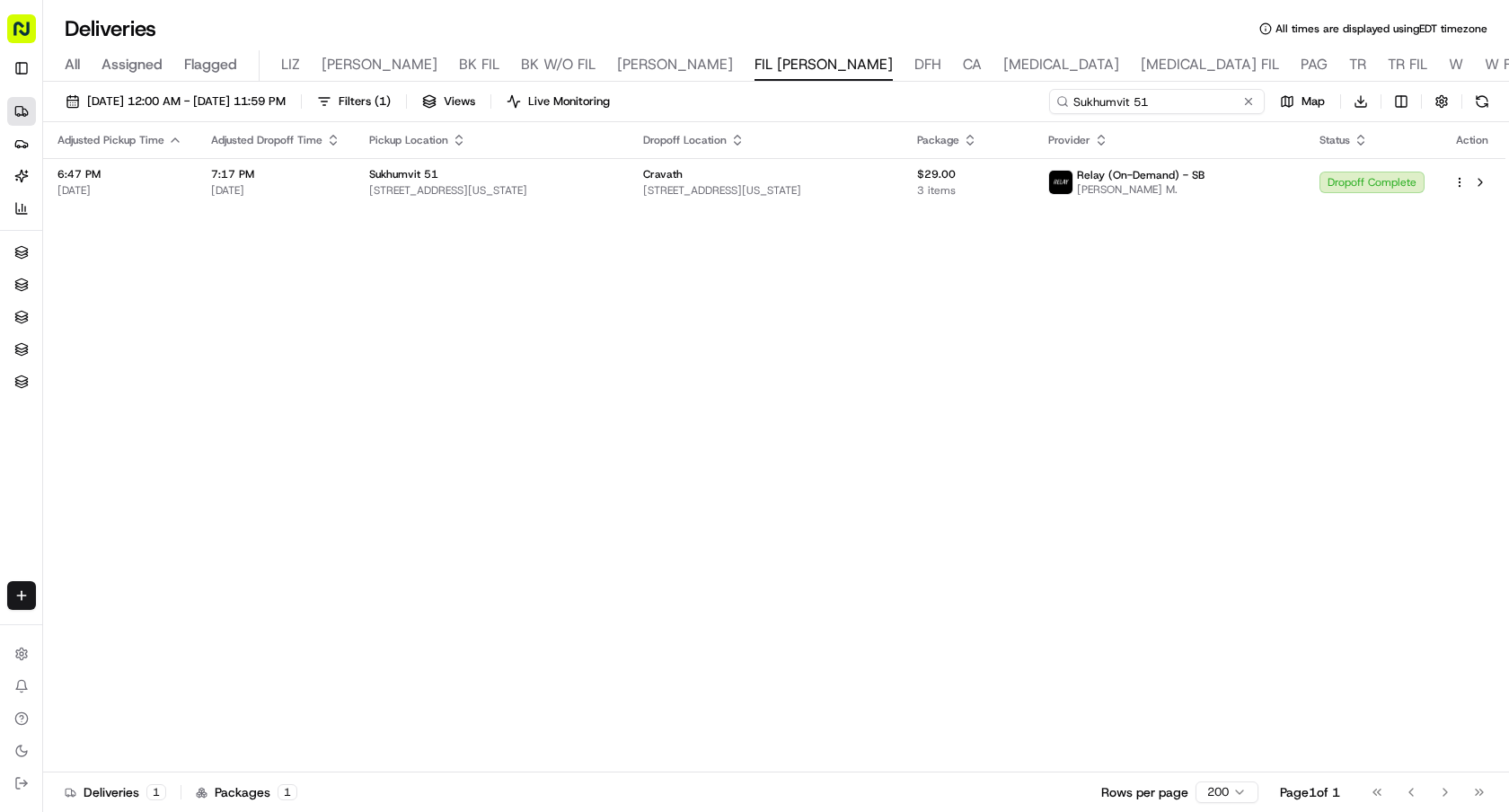
type input "Sukhumvit 51"
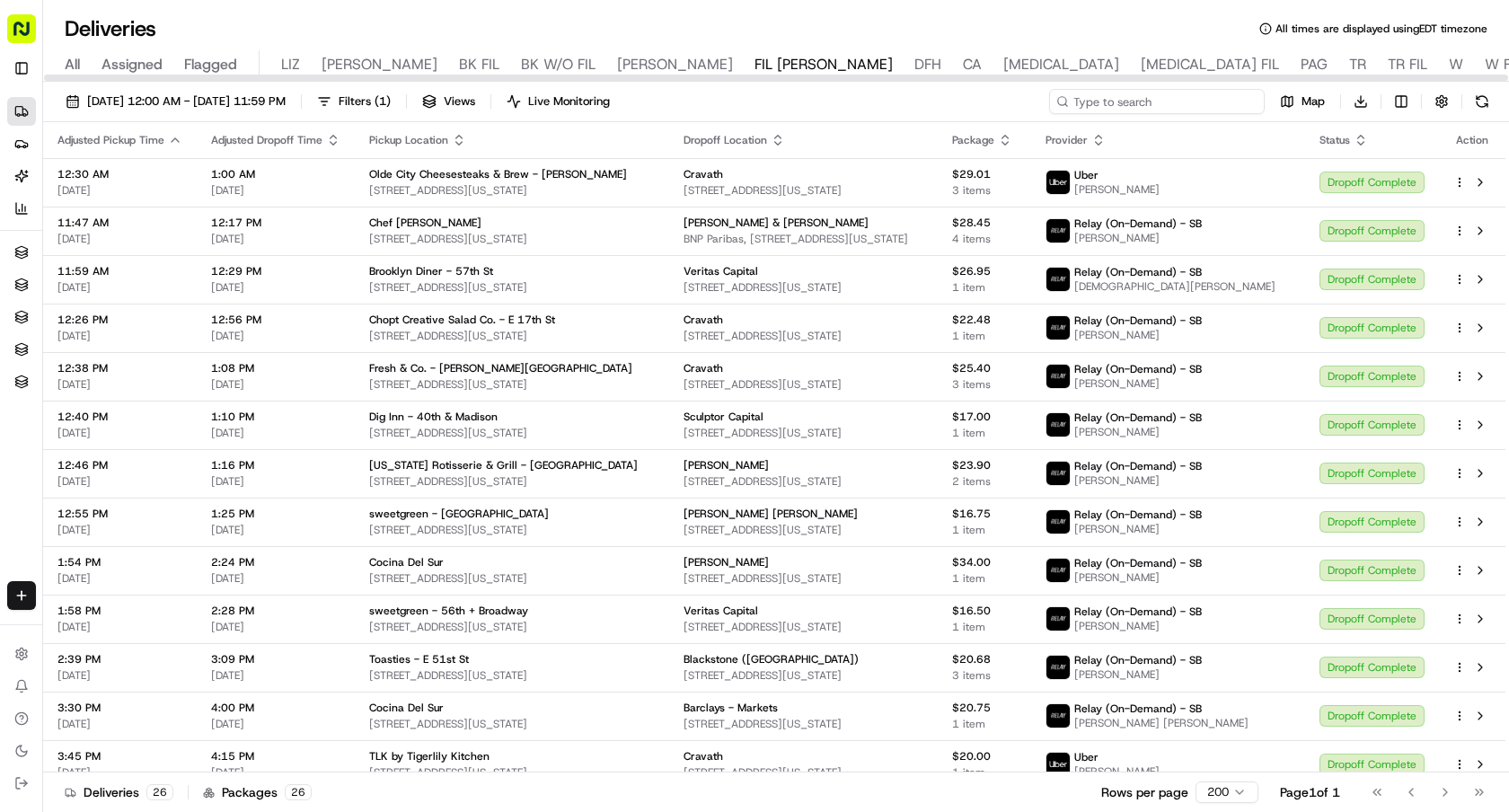
click at [1196, 98] on input at bounding box center [1157, 101] width 216 height 25
paste input "Springbone Kitchen - Midtown East"
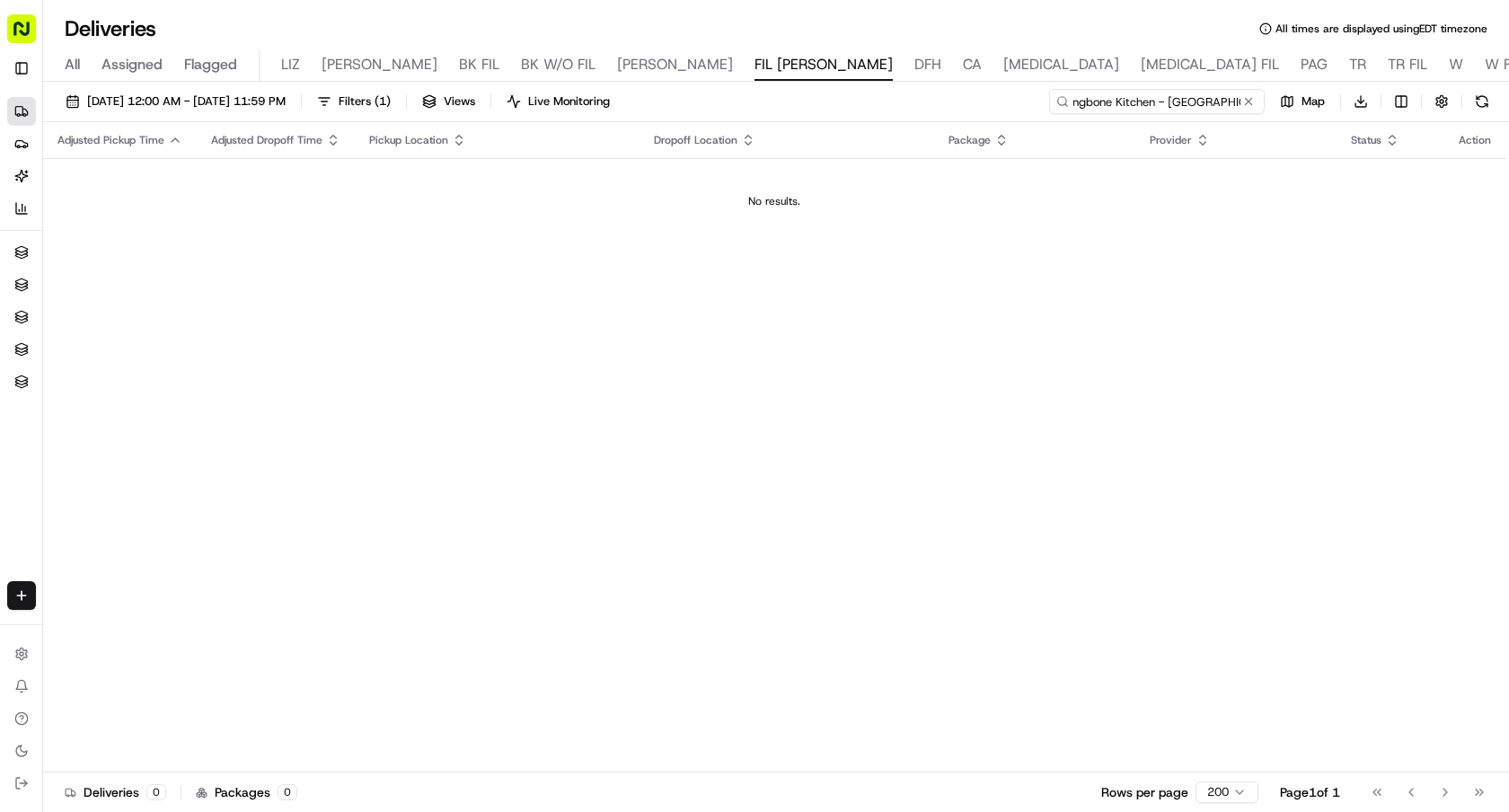
type input "Springbone Kitchen - Midtown East"
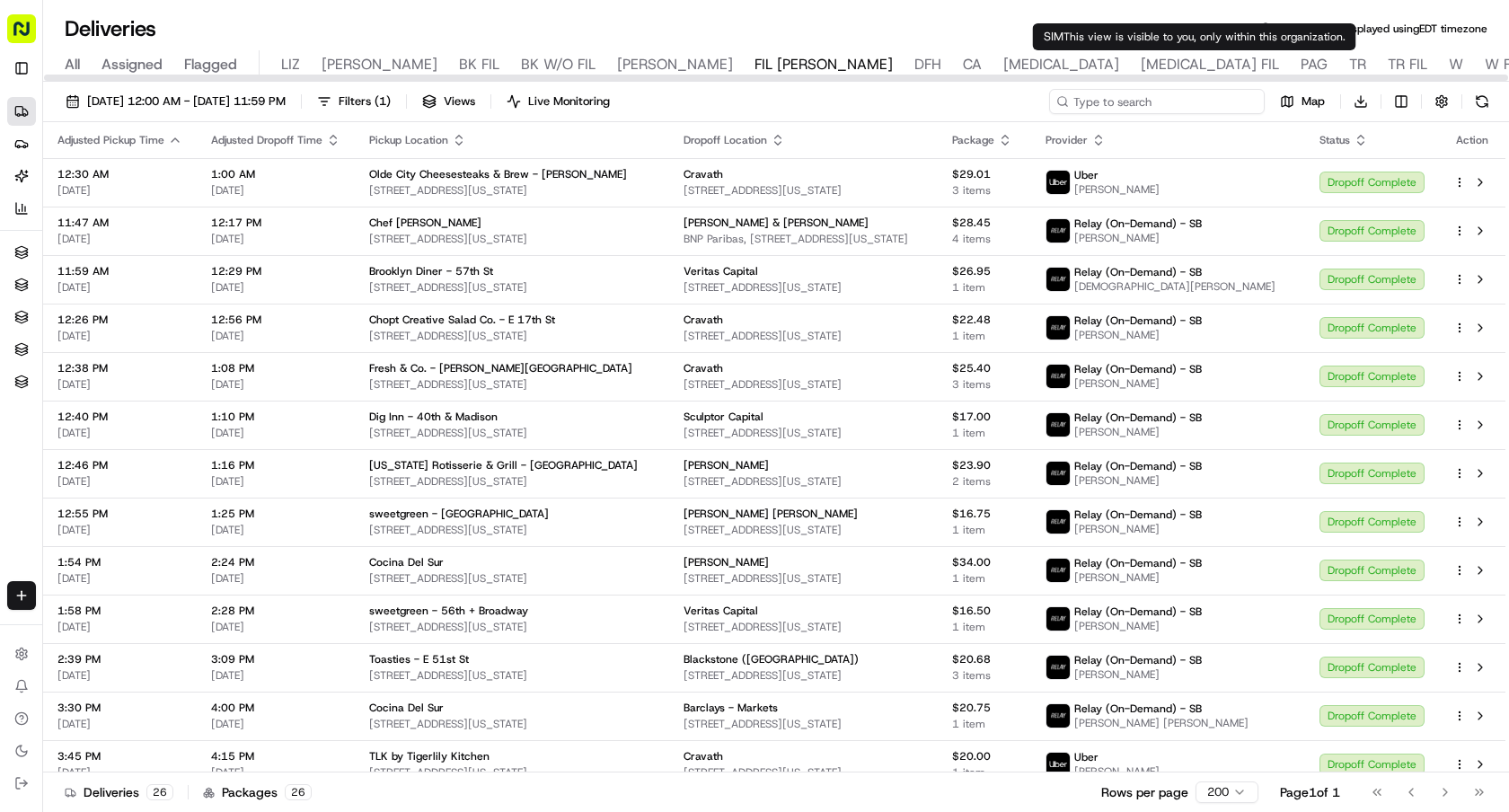
click at [1186, 111] on input at bounding box center [1157, 101] width 216 height 25
paste input "goodsugar"
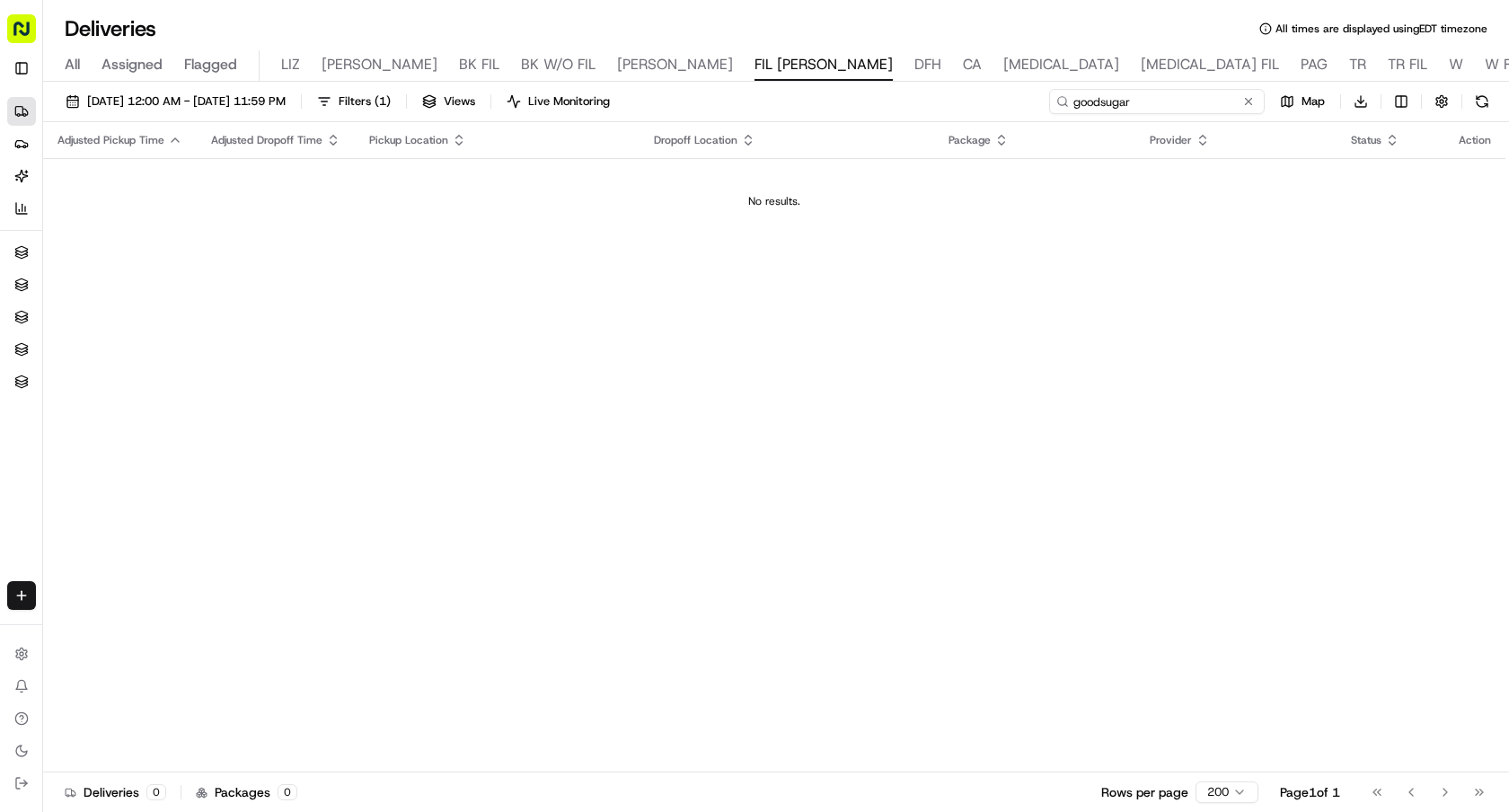
type input "goodsugar"
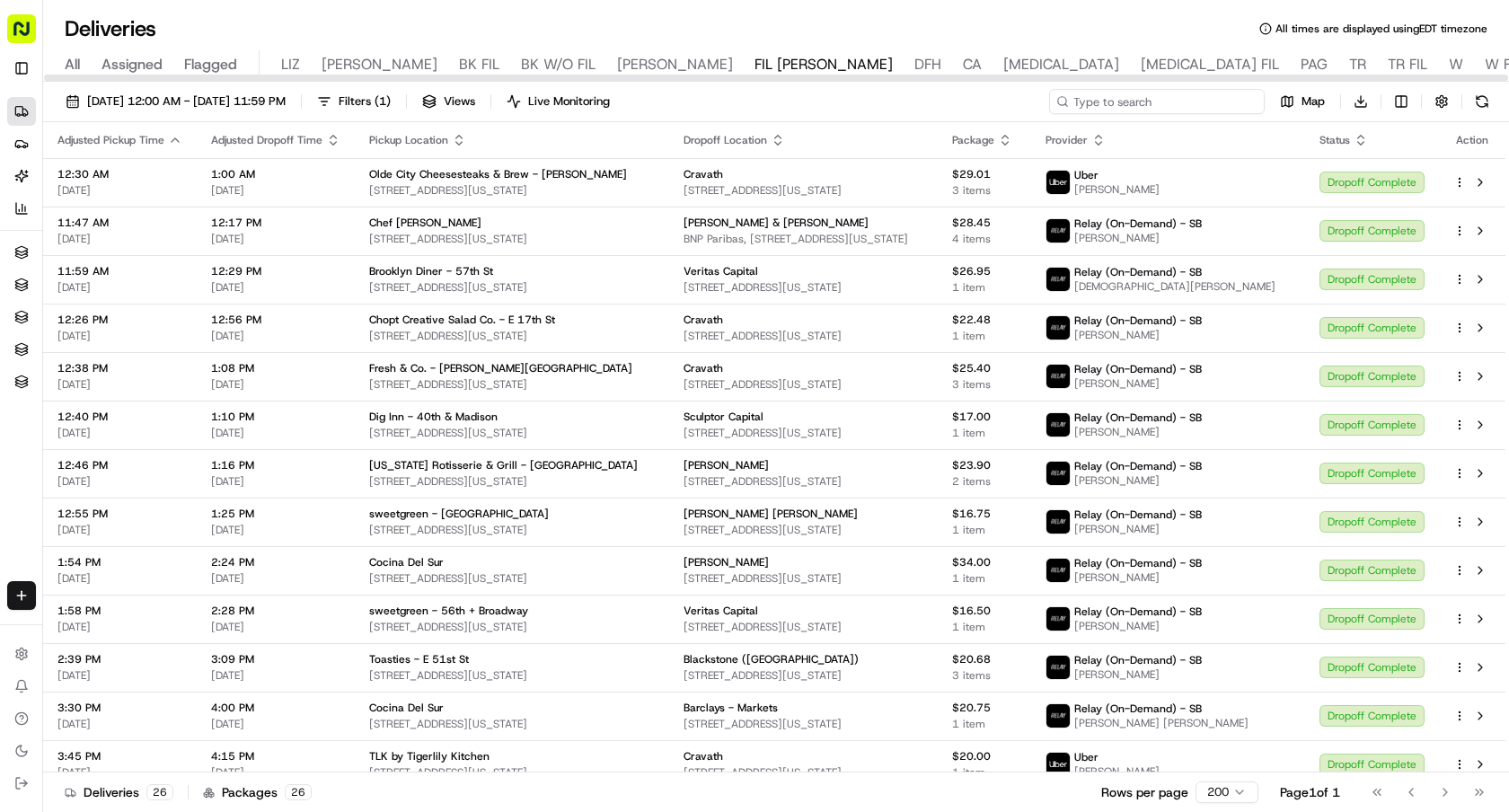
click at [1184, 112] on input at bounding box center [1157, 101] width 216 height 25
paste input "[US_STATE] Rotisserie & Grill - [GEOGRAPHIC_DATA]"
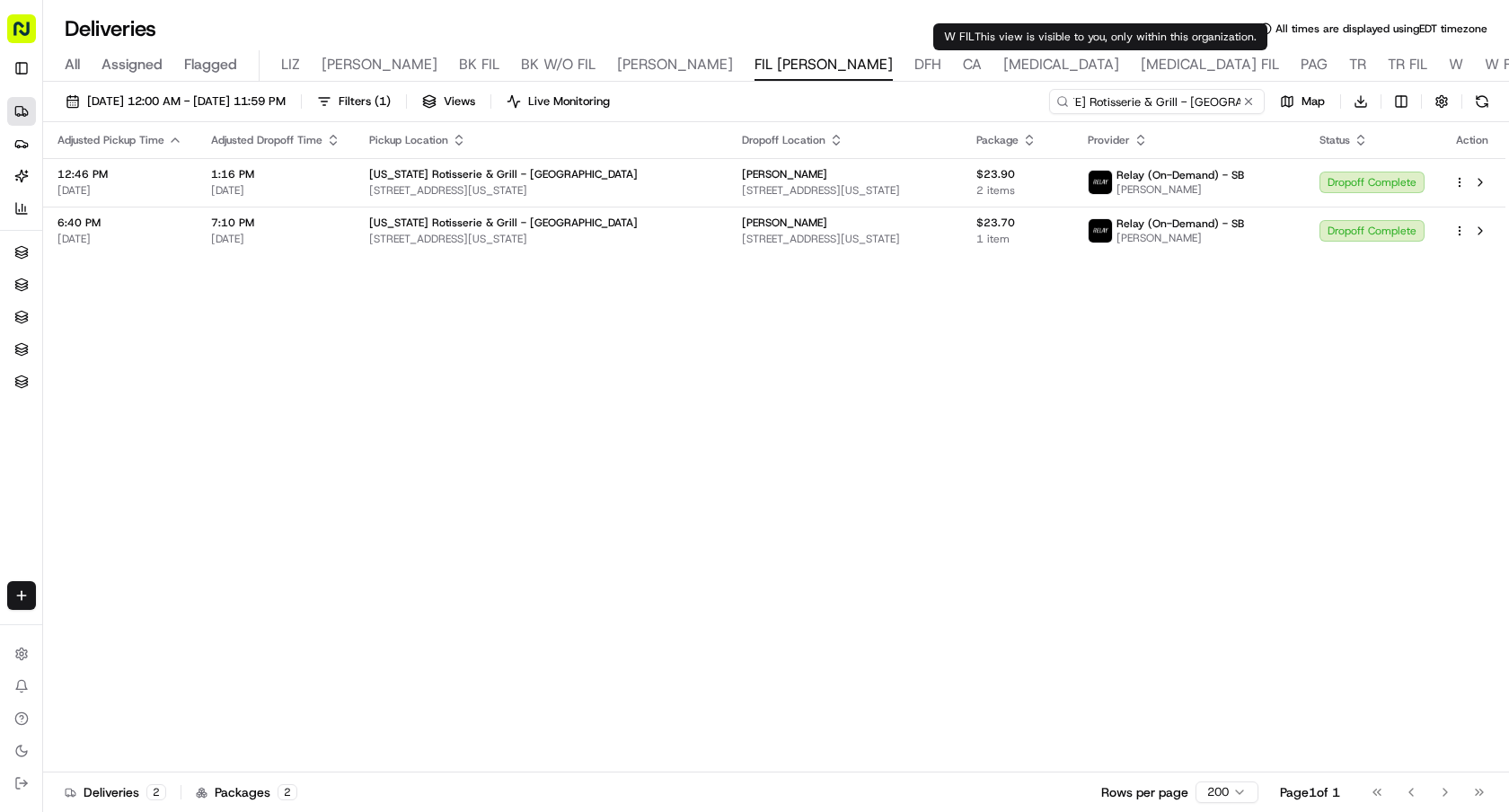
type input "[US_STATE] Rotisserie & Grill - [GEOGRAPHIC_DATA]"
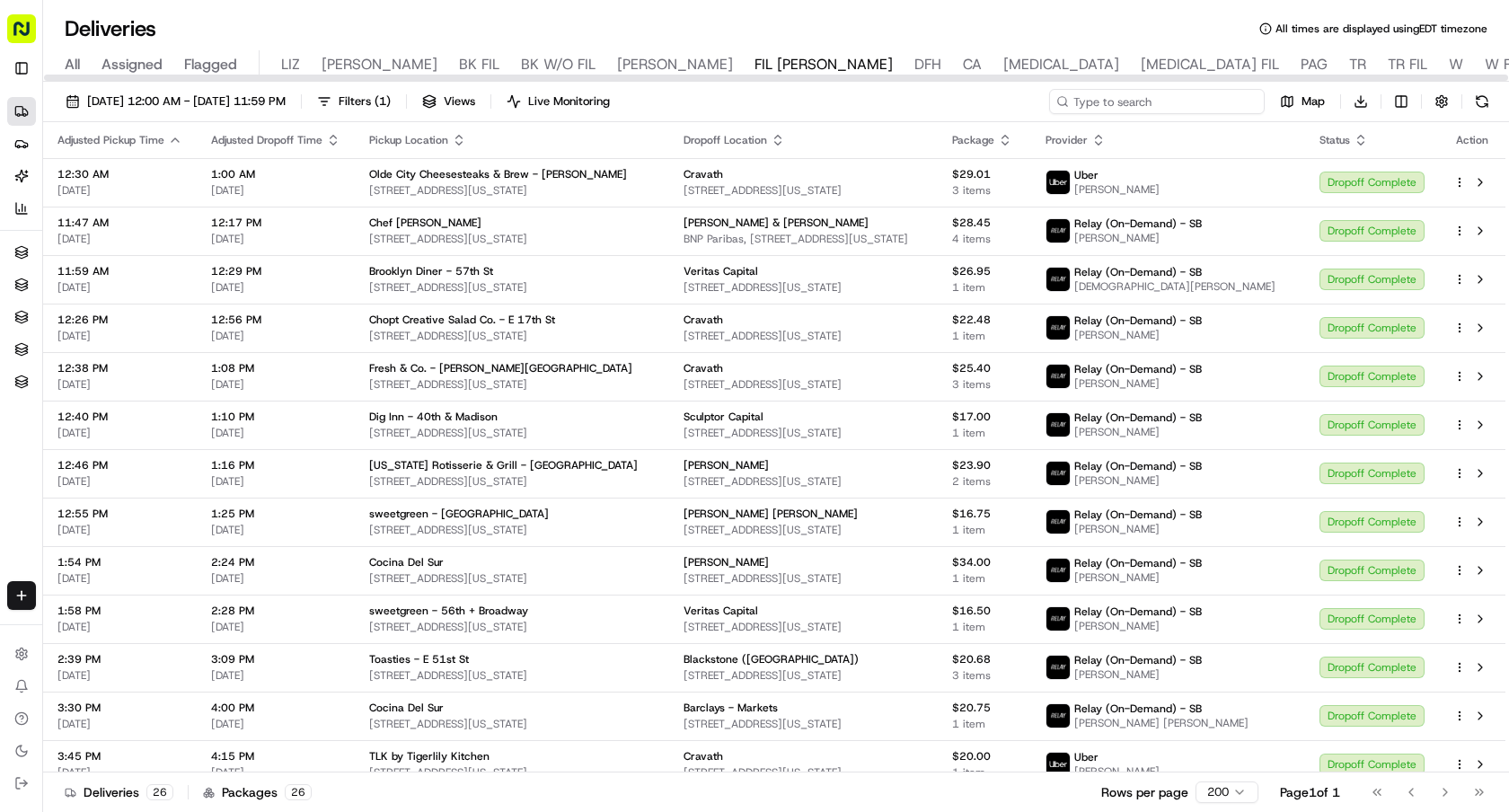
click at [1171, 106] on input at bounding box center [1157, 101] width 216 height 25
paste input "Chop & Go - [GEOGRAPHIC_DATA]"
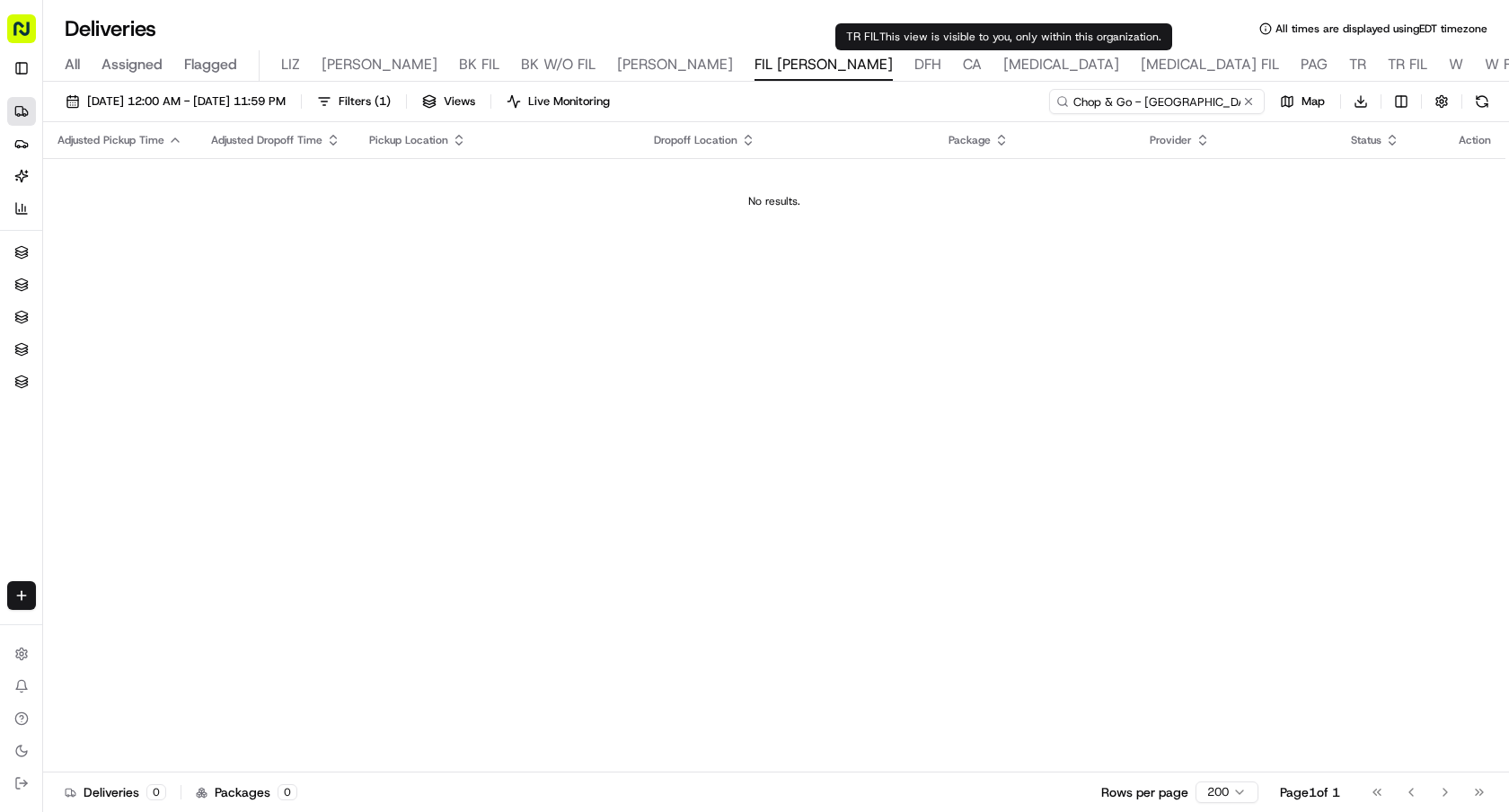
type input "Chop & Go - [GEOGRAPHIC_DATA]"
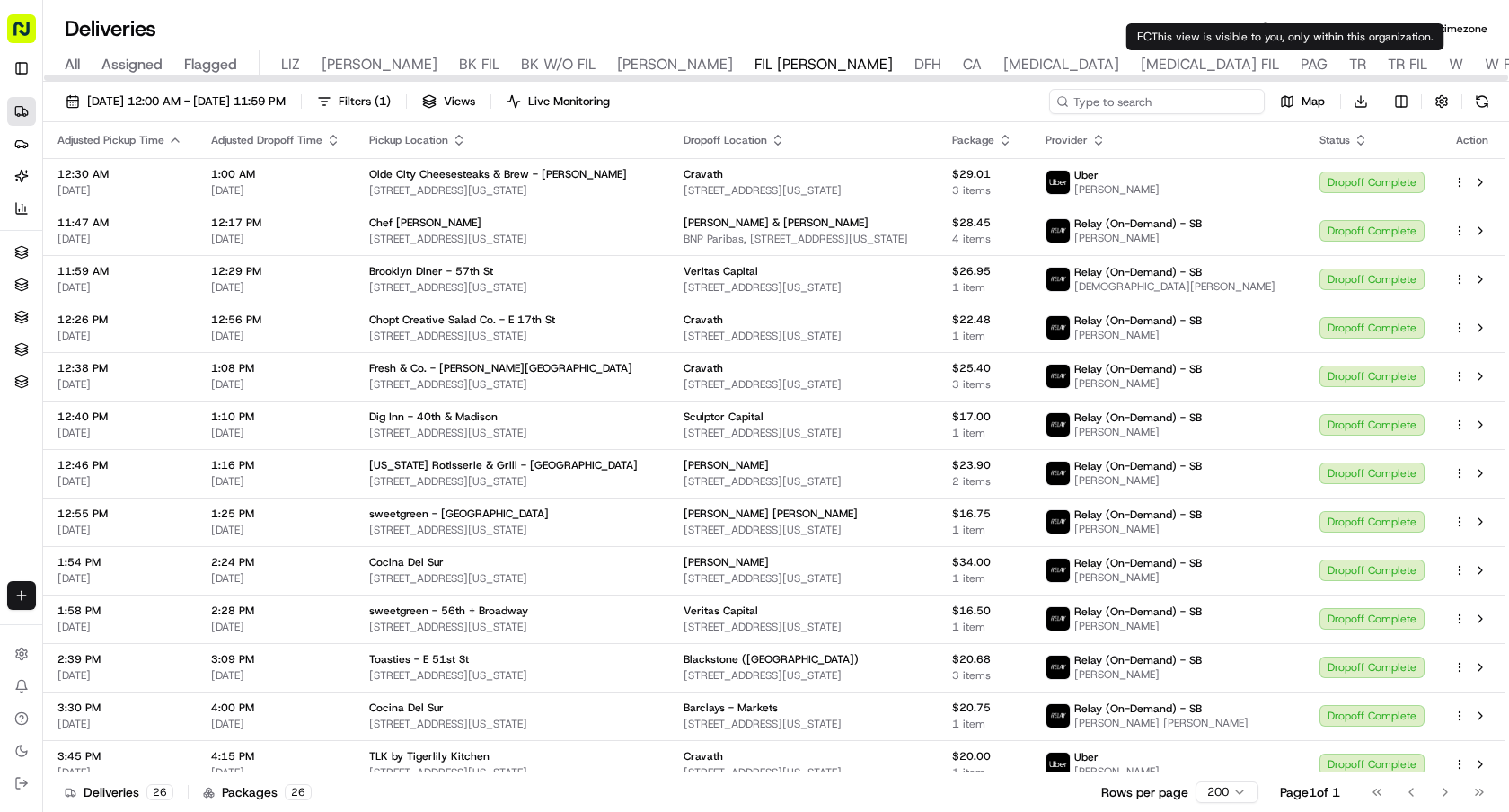
click at [1209, 105] on input at bounding box center [1157, 101] width 216 height 25
paste input "Hokey Poke"
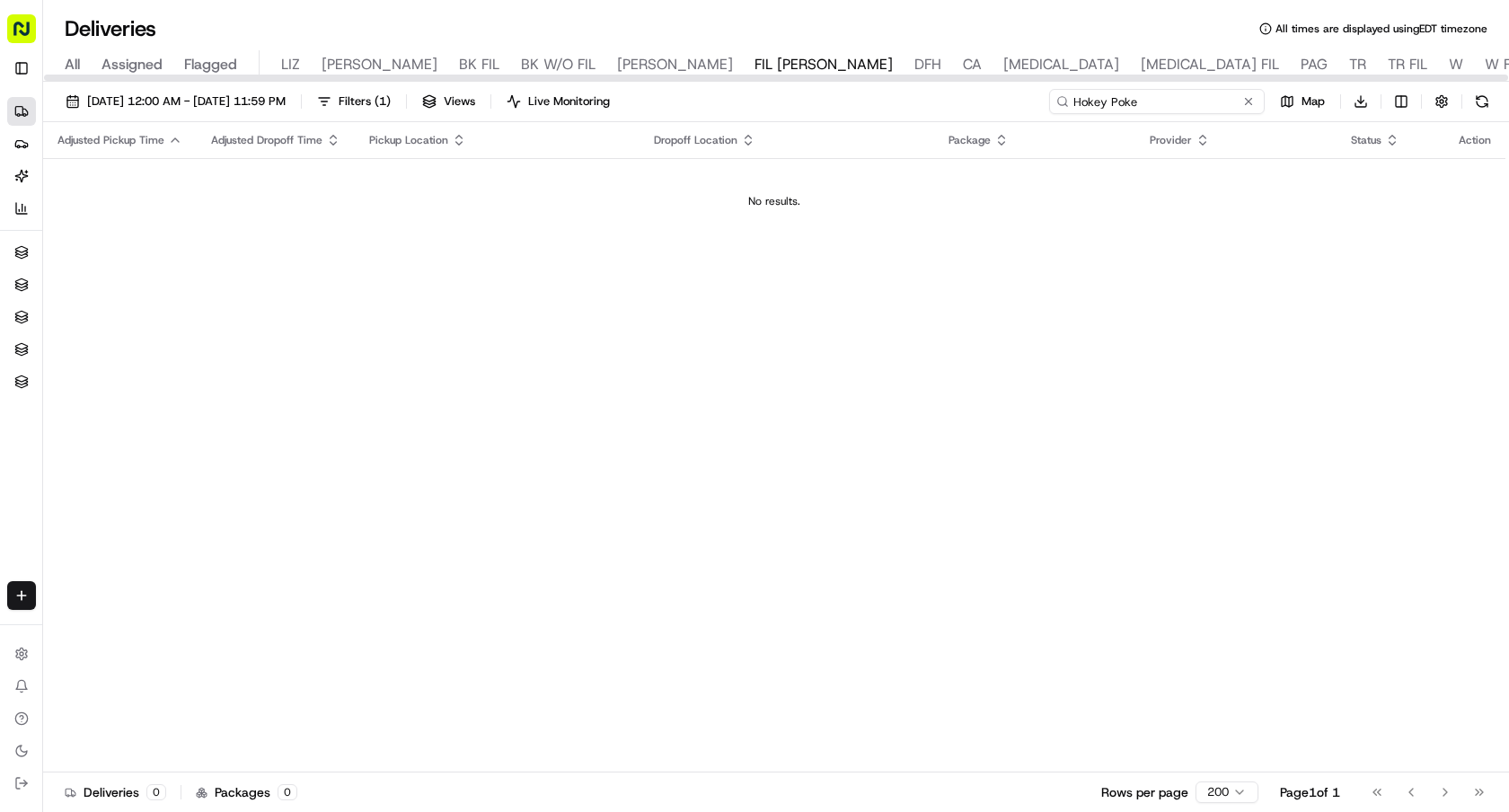
type input "Hokey Poke"
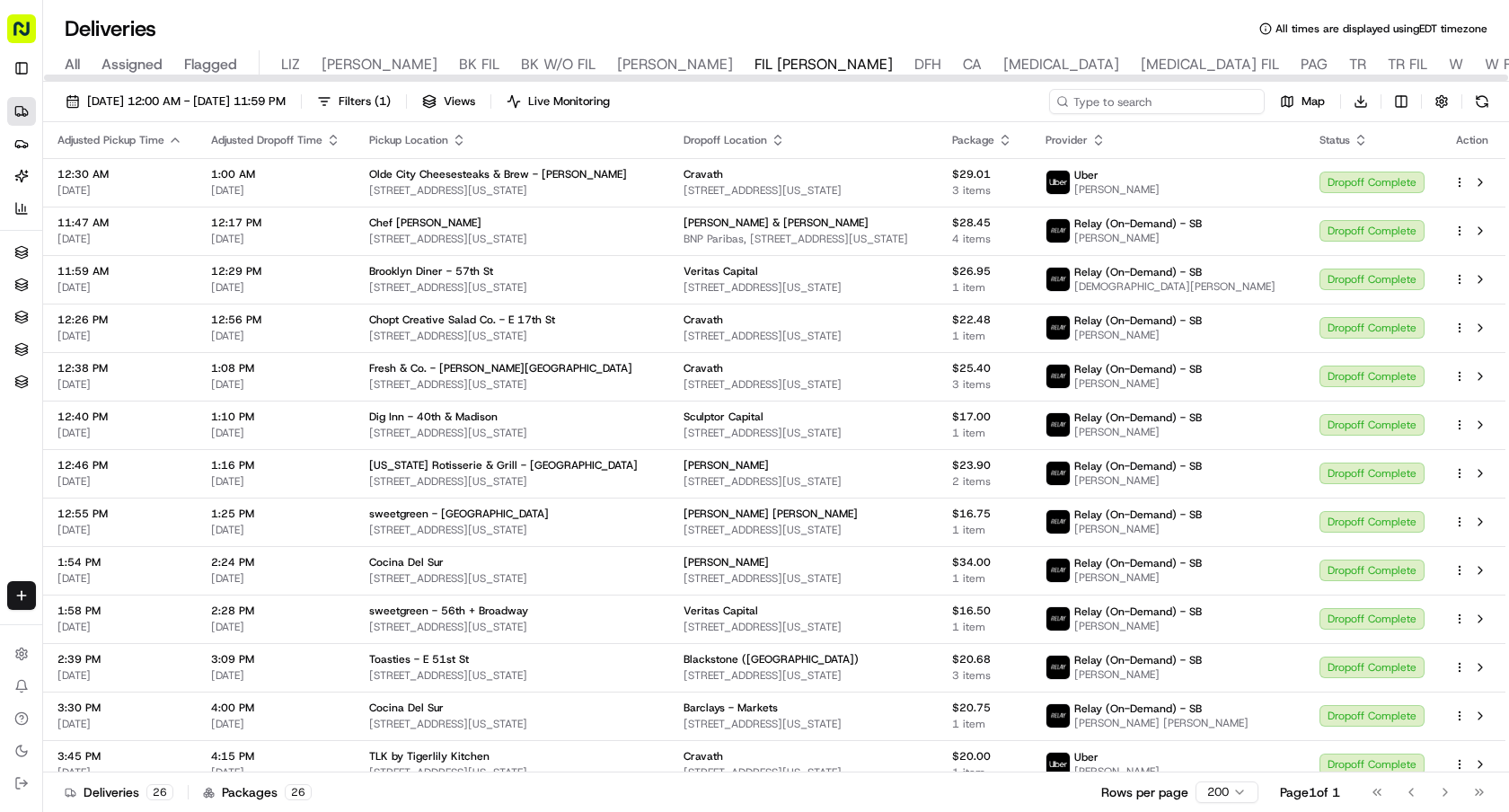
click at [1228, 95] on input at bounding box center [1157, 101] width 216 height 25
paste input "Pita Grill Kosher - 2nd Ave"
type input "Pita Grill Kosher - 2nd Ave"
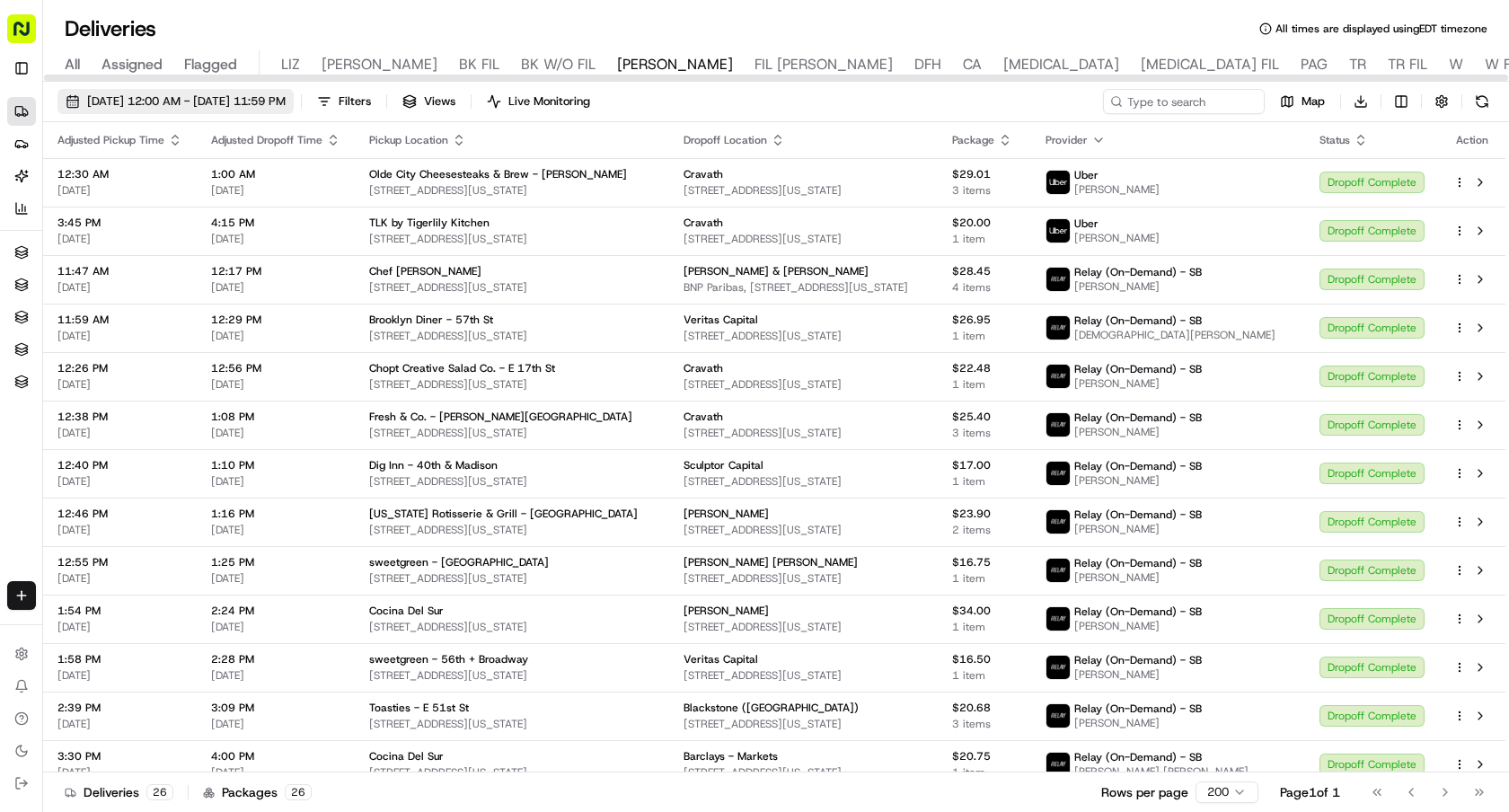
click at [240, 104] on span "[DATE] 12:00 AM - [DATE] 11:59 PM" at bounding box center [186, 102] width 198 height 17
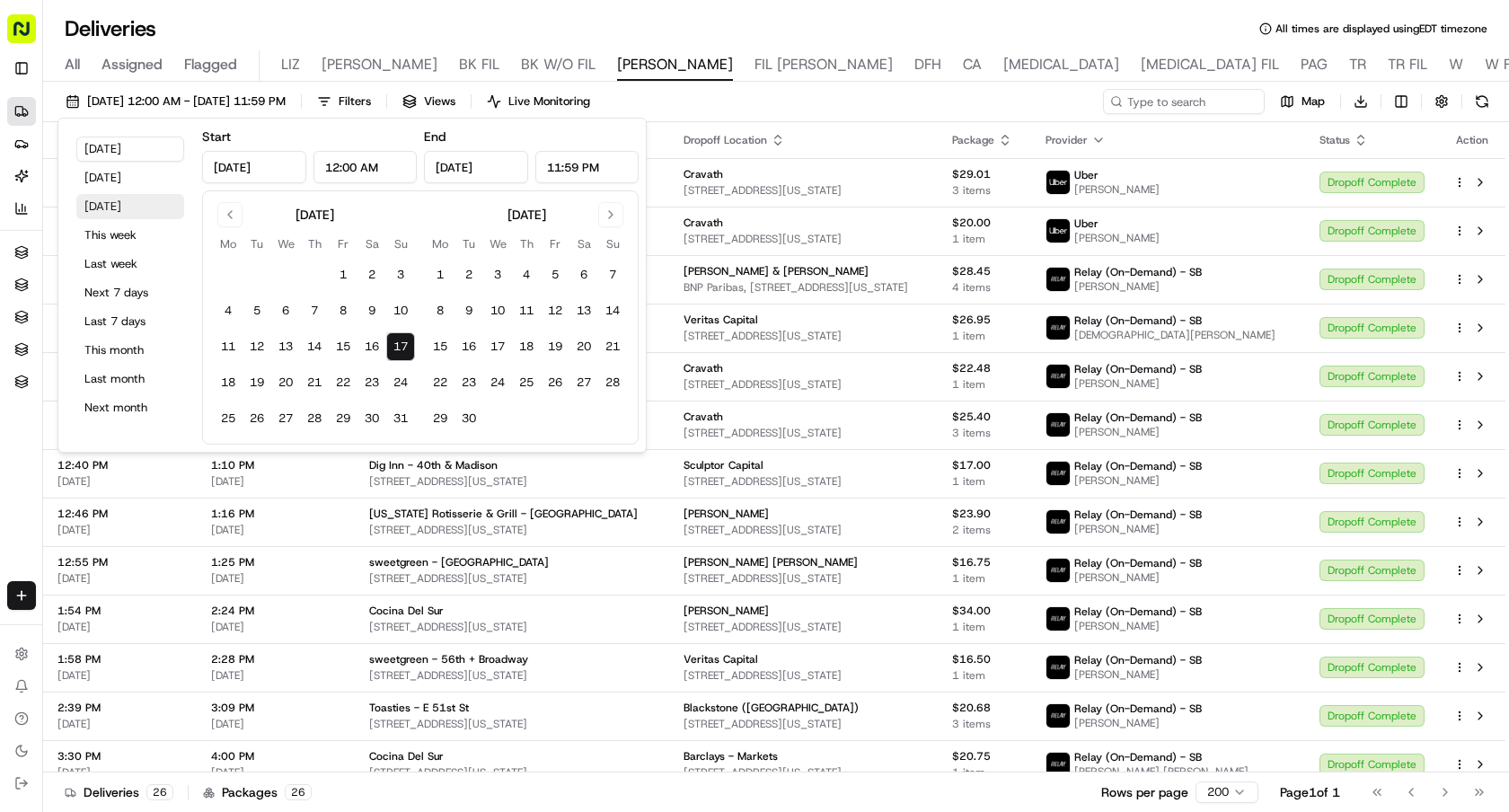
click at [150, 208] on button "[DATE]" at bounding box center [129, 206] width 107 height 25
type input "Aug 18, 2025"
click at [150, 208] on button "Tomorrow" at bounding box center [129, 206] width 107 height 25
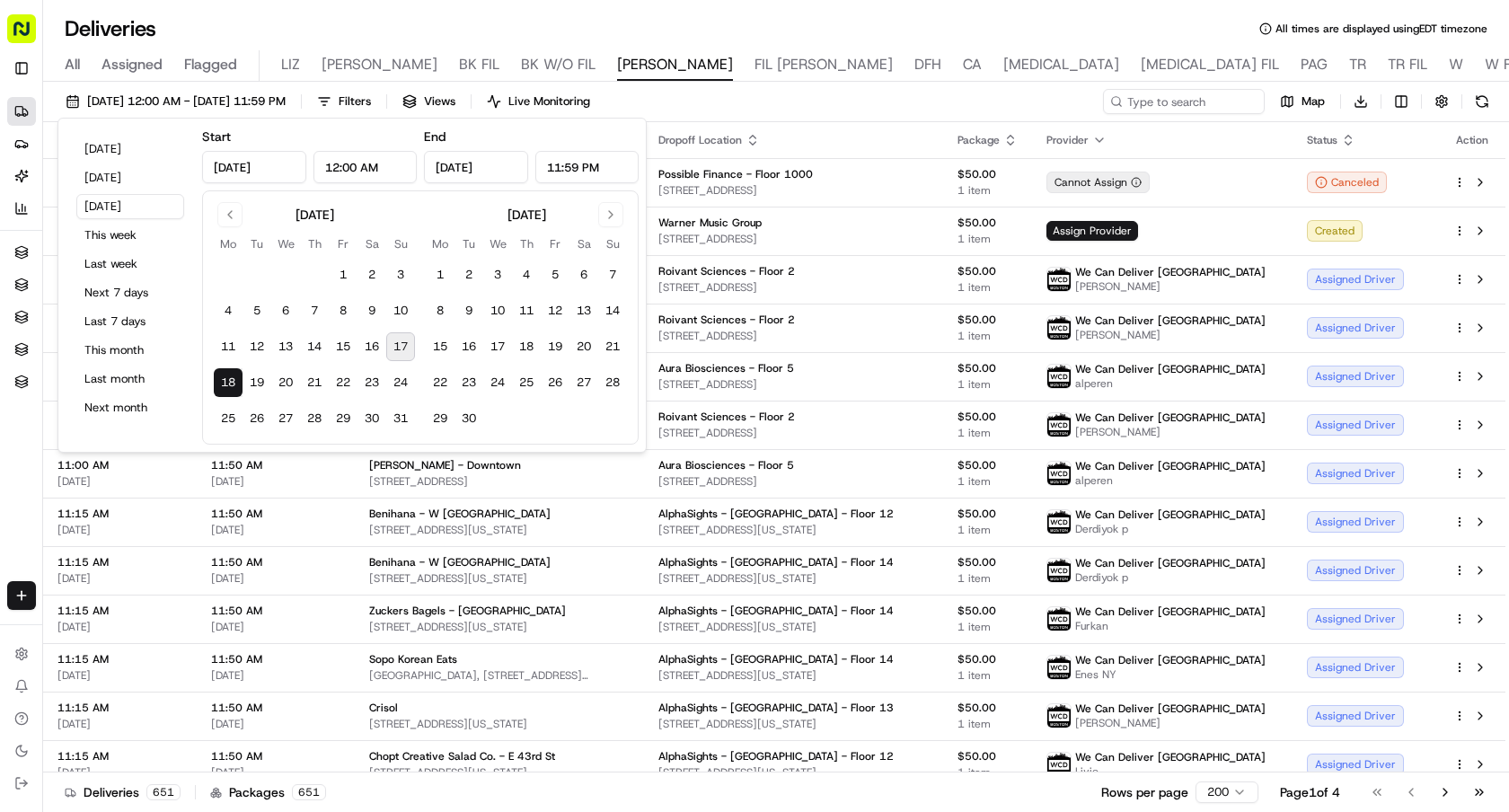
click at [1023, 86] on div "08/18/2025 12:00 AM - 08/18/2025 11:59 PM Filters Views Live Monitoring Map Dow…" at bounding box center [776, 449] width 1466 height 734
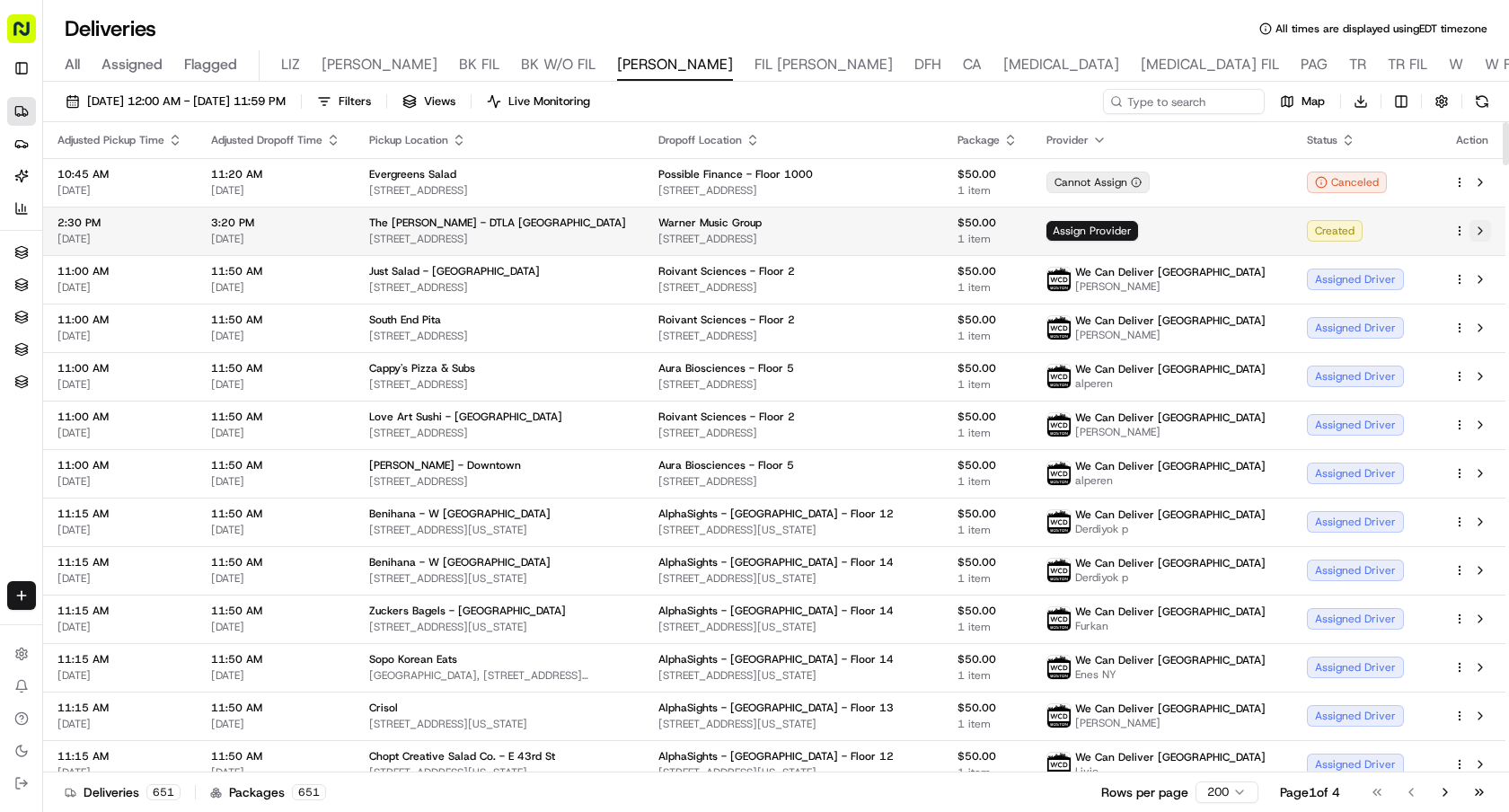
click at [1481, 238] on button at bounding box center [1480, 230] width 21 height 21
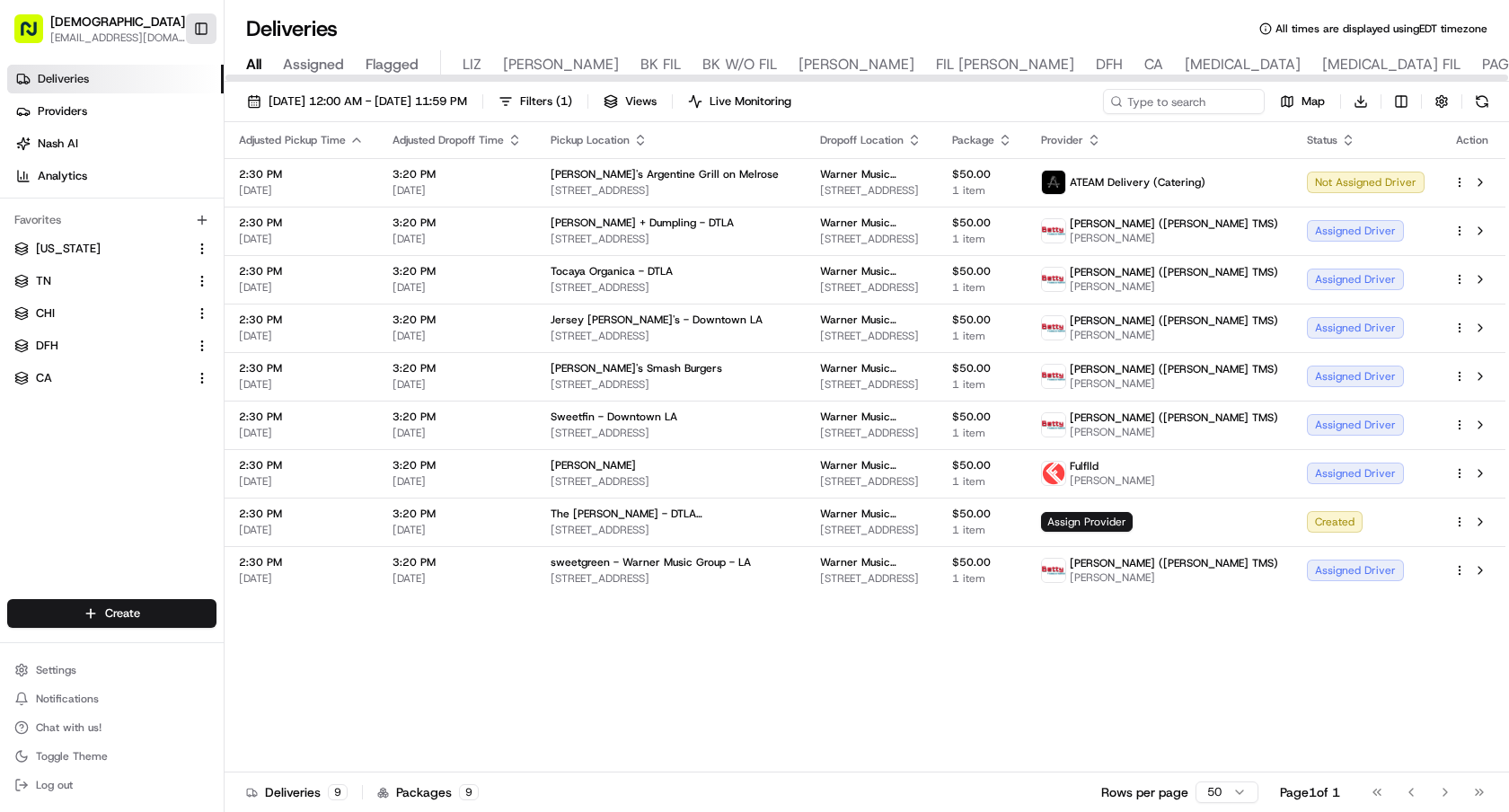
click at [201, 33] on button "Toggle Sidebar" at bounding box center [201, 28] width 30 height 30
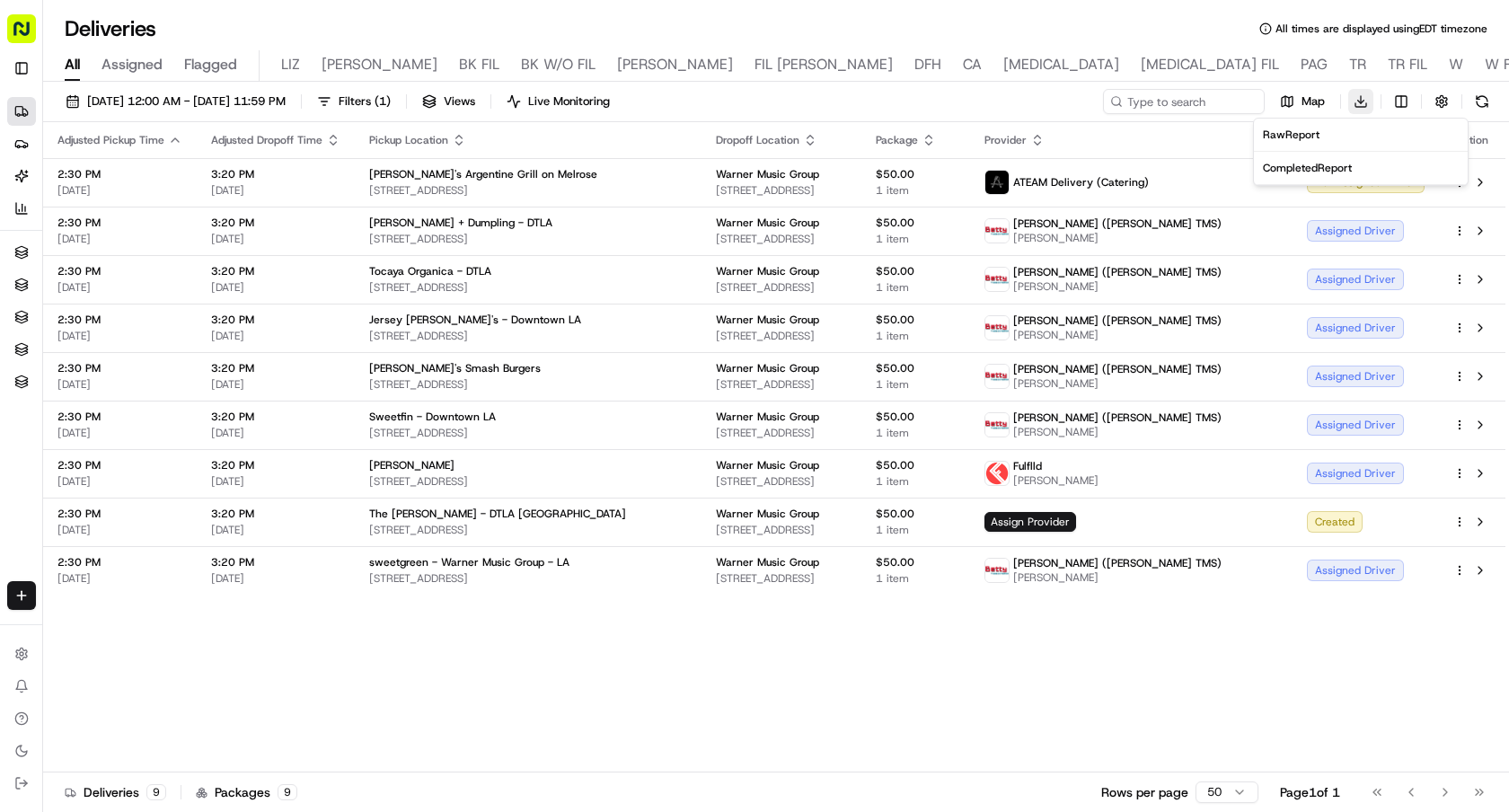
click at [1369, 105] on html "Sharebite [EMAIL_ADDRESS][DOMAIN_NAME] Toggle Sidebar Deliveries Providers [PER…" at bounding box center [754, 406] width 1509 height 812
click at [1355, 163] on div "Completed Report" at bounding box center [1360, 168] width 196 height 15
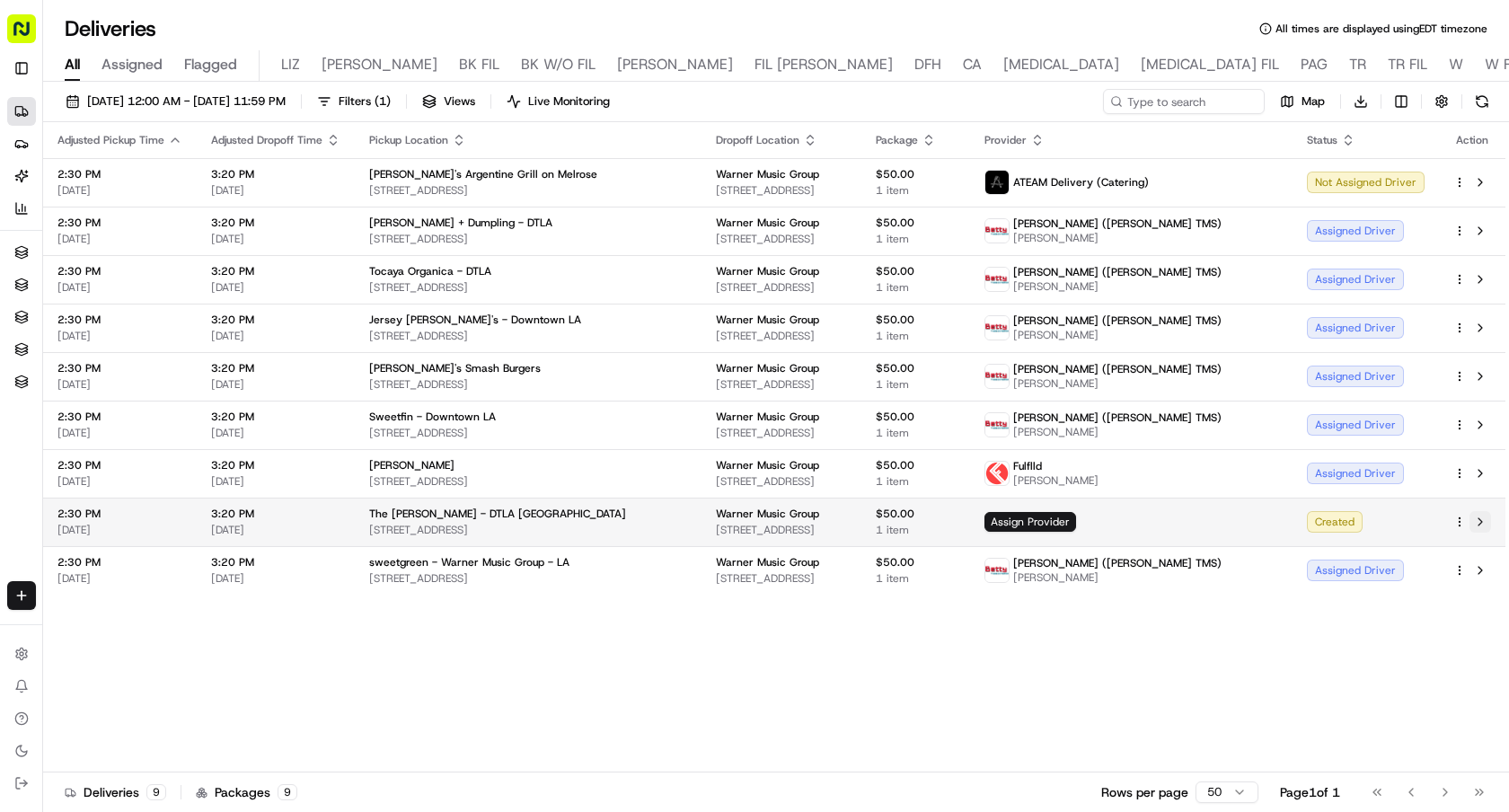
click at [1483, 521] on button at bounding box center [1480, 521] width 21 height 21
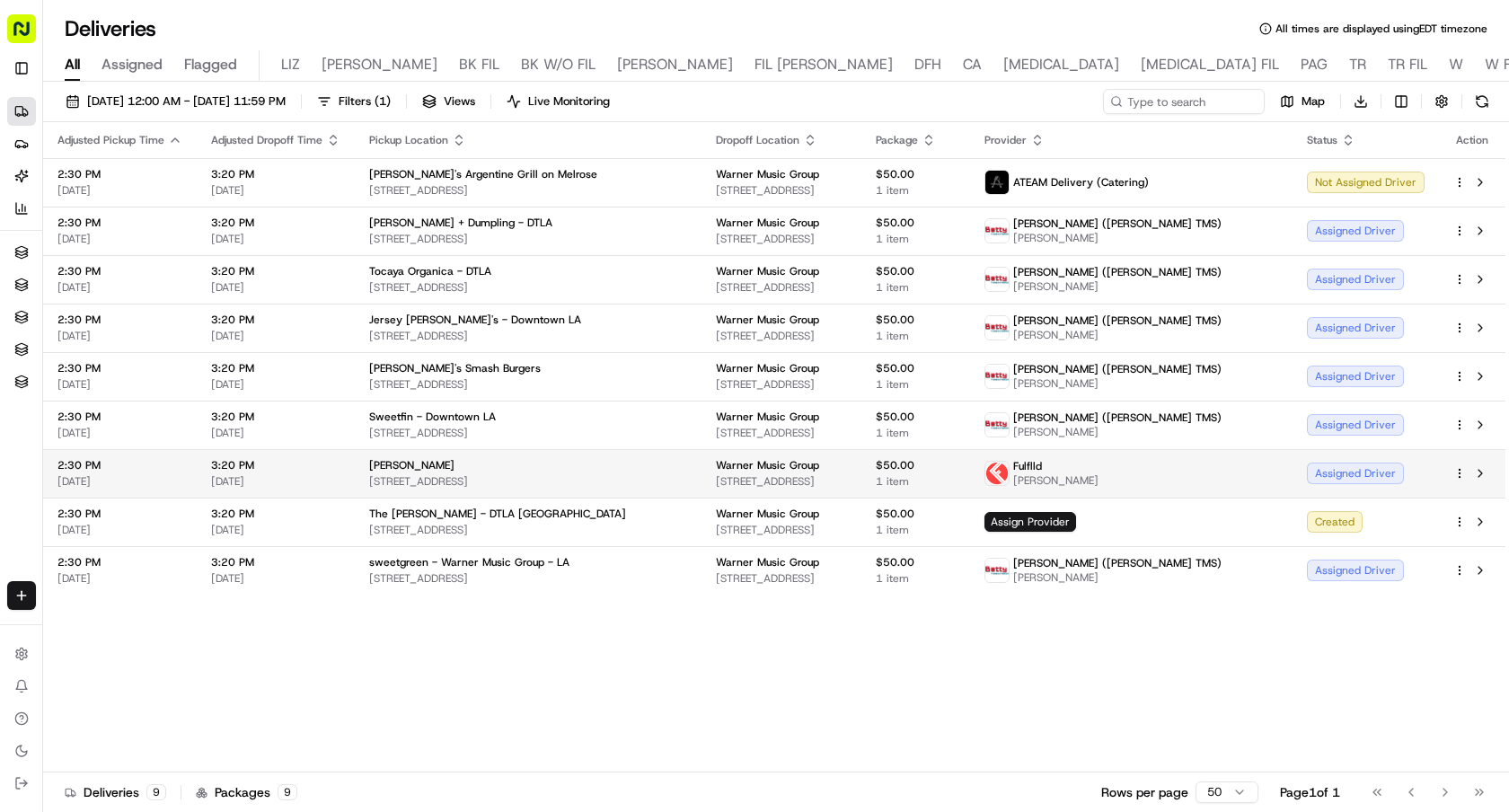
click at [1459, 468] on html "Sharebite e.park@sharebite.com Toggle Sidebar Deliveries Providers Nash AI Anal…" at bounding box center [754, 406] width 1509 height 812
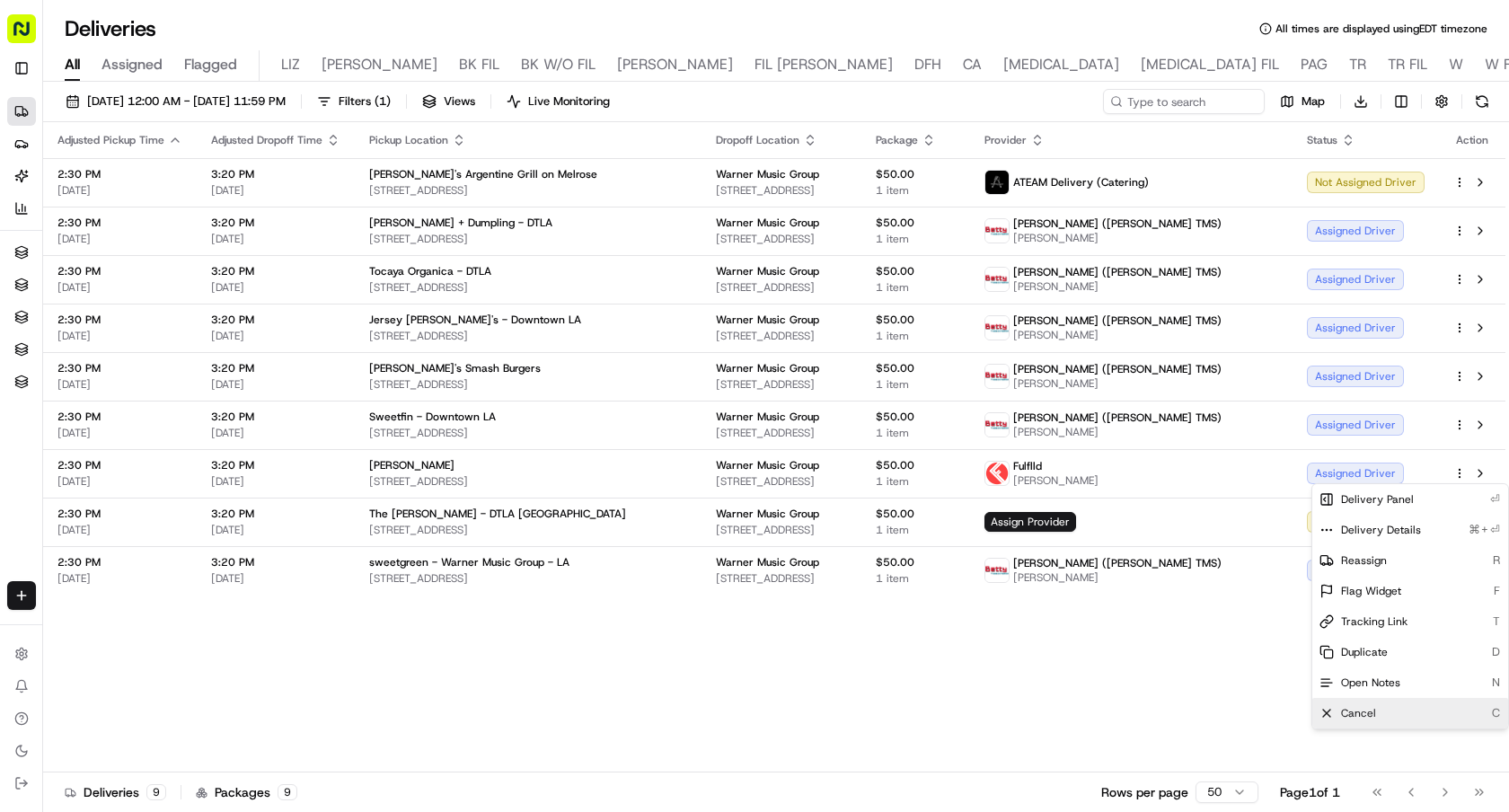
click at [1411, 708] on div "Cancel C" at bounding box center [1410, 712] width 196 height 30
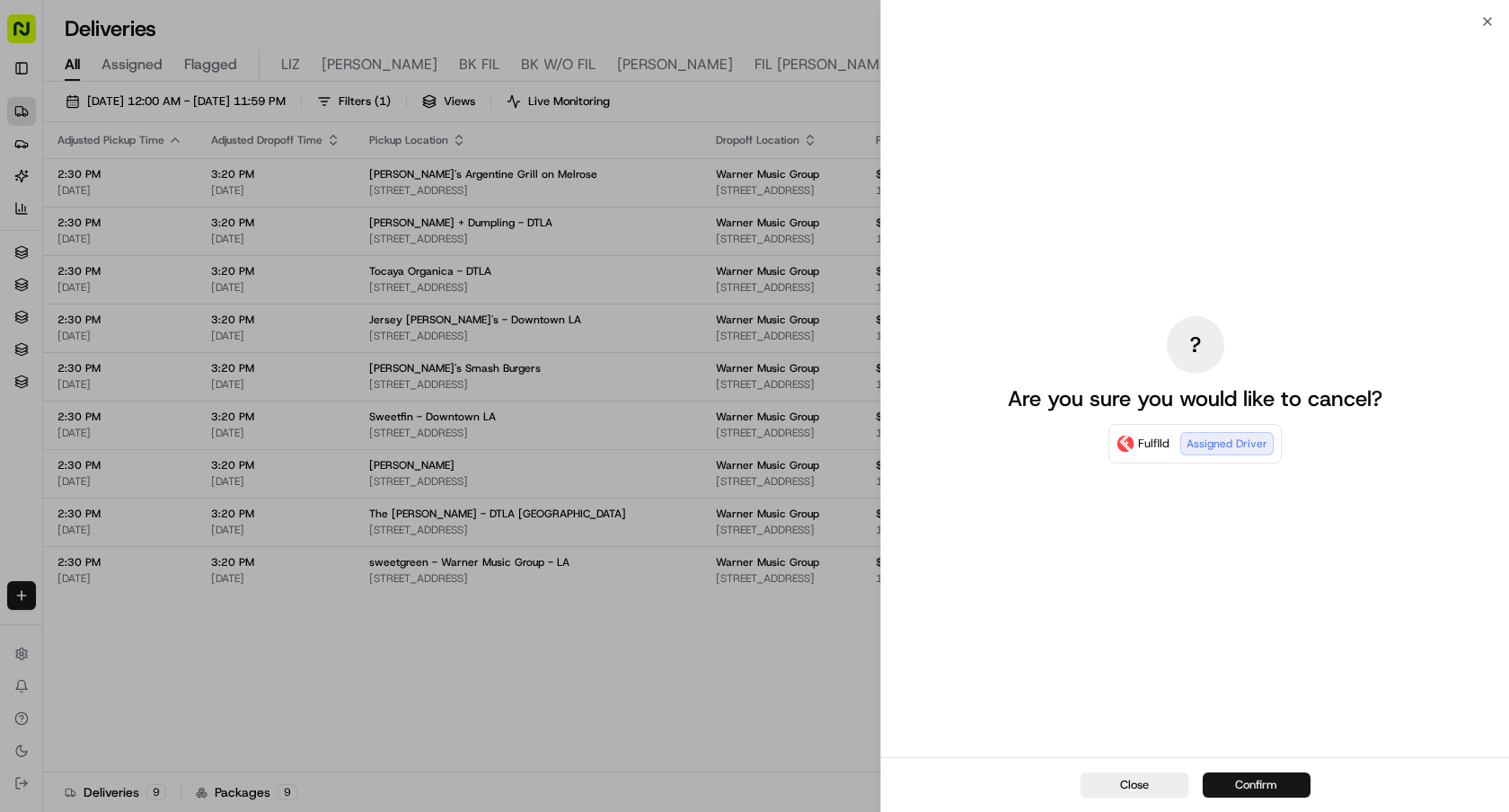
click at [1289, 777] on button "Confirm" at bounding box center [1257, 784] width 107 height 25
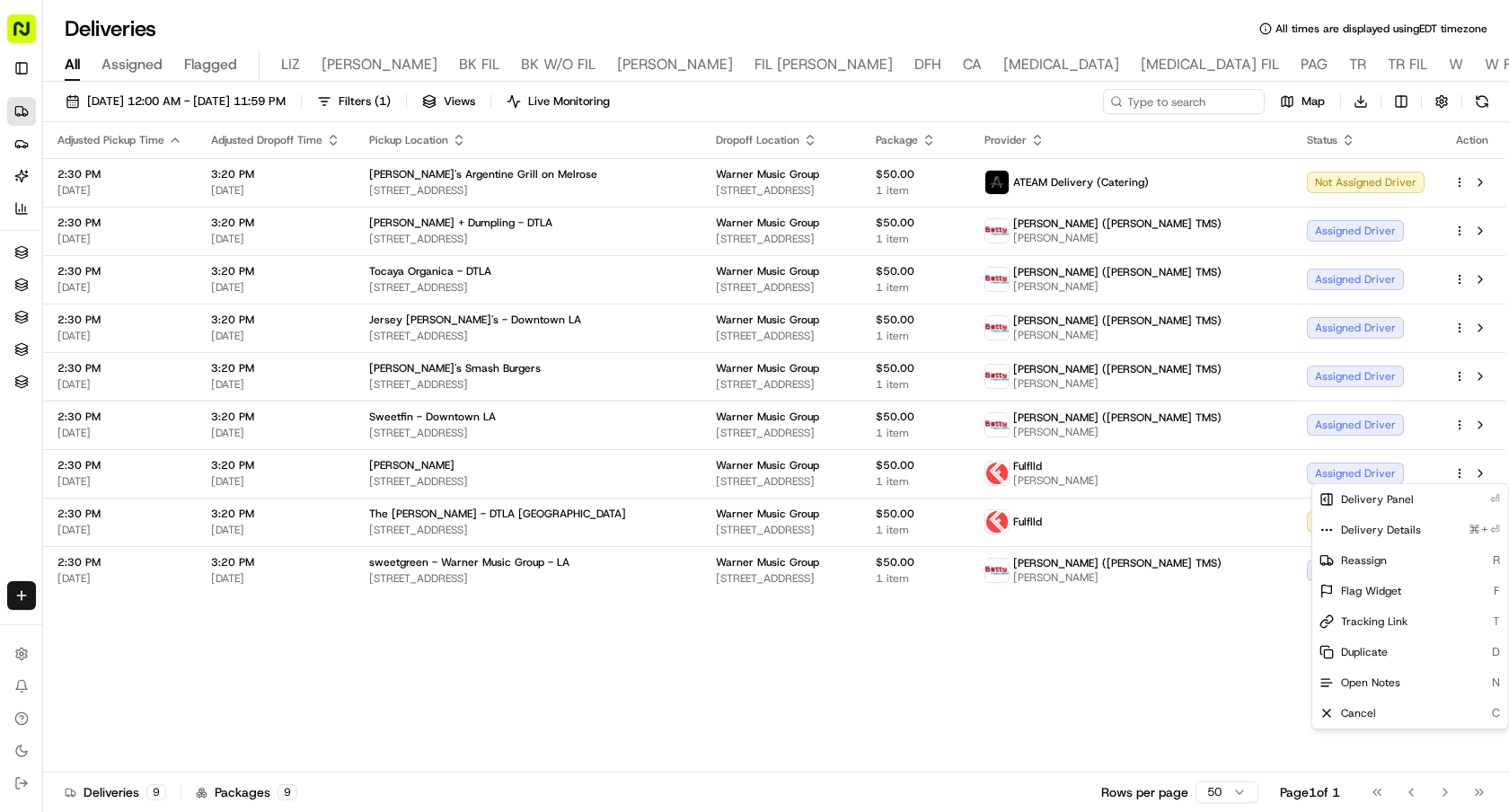
click at [799, 615] on div "Adjusted Pickup Time Adjusted Dropoff Time Pickup Location Dropoff Location Pac…" at bounding box center [774, 447] width 1462 height 651
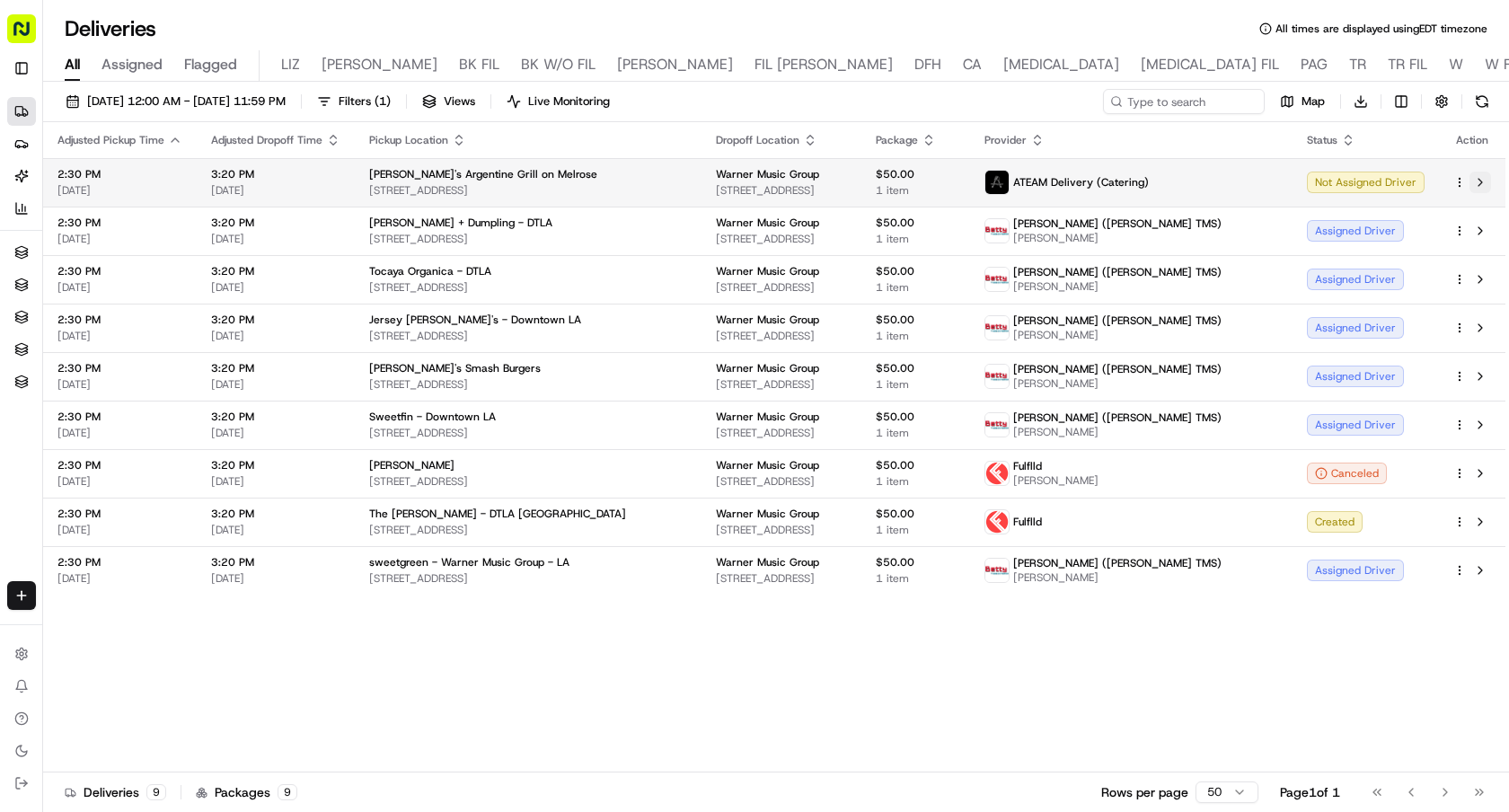
click at [1481, 183] on button at bounding box center [1480, 182] width 21 height 21
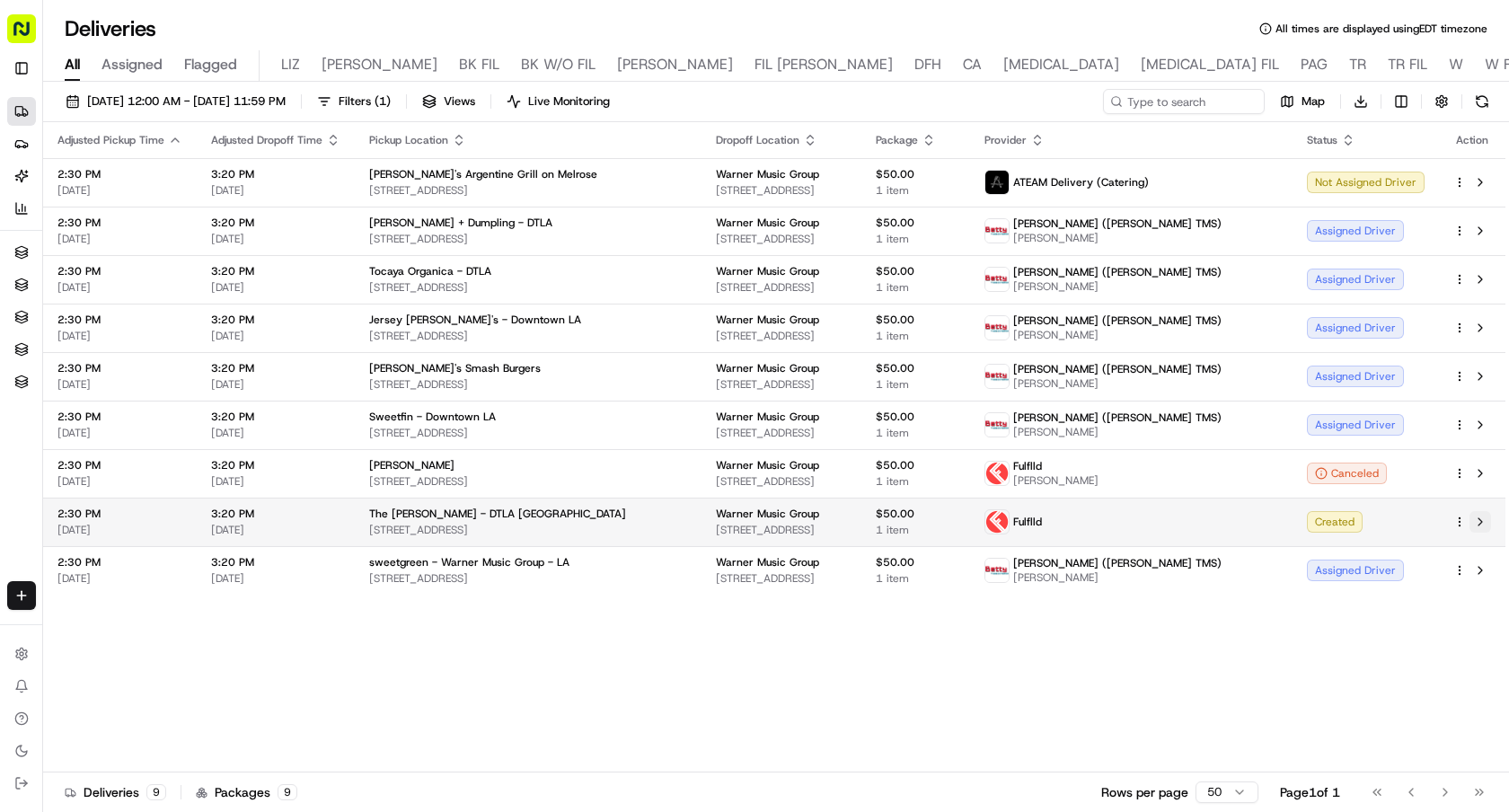
click at [1480, 519] on button at bounding box center [1480, 521] width 21 height 21
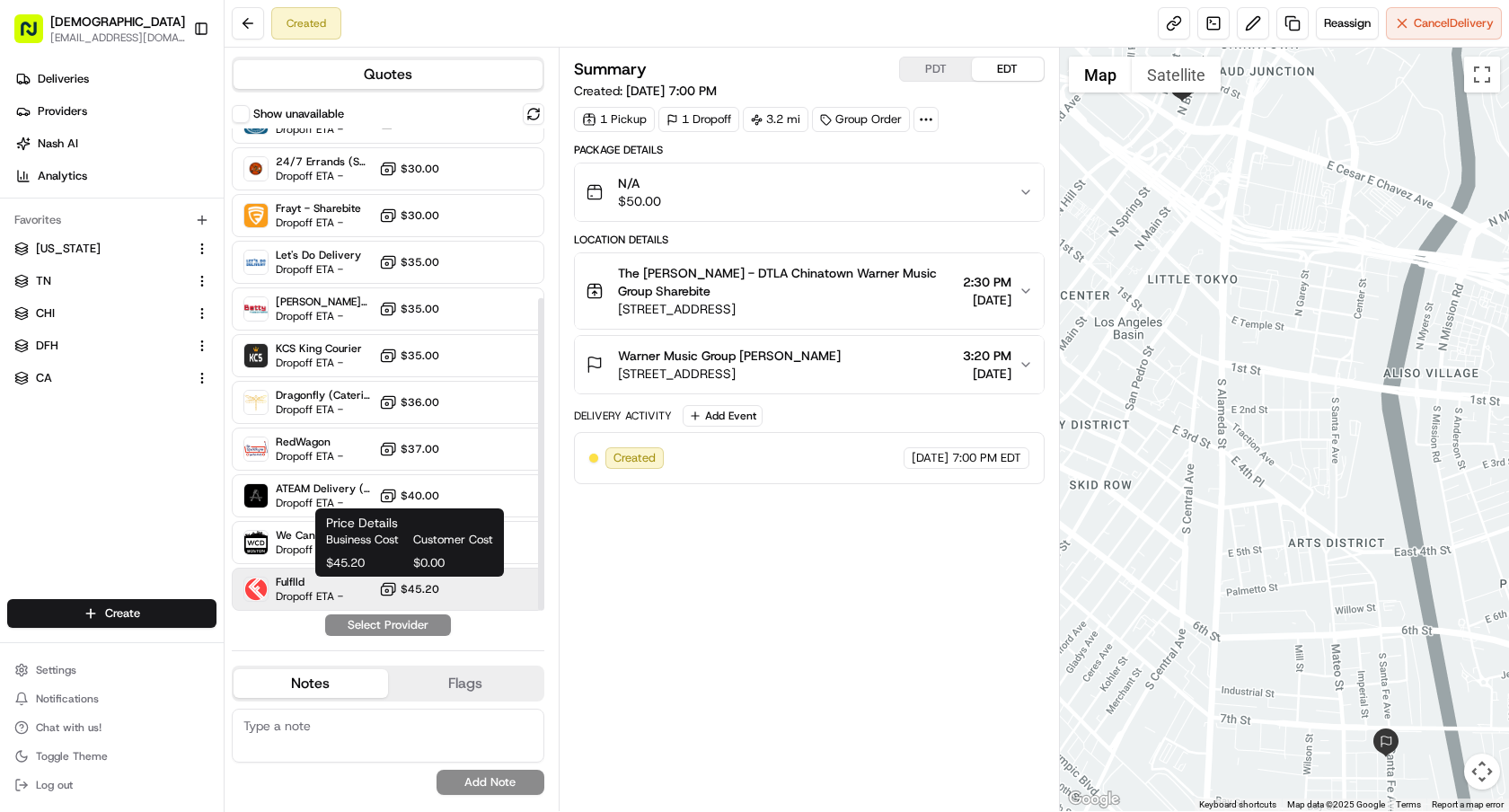
click at [410, 585] on span "$45.20" at bounding box center [420, 589] width 39 height 15
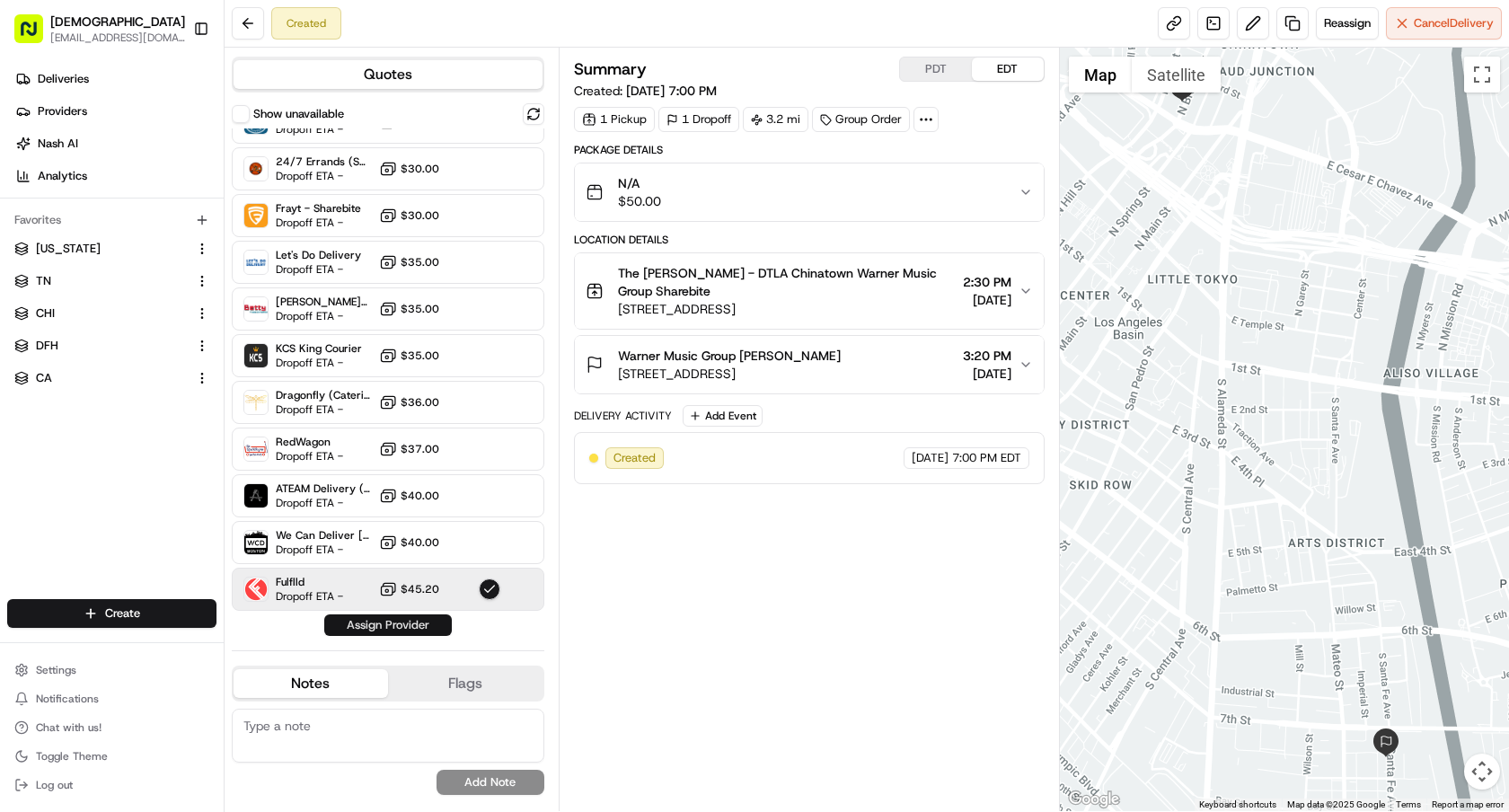
click at [419, 621] on button "Assign Provider" at bounding box center [387, 624] width 128 height 21
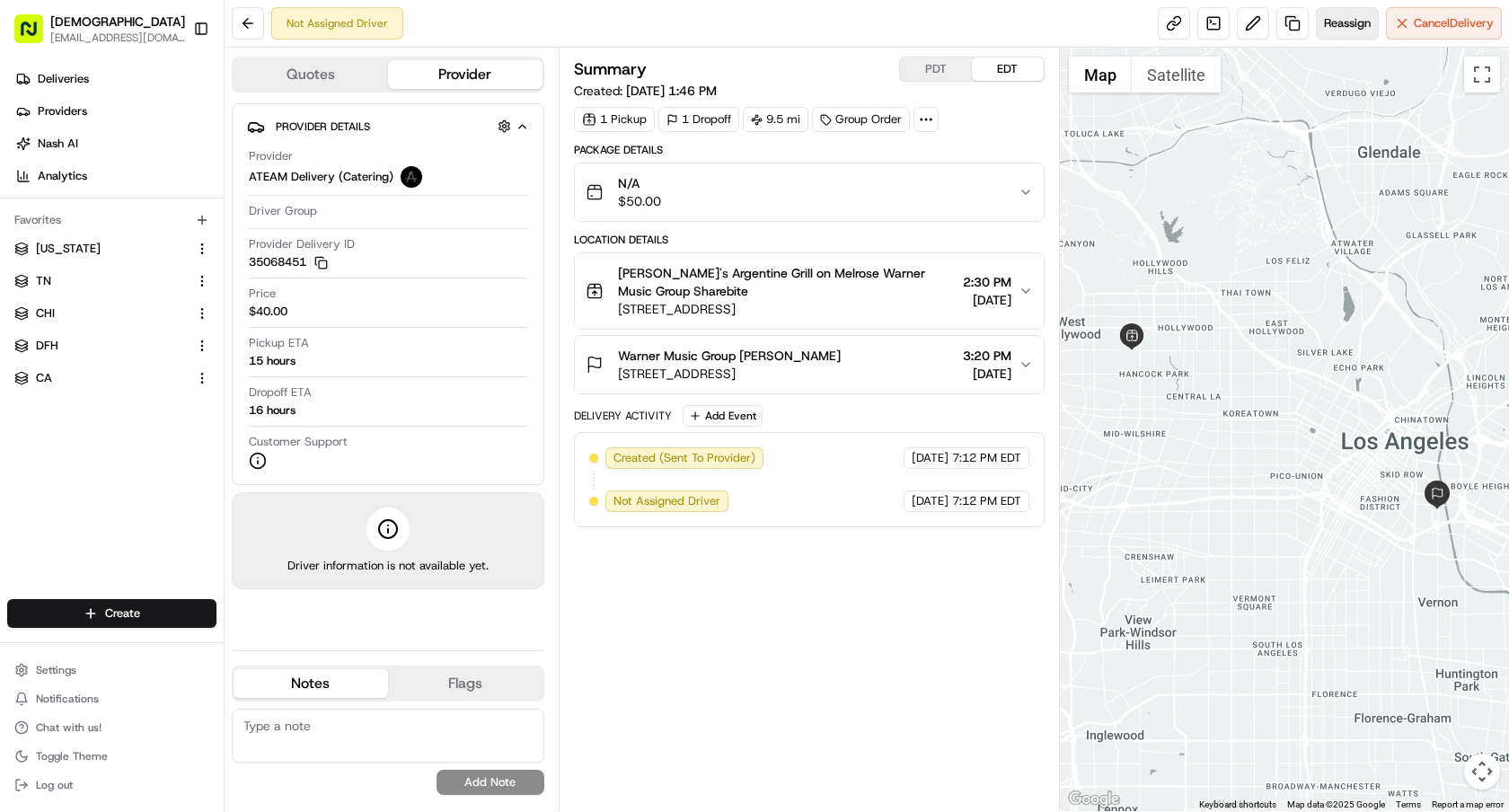
click at [1363, 17] on span "Reassign" at bounding box center [1347, 24] width 47 height 17
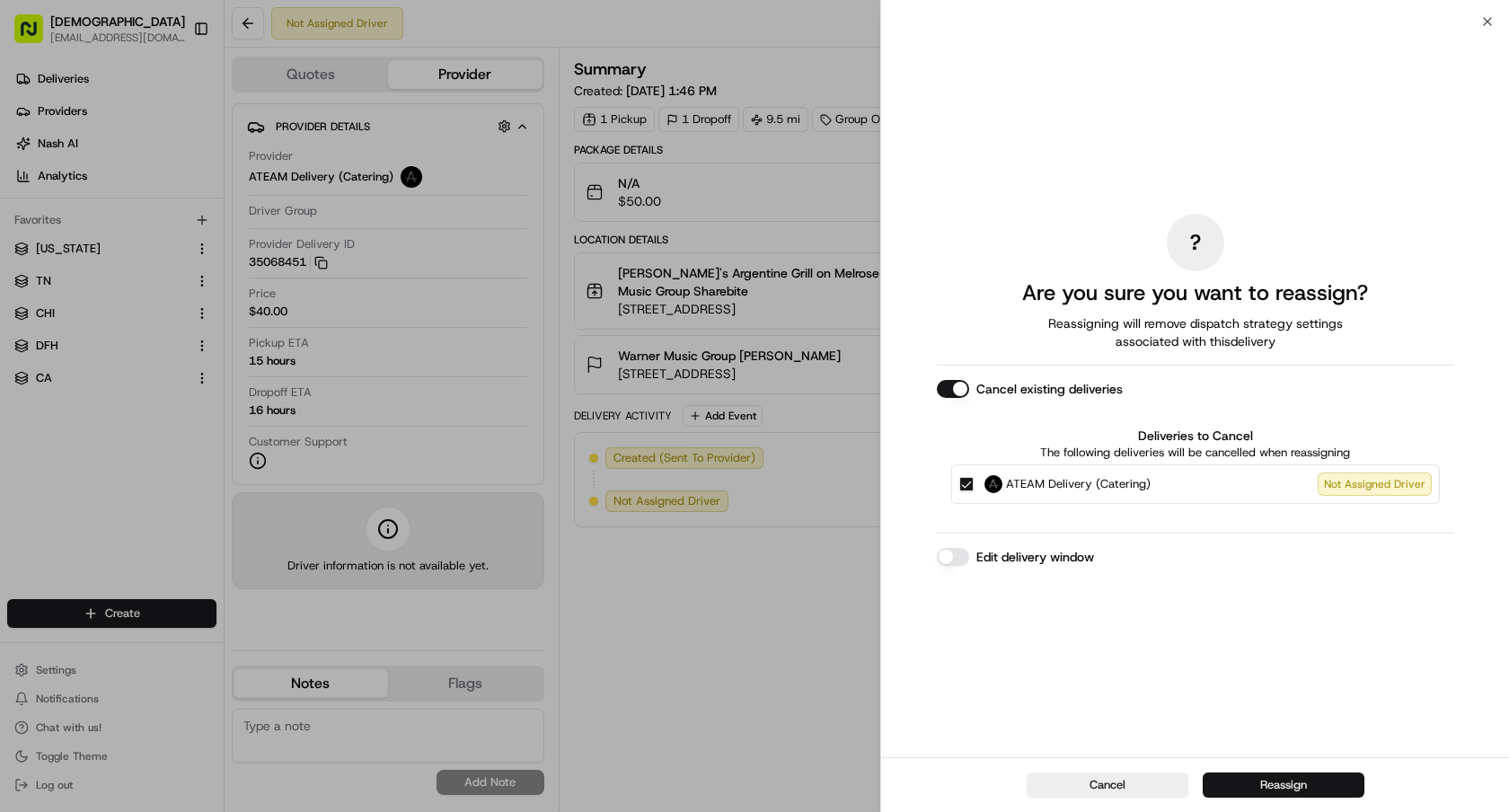
click at [1260, 786] on button "Reassign" at bounding box center [1284, 784] width 162 height 25
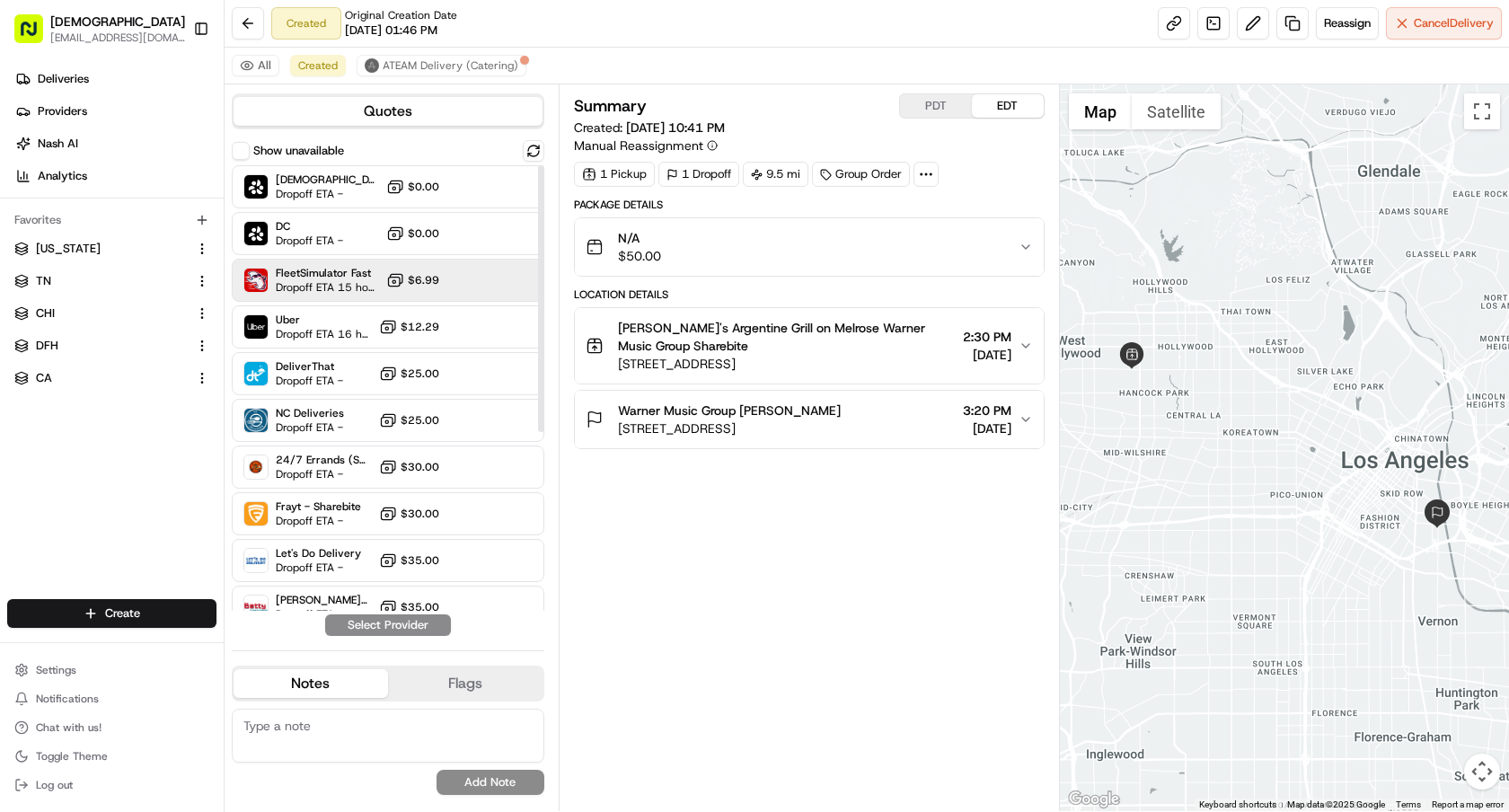
scroll to position [298, 0]
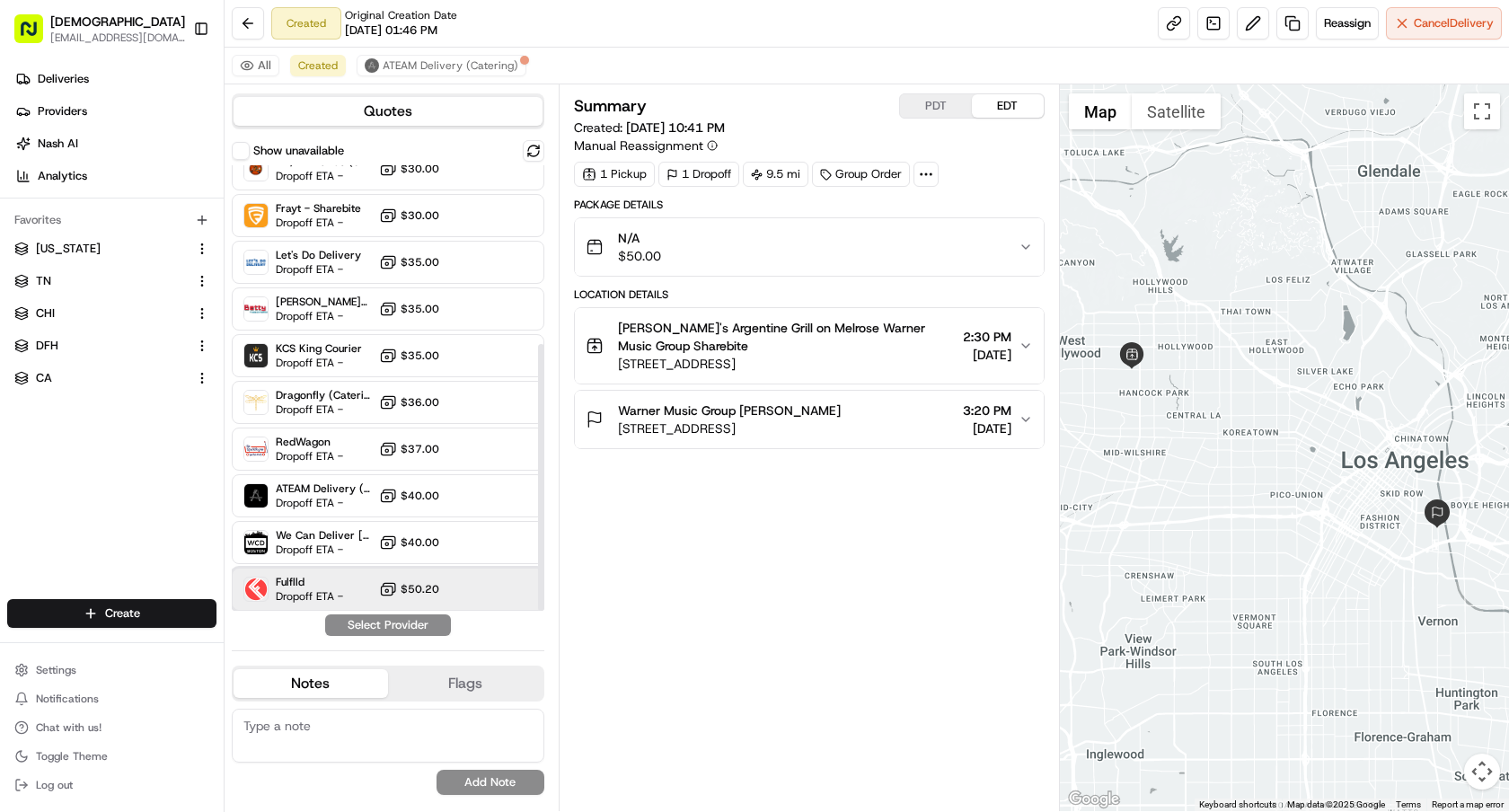
click at [352, 592] on div "Fulflld Dropoff ETA - $50.20" at bounding box center [388, 589] width 313 height 43
click at [386, 622] on button "Assign Provider" at bounding box center [387, 624] width 128 height 21
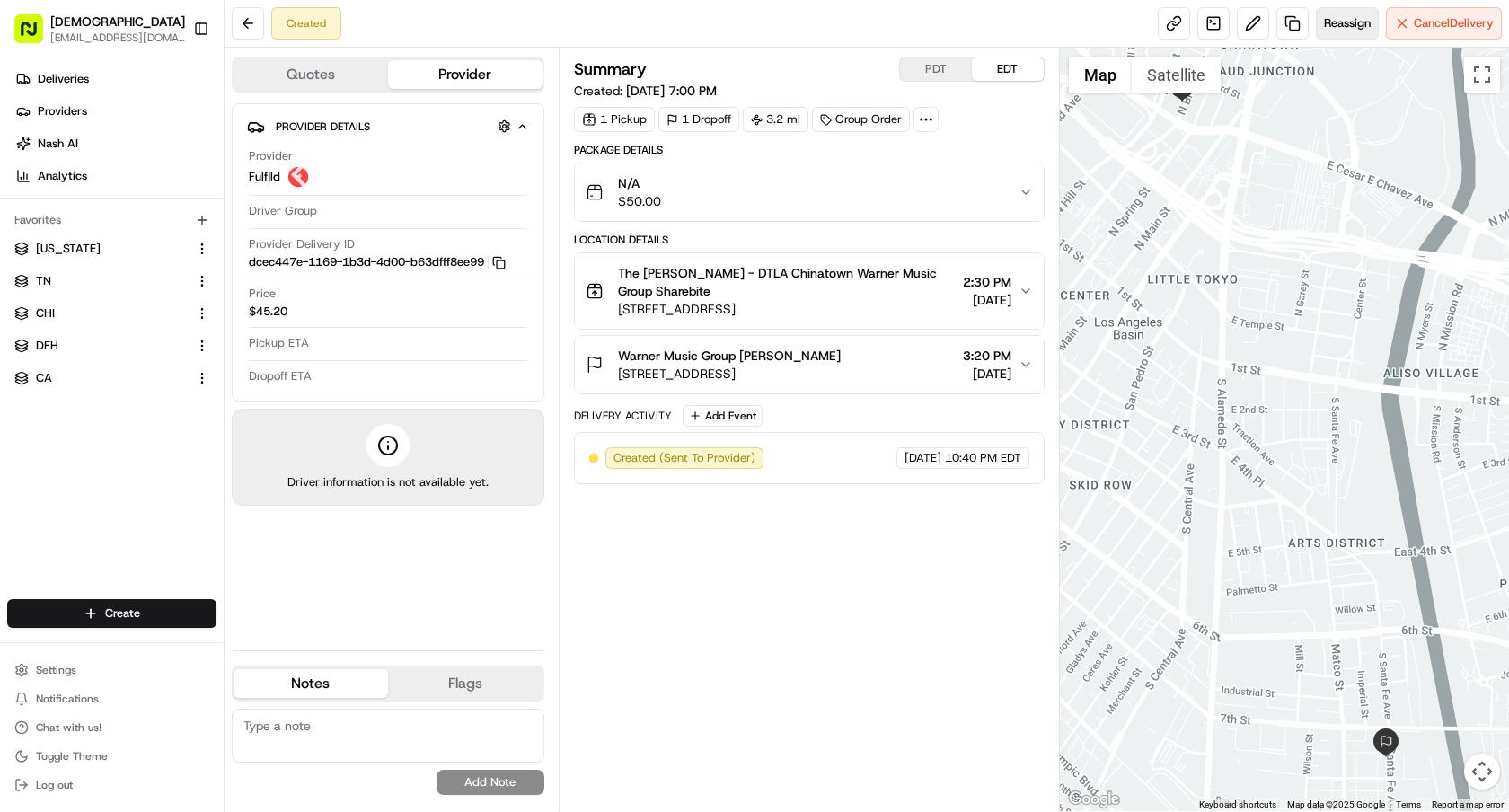
click at [1337, 23] on span "Reassign" at bounding box center [1347, 24] width 47 height 17
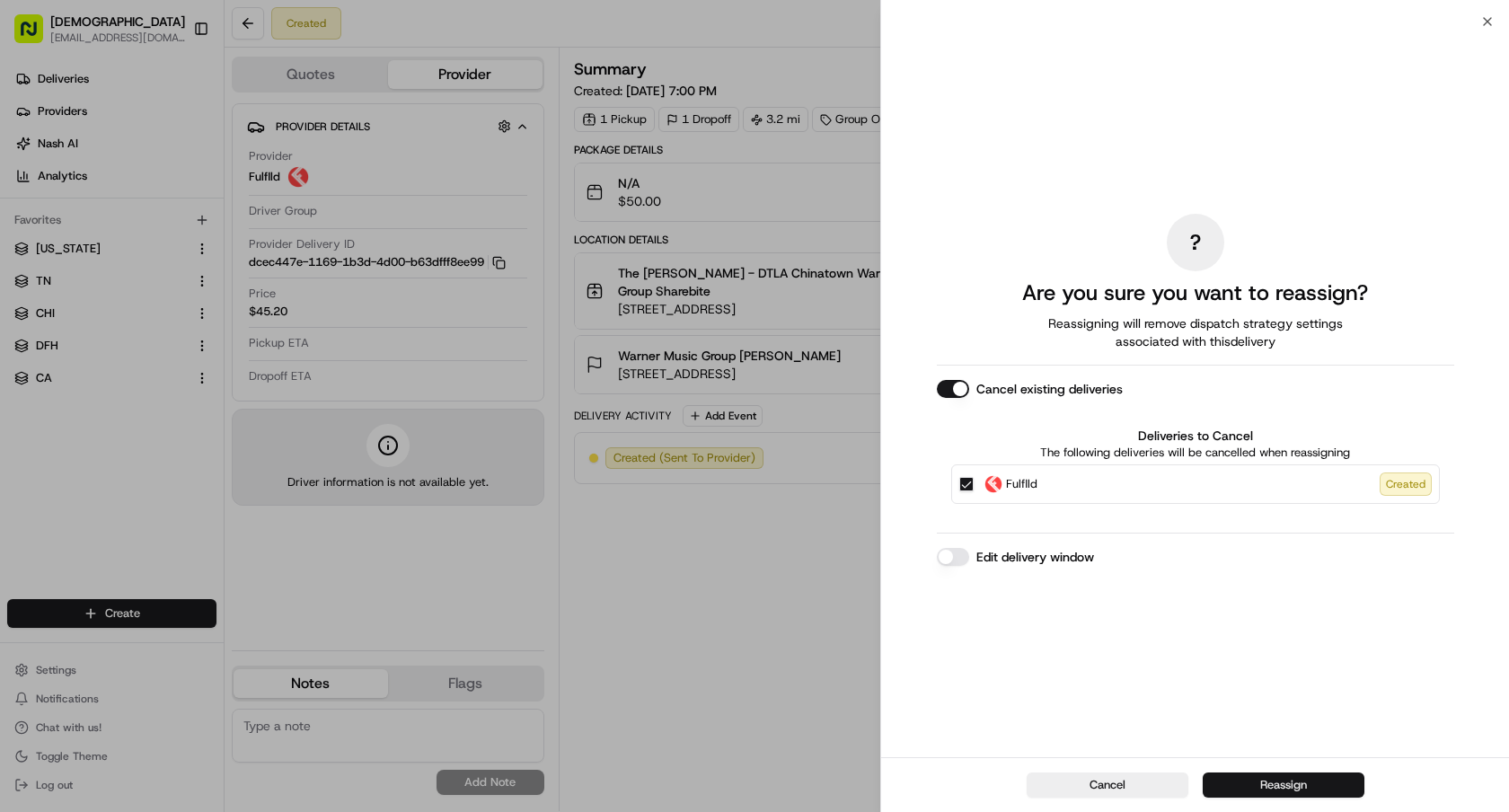
click at [1238, 782] on button "Reassign" at bounding box center [1284, 784] width 162 height 25
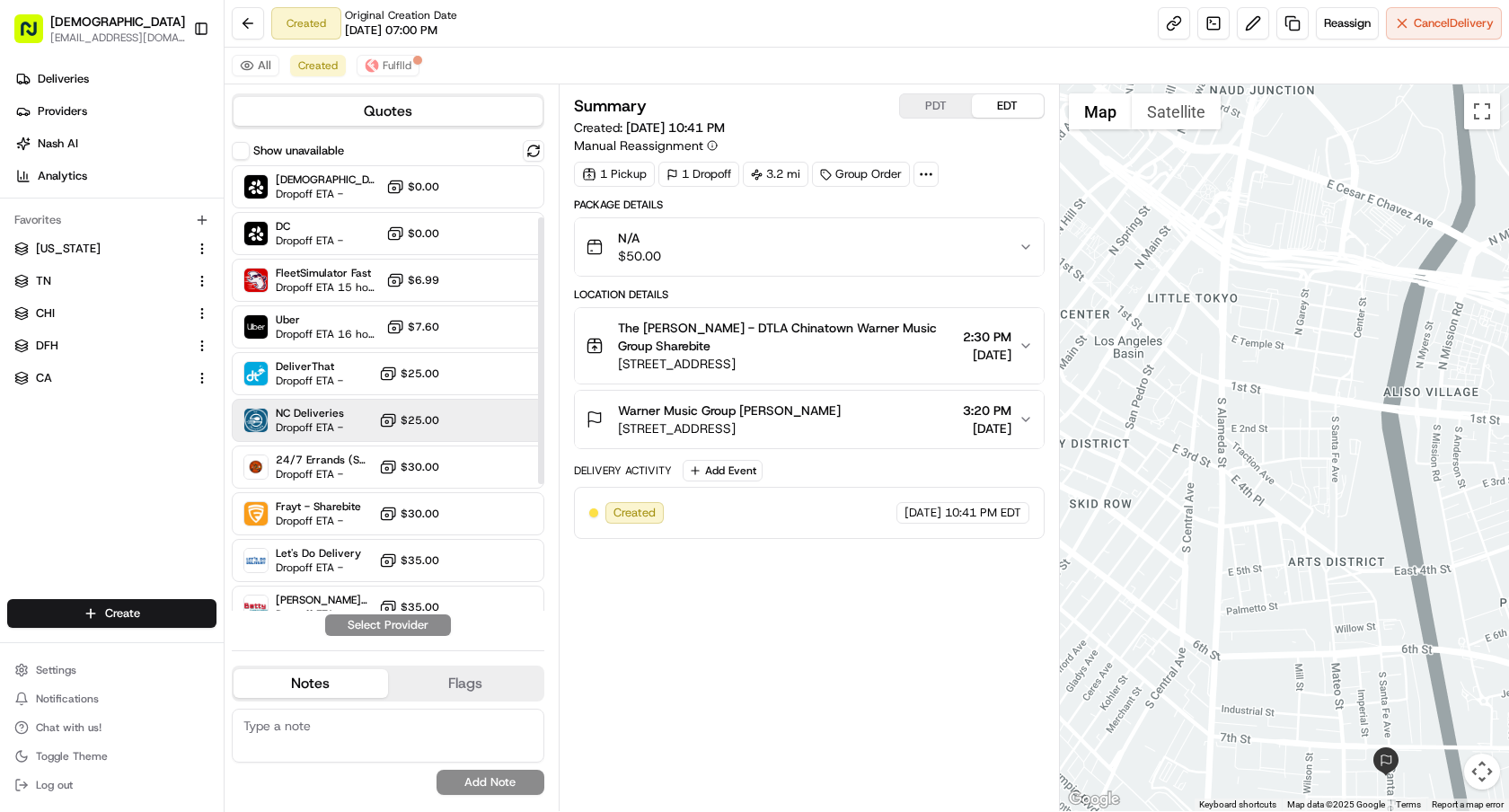
scroll to position [298, 0]
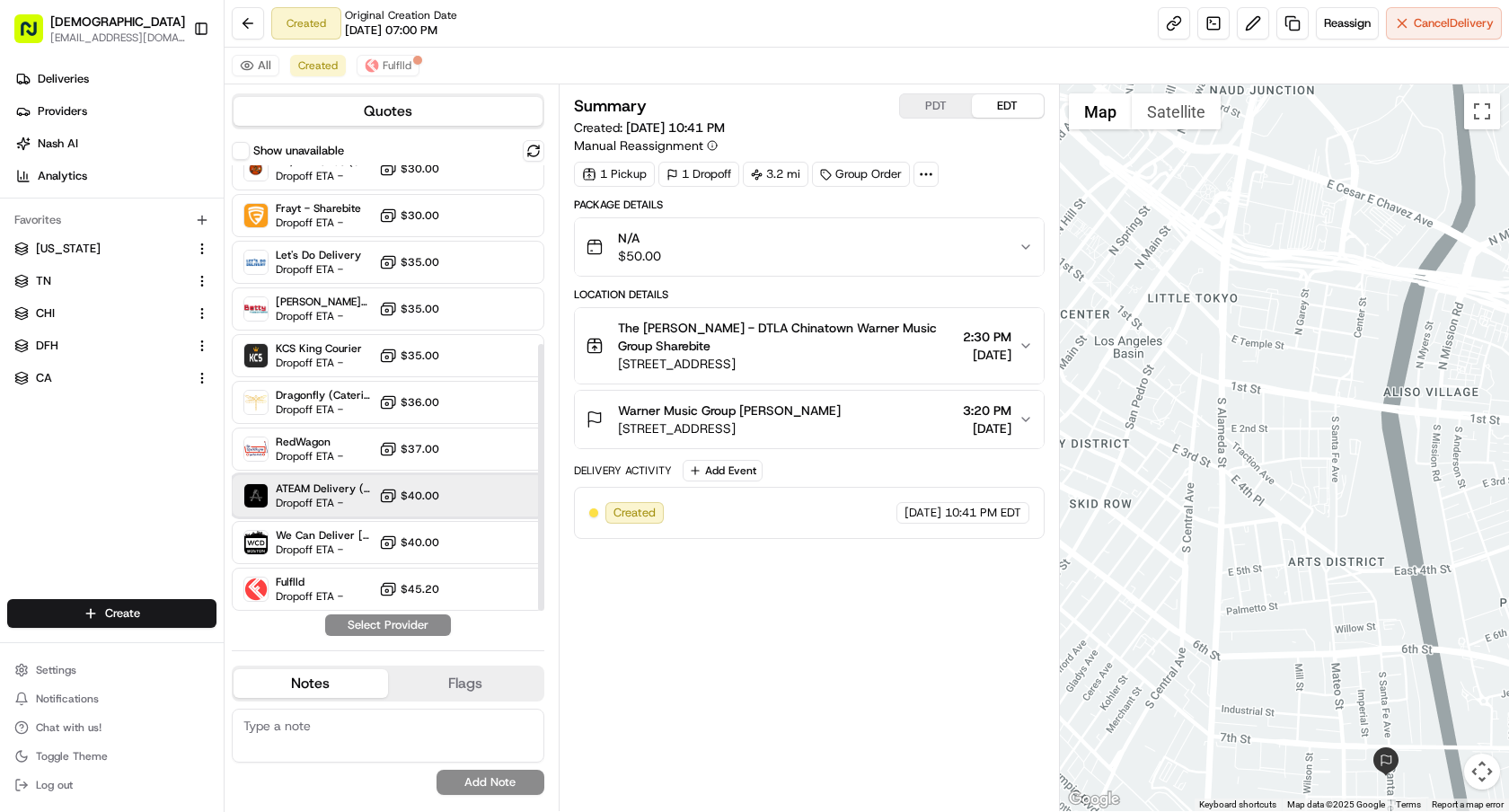
click at [325, 497] on span "Dropoff ETA -" at bounding box center [323, 503] width 96 height 15
click at [396, 628] on button "Assign Provider" at bounding box center [387, 624] width 128 height 21
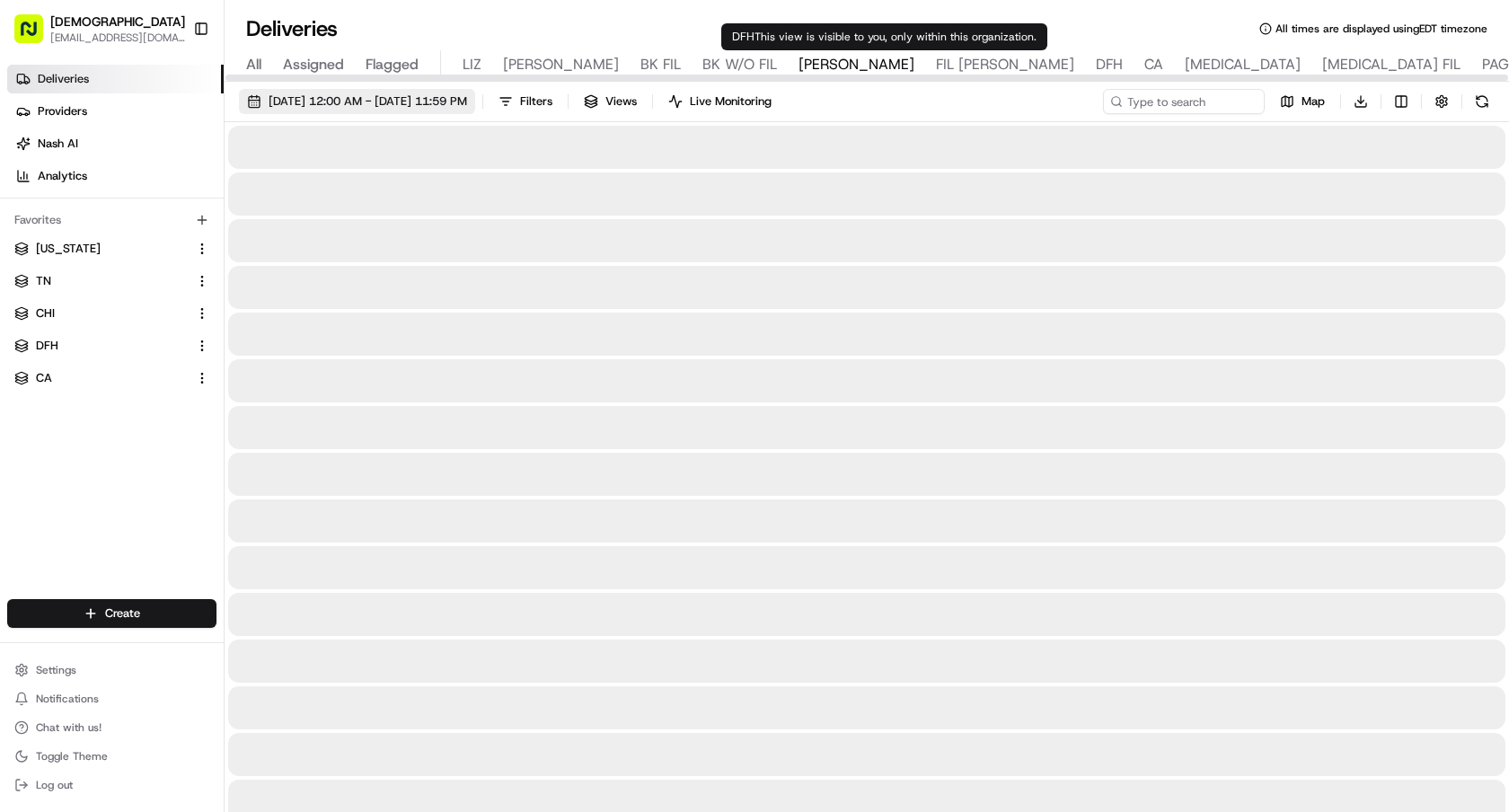
click at [368, 100] on span "[DATE] 12:00 AM - [DATE] 11:59 PM" at bounding box center [368, 102] width 198 height 17
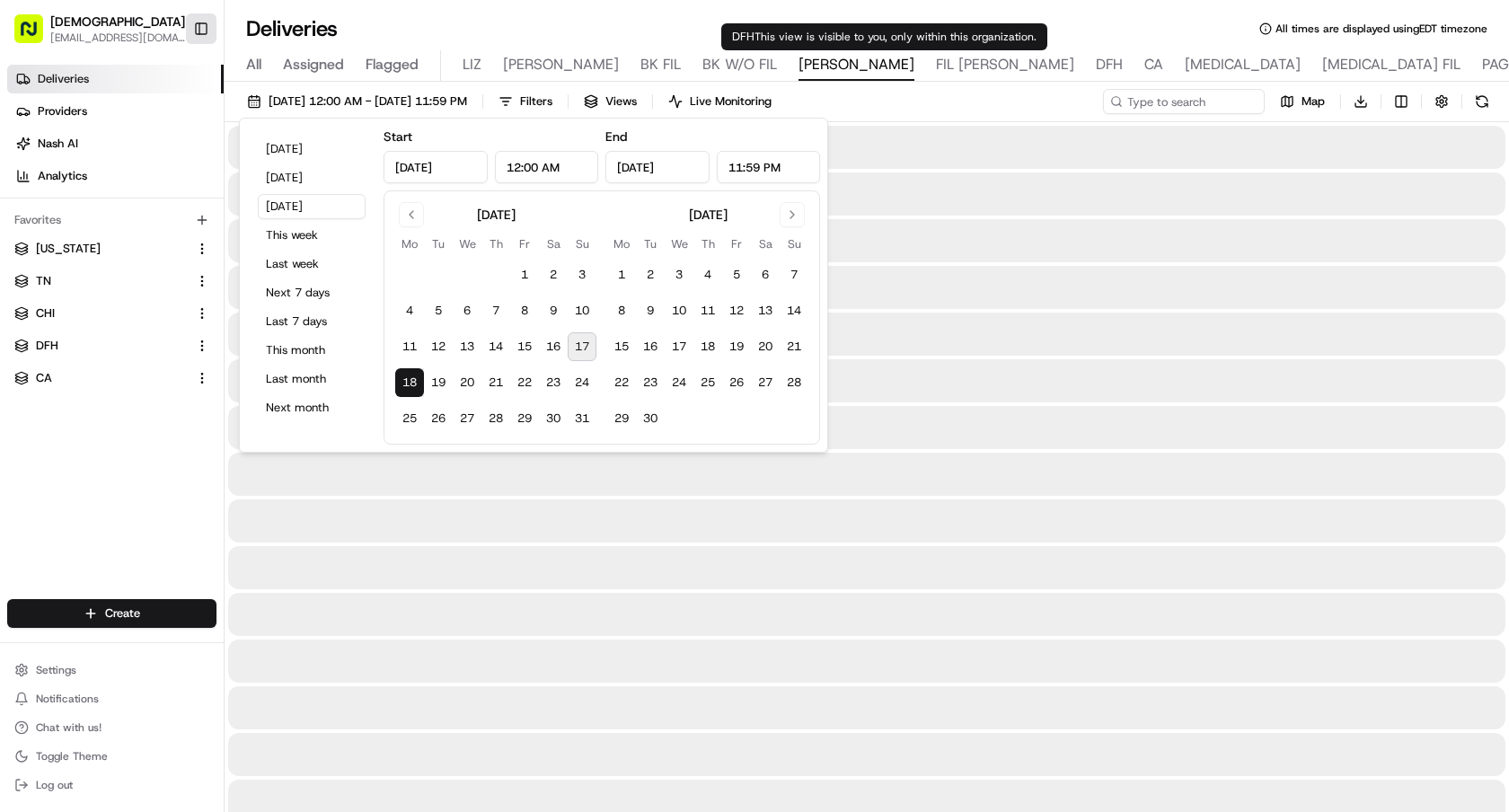
click at [304, 156] on button "[DATE]" at bounding box center [311, 149] width 107 height 25
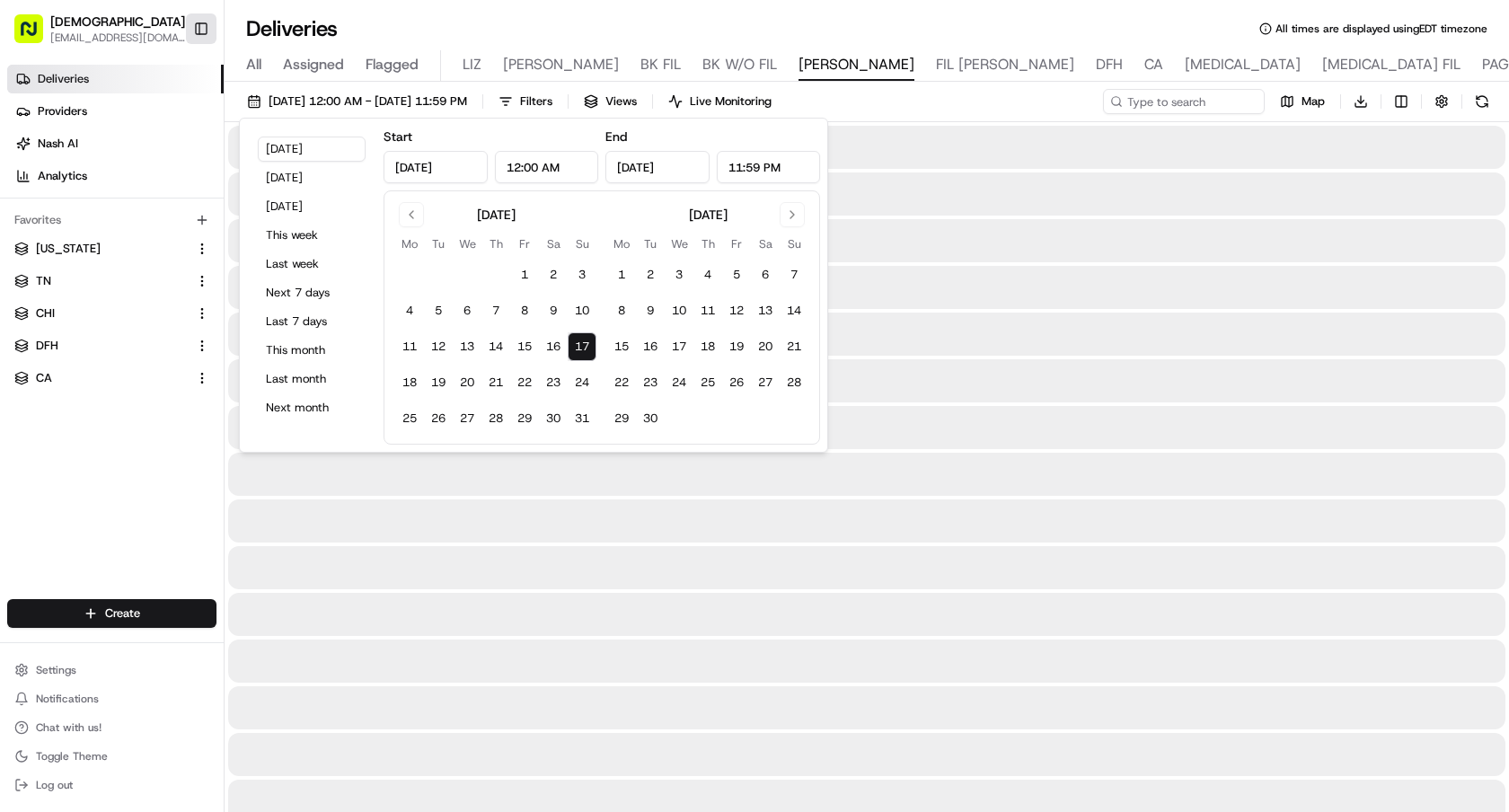
type input "[DATE]"
click at [199, 34] on button "Toggle Sidebar" at bounding box center [201, 28] width 30 height 30
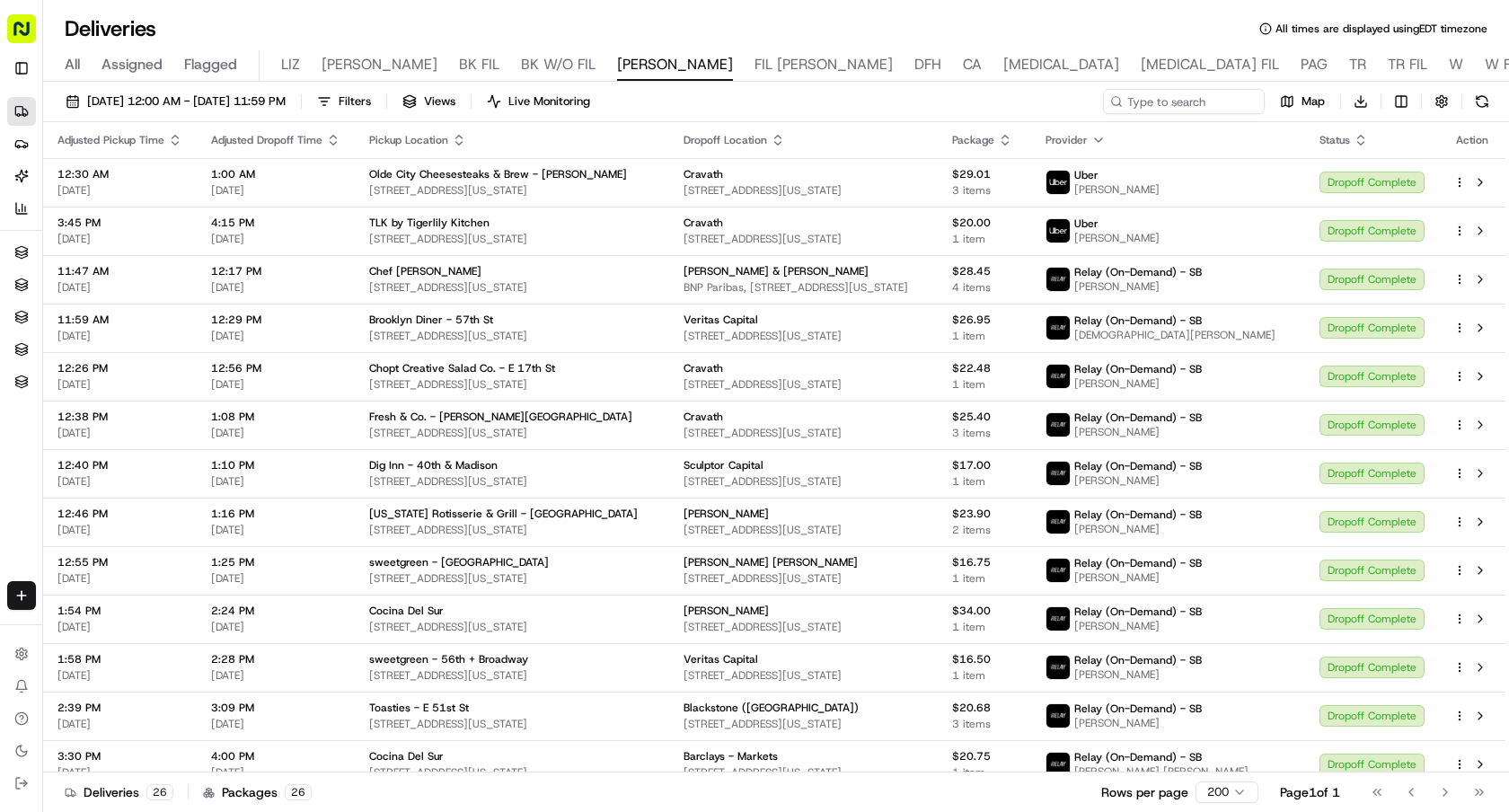
click at [428, 22] on div "Deliveries All times are displayed using EDT timezone" at bounding box center [776, 28] width 1466 height 28
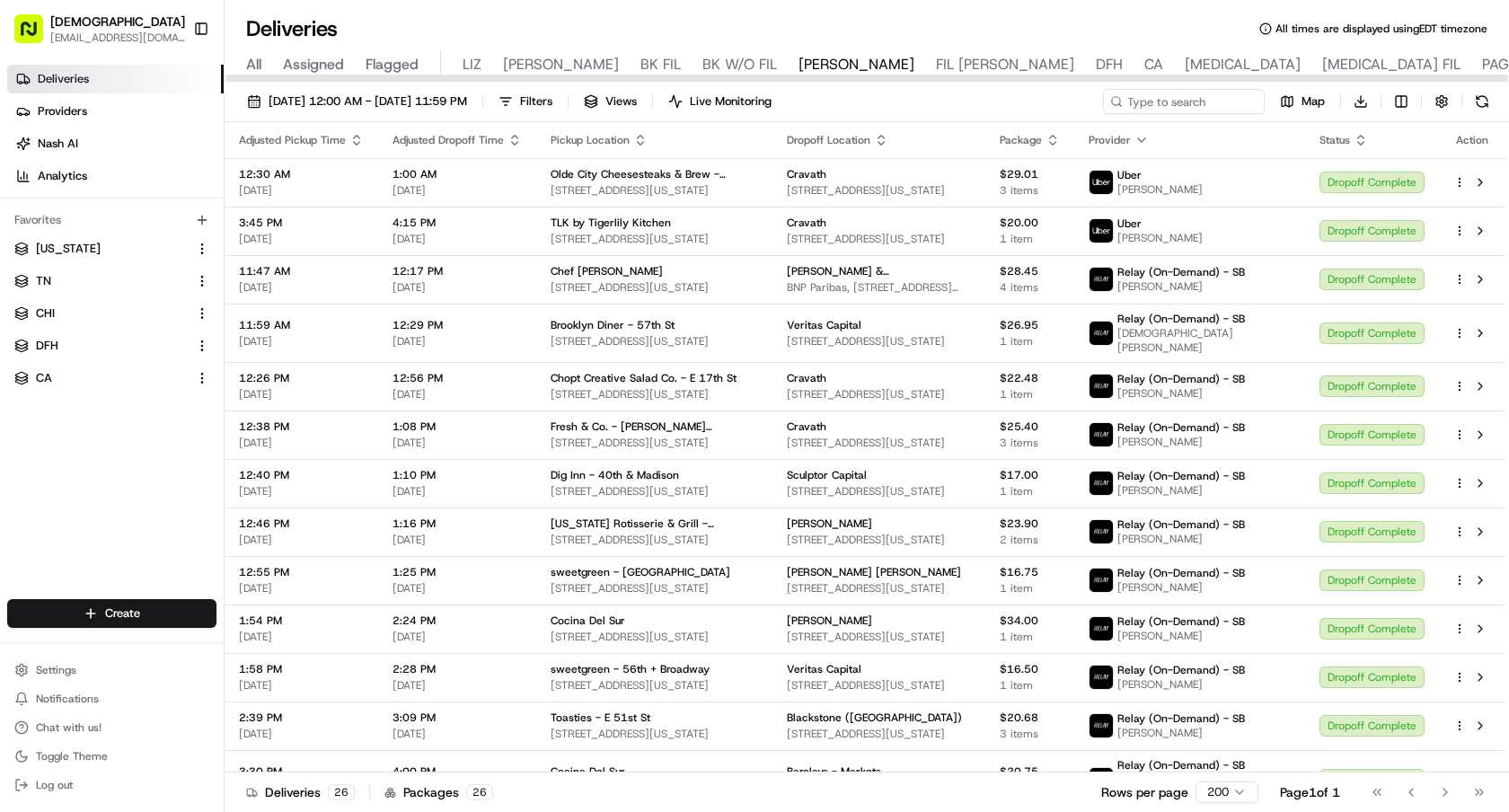
click at [1232, 72] on div at bounding box center [867, 77] width 1285 height 9
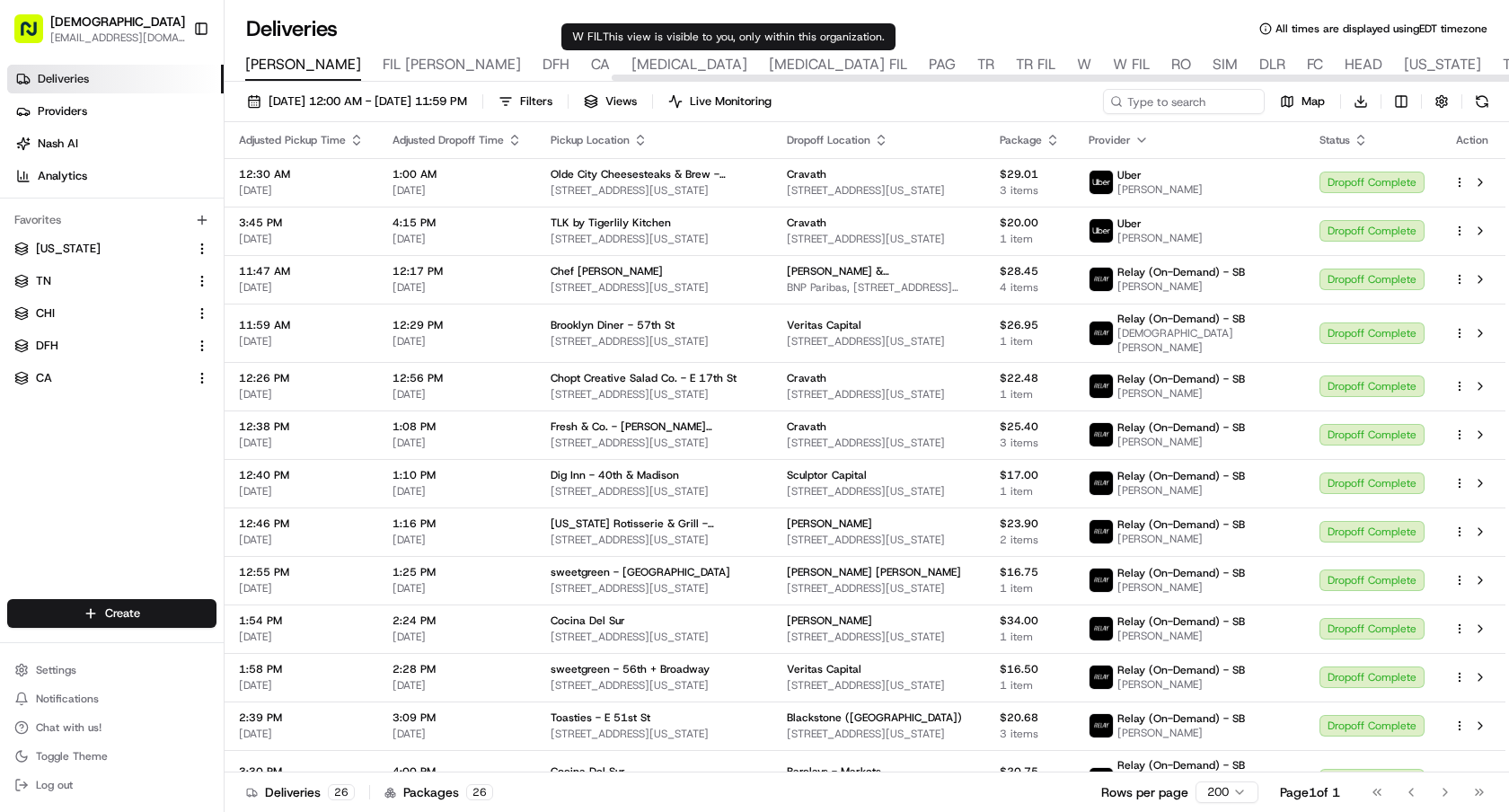
click at [1078, 59] on span "W" at bounding box center [1085, 64] width 15 height 21
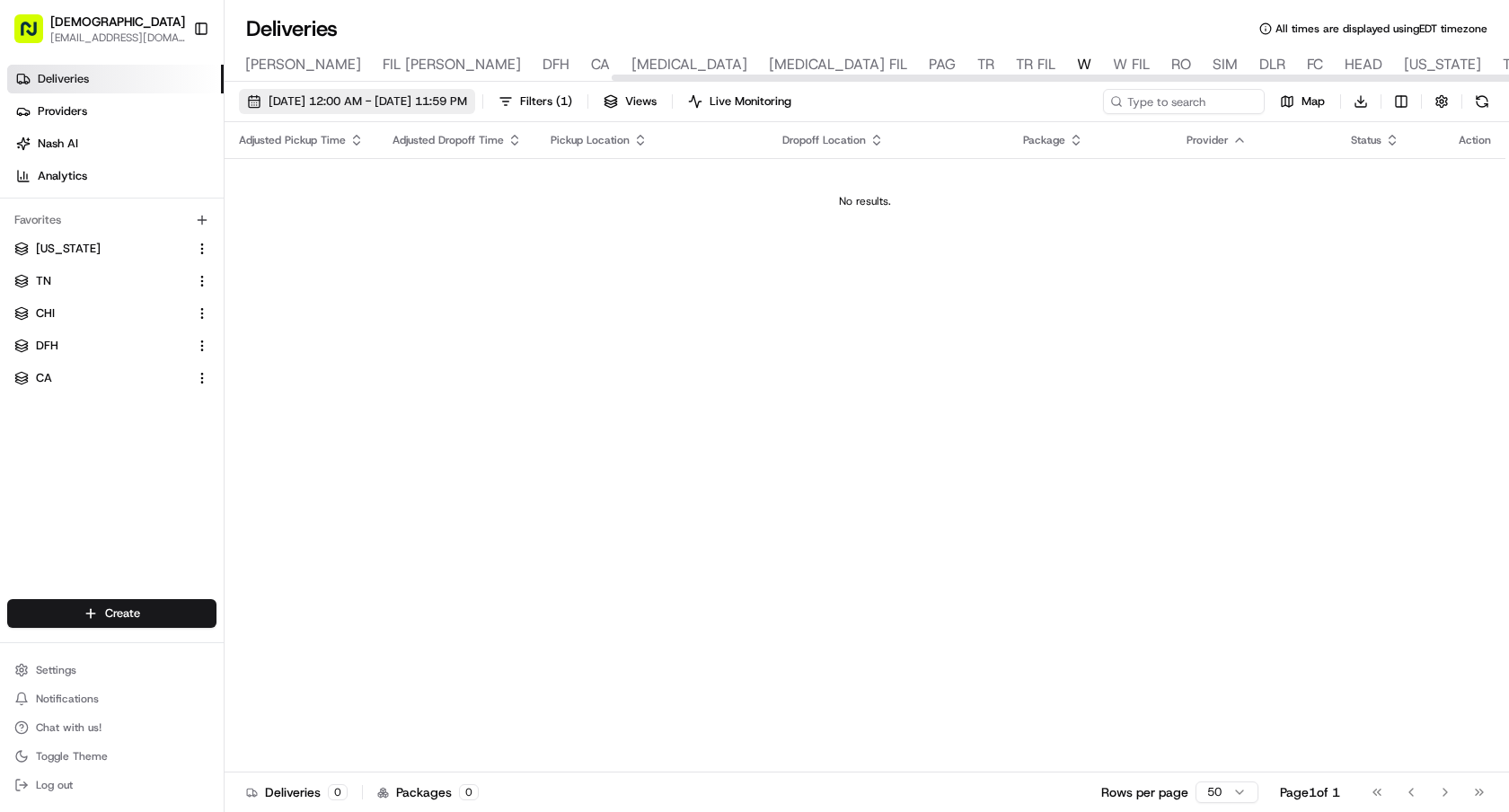
click at [467, 106] on span "[DATE] 12:00 AM - [DATE] 11:59 PM" at bounding box center [368, 102] width 198 height 17
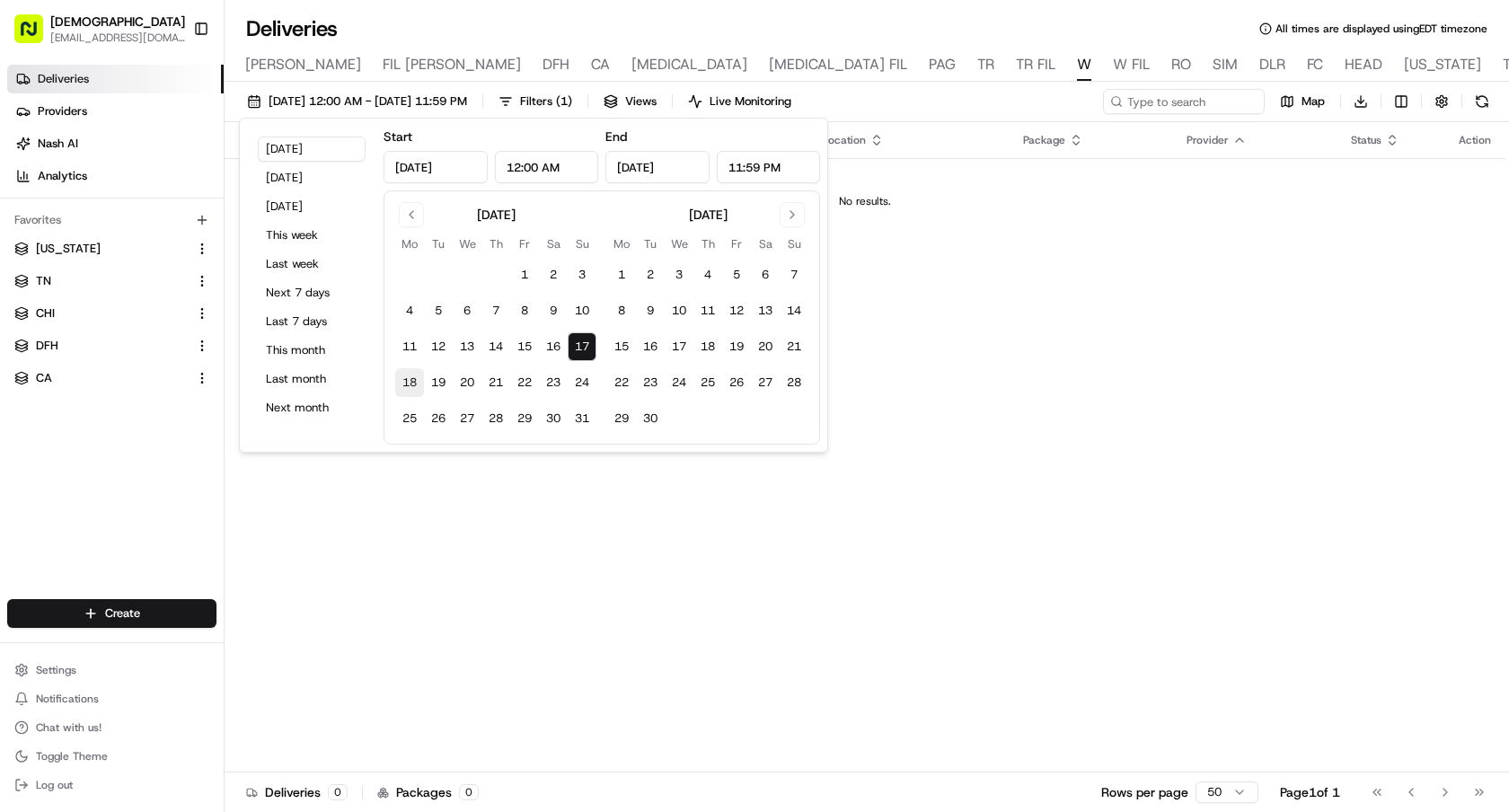
click at [406, 384] on button "18" at bounding box center [409, 382] width 28 height 28
type input "[DATE]"
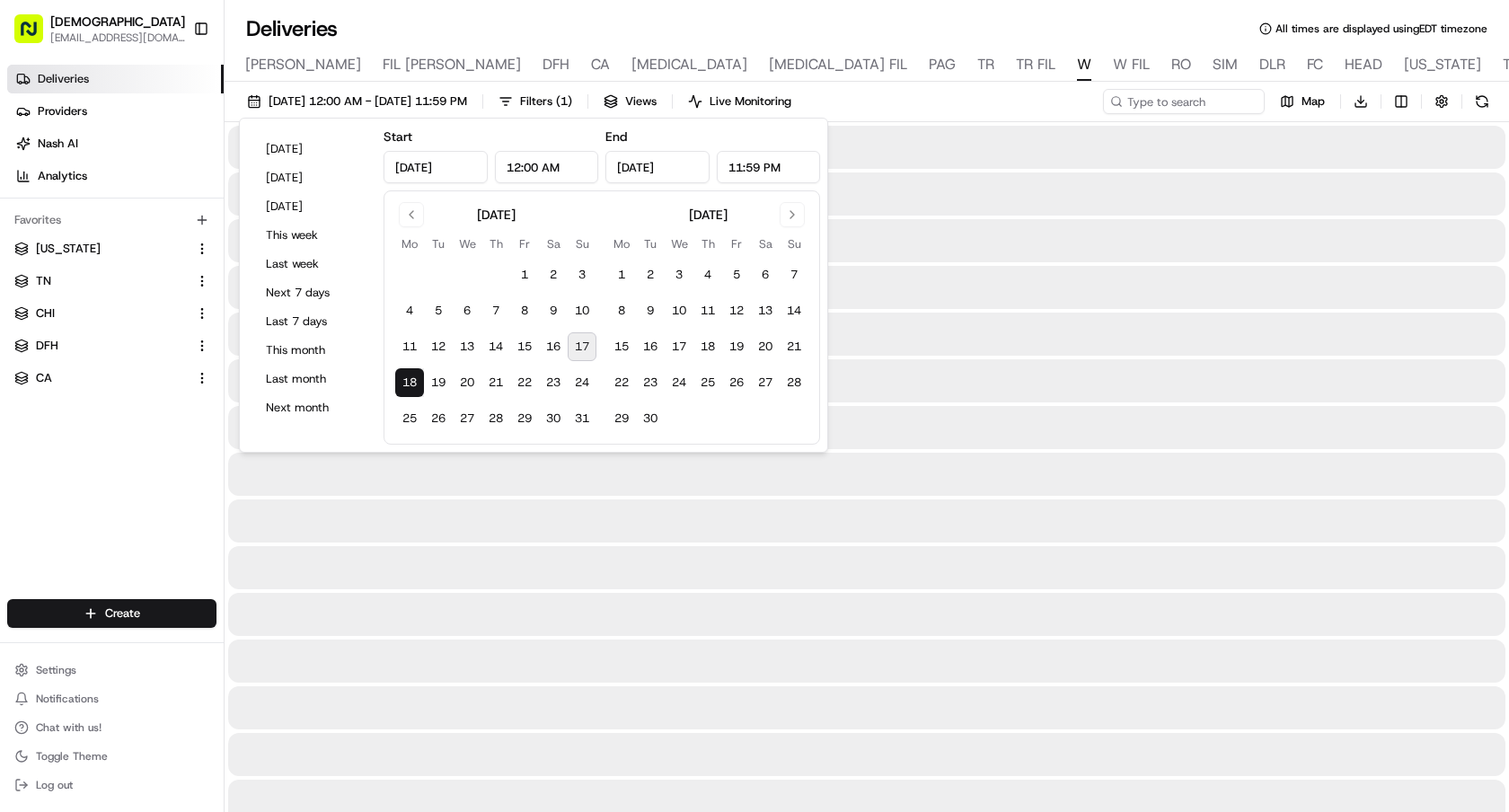
click at [406, 384] on button "18" at bounding box center [409, 382] width 28 height 28
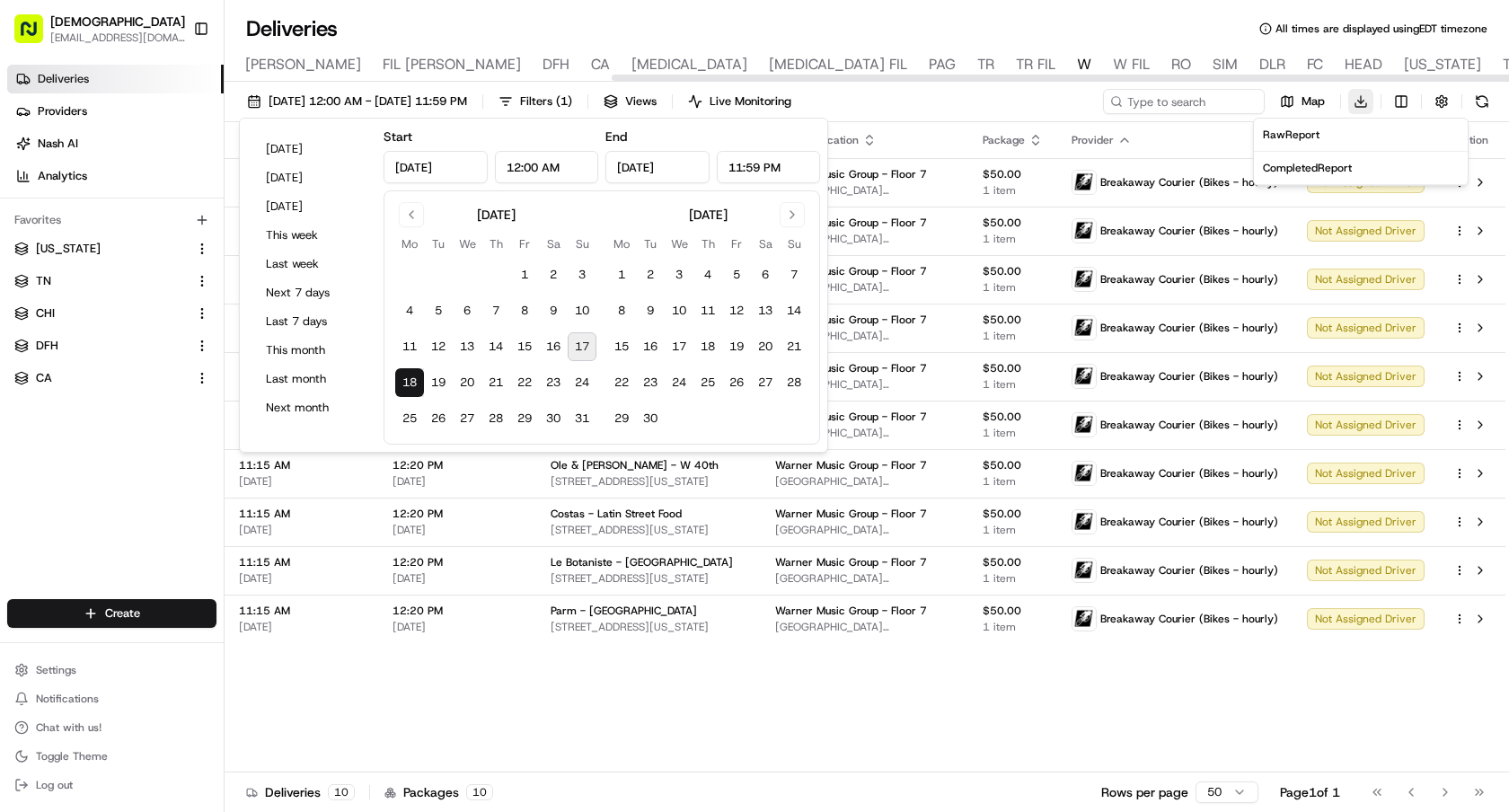
click at [1359, 97] on html "Sharebite e.park@sharebite.com Toggle Sidebar Deliveries Providers Nash AI Anal…" at bounding box center [754, 406] width 1509 height 812
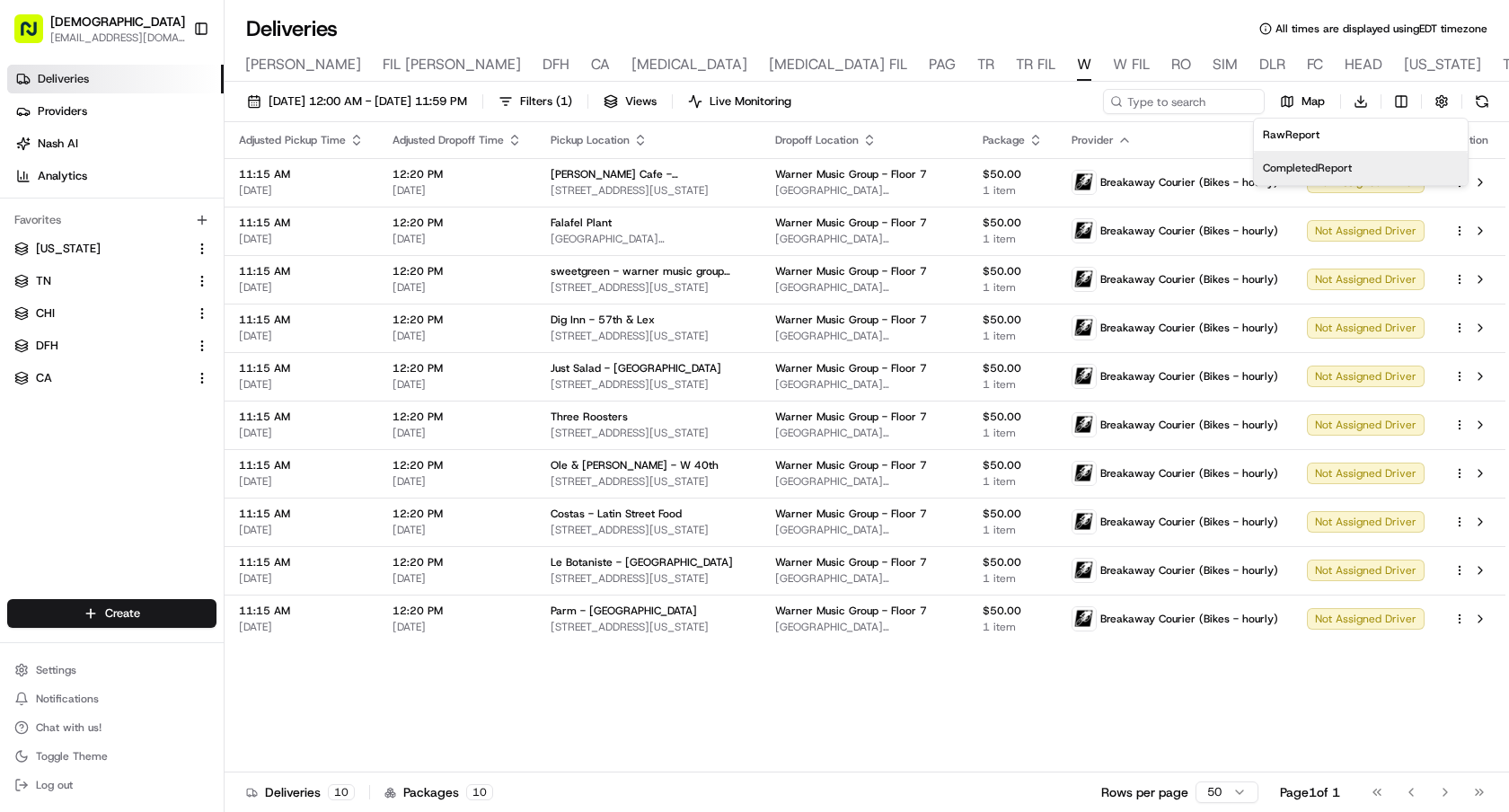
click at [1347, 168] on span "Completed Report" at bounding box center [1307, 168] width 89 height 15
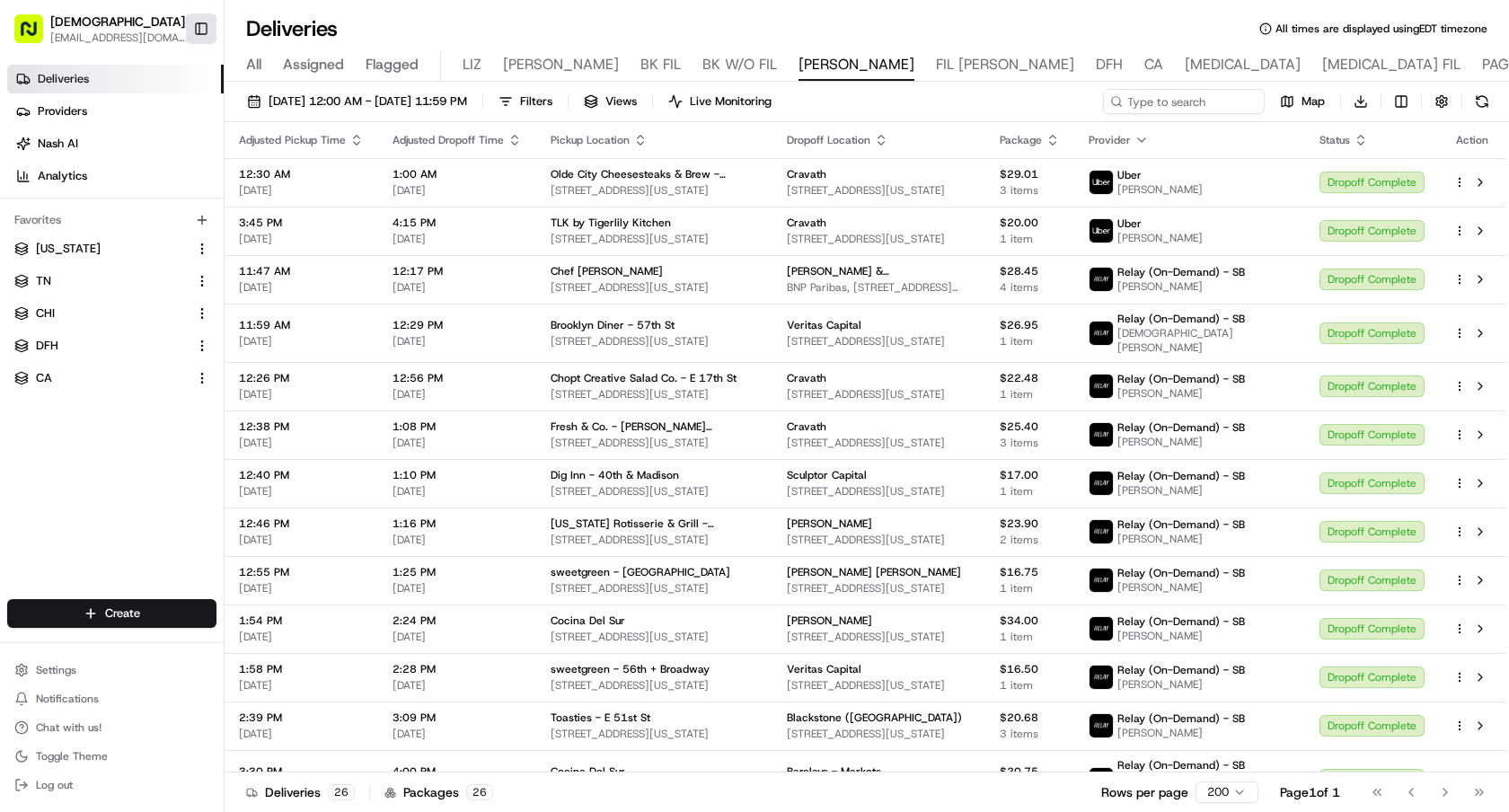
click at [204, 32] on button "Toggle Sidebar" at bounding box center [201, 28] width 30 height 30
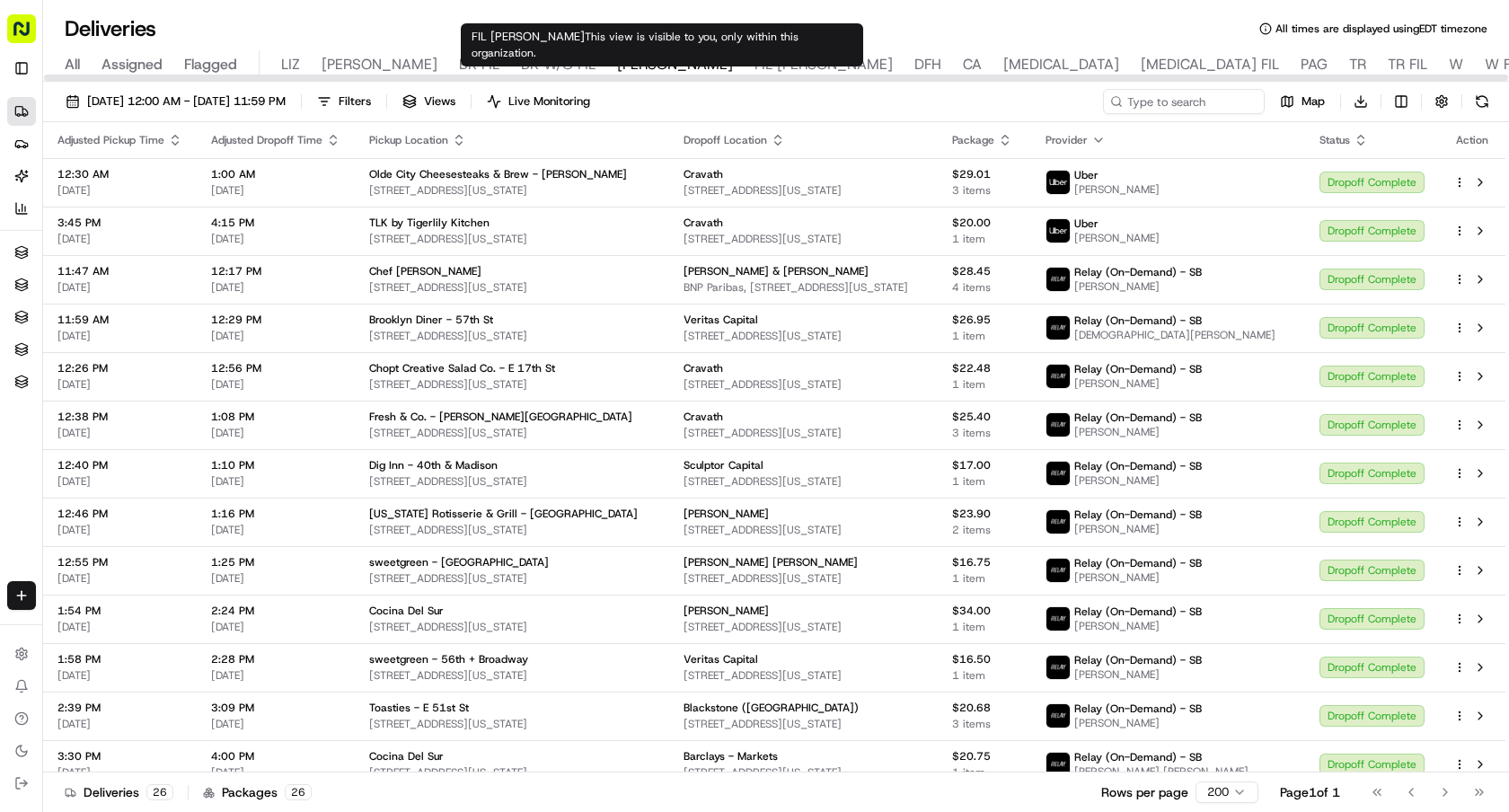
click at [914, 58] on span "DFH" at bounding box center [927, 64] width 27 height 21
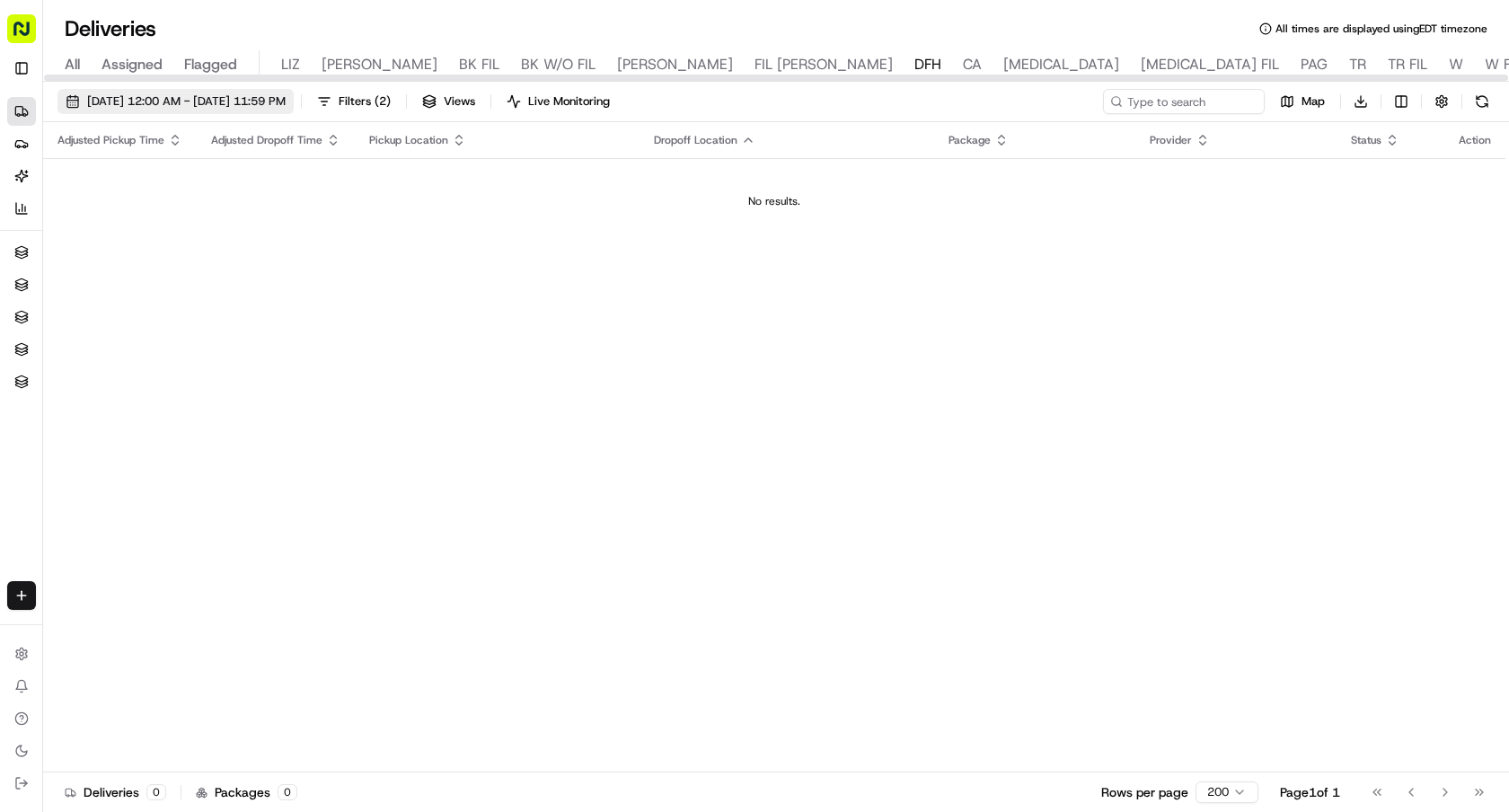
click at [285, 105] on span "[DATE] 12:00 AM - [DATE] 11:59 PM" at bounding box center [186, 102] width 198 height 17
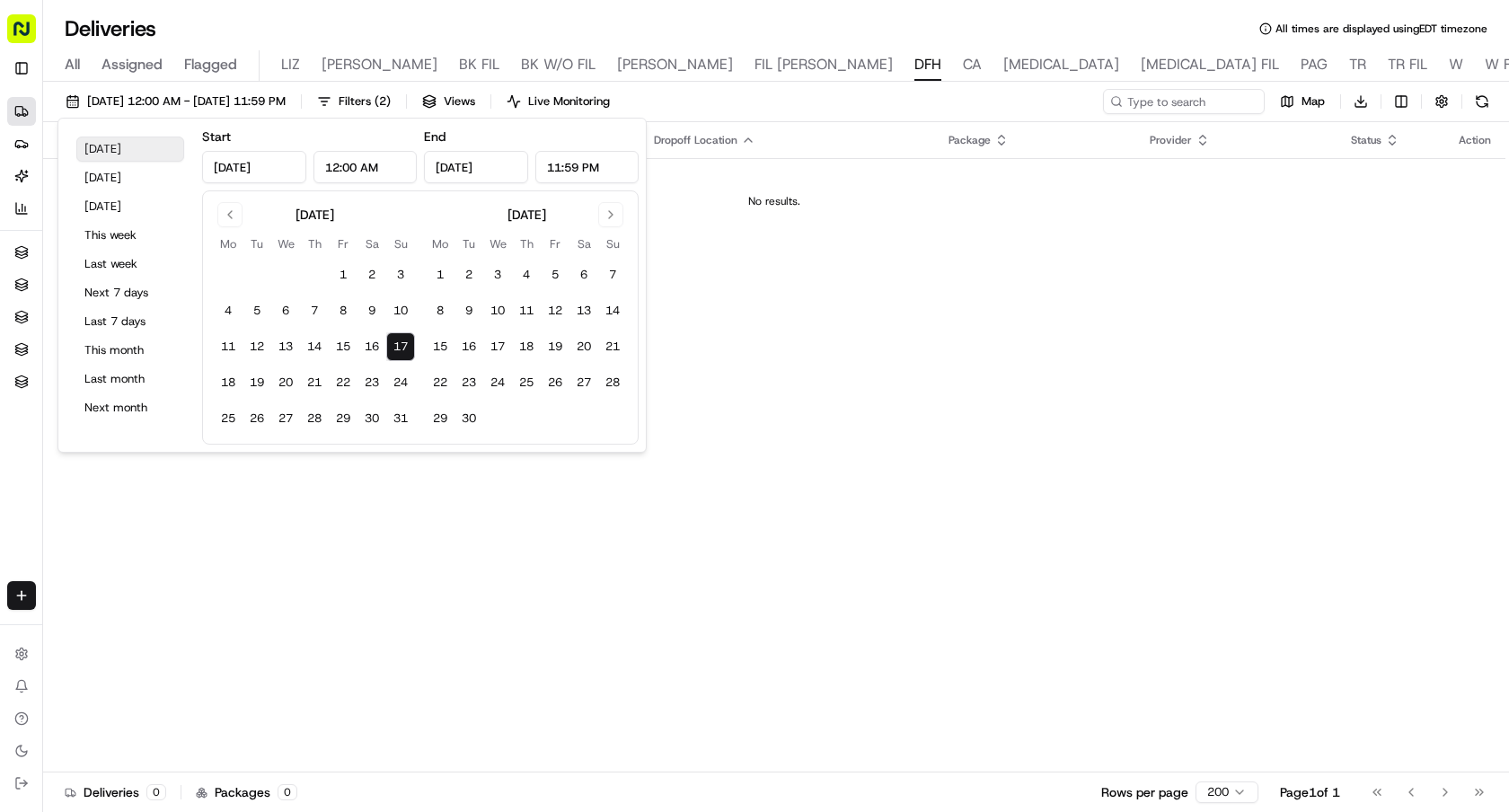
click at [178, 146] on button "[DATE]" at bounding box center [129, 149] width 107 height 25
click at [226, 391] on button "18" at bounding box center [228, 382] width 28 height 28
type input "[DATE]"
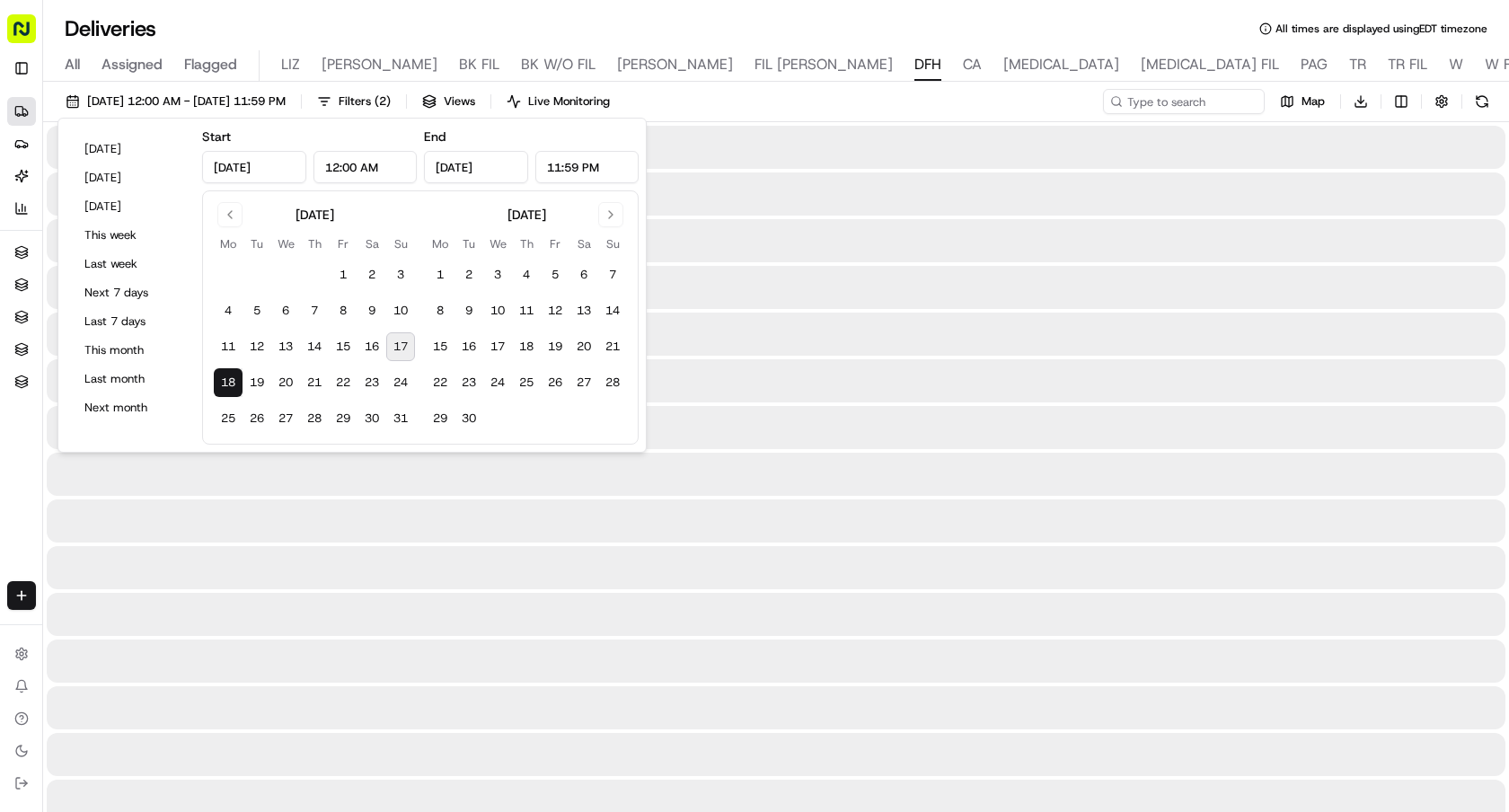
click at [226, 391] on button "18" at bounding box center [228, 382] width 28 height 28
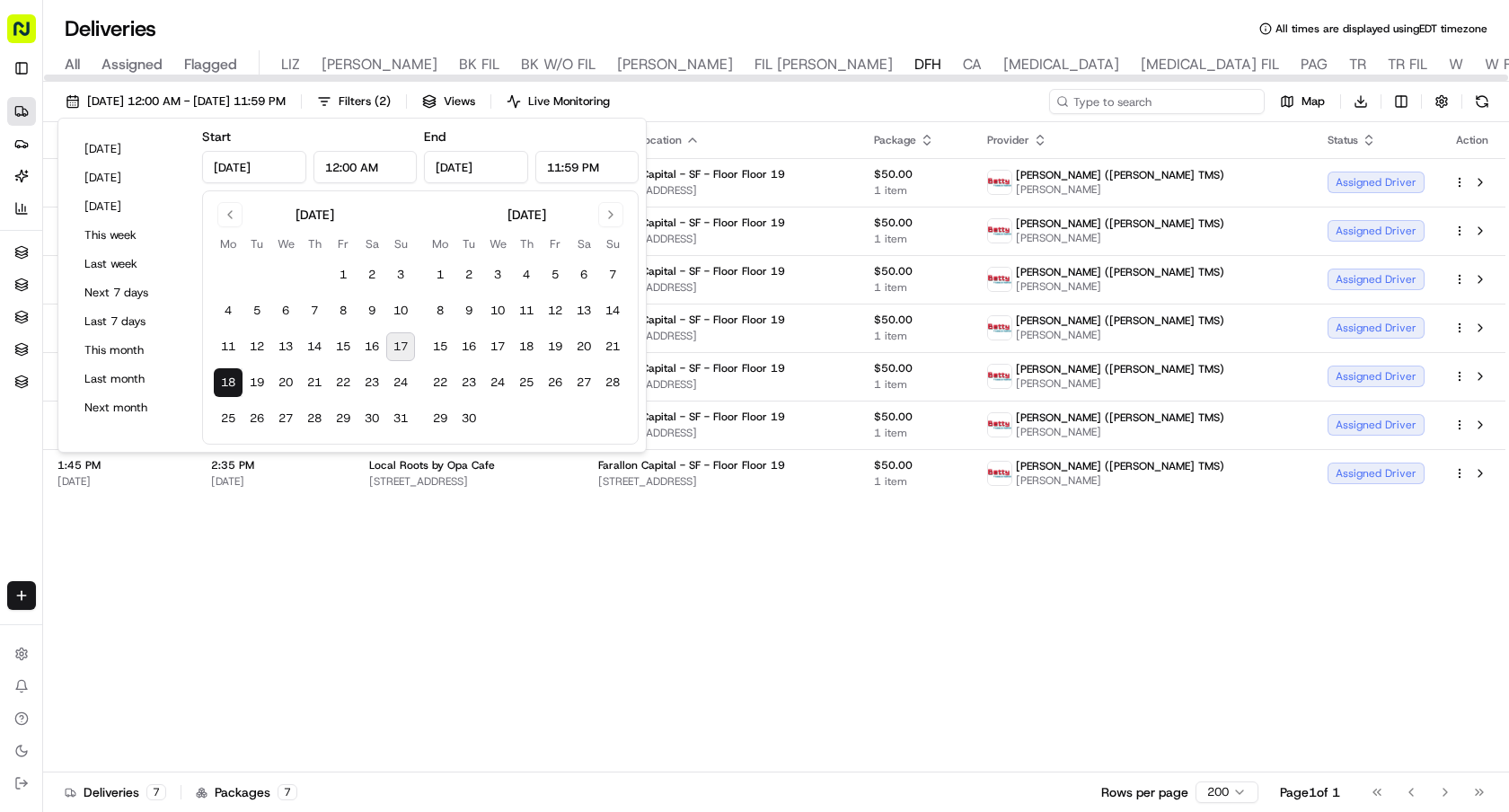
click at [1188, 110] on input at bounding box center [1157, 101] width 216 height 25
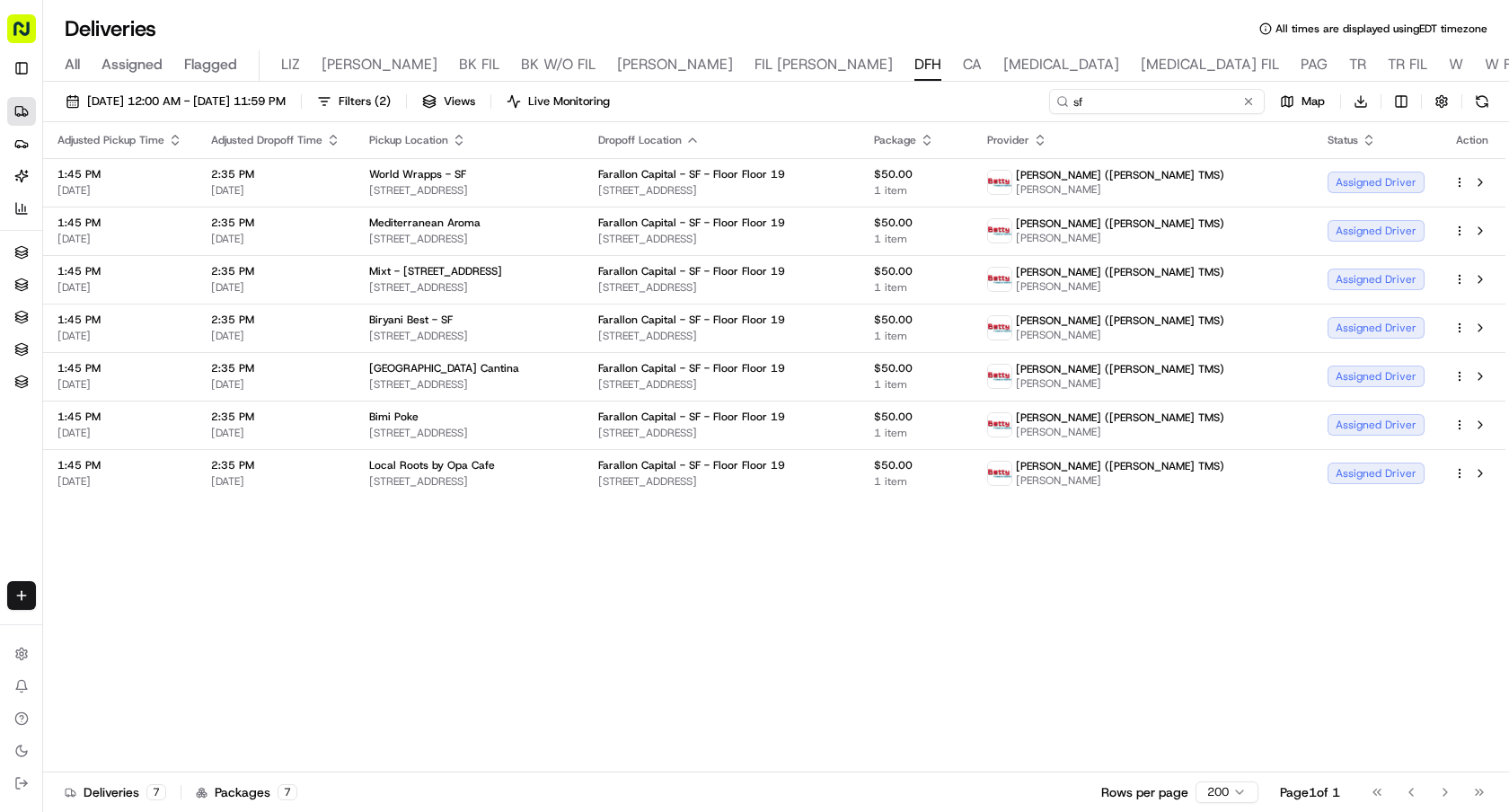
type input "s"
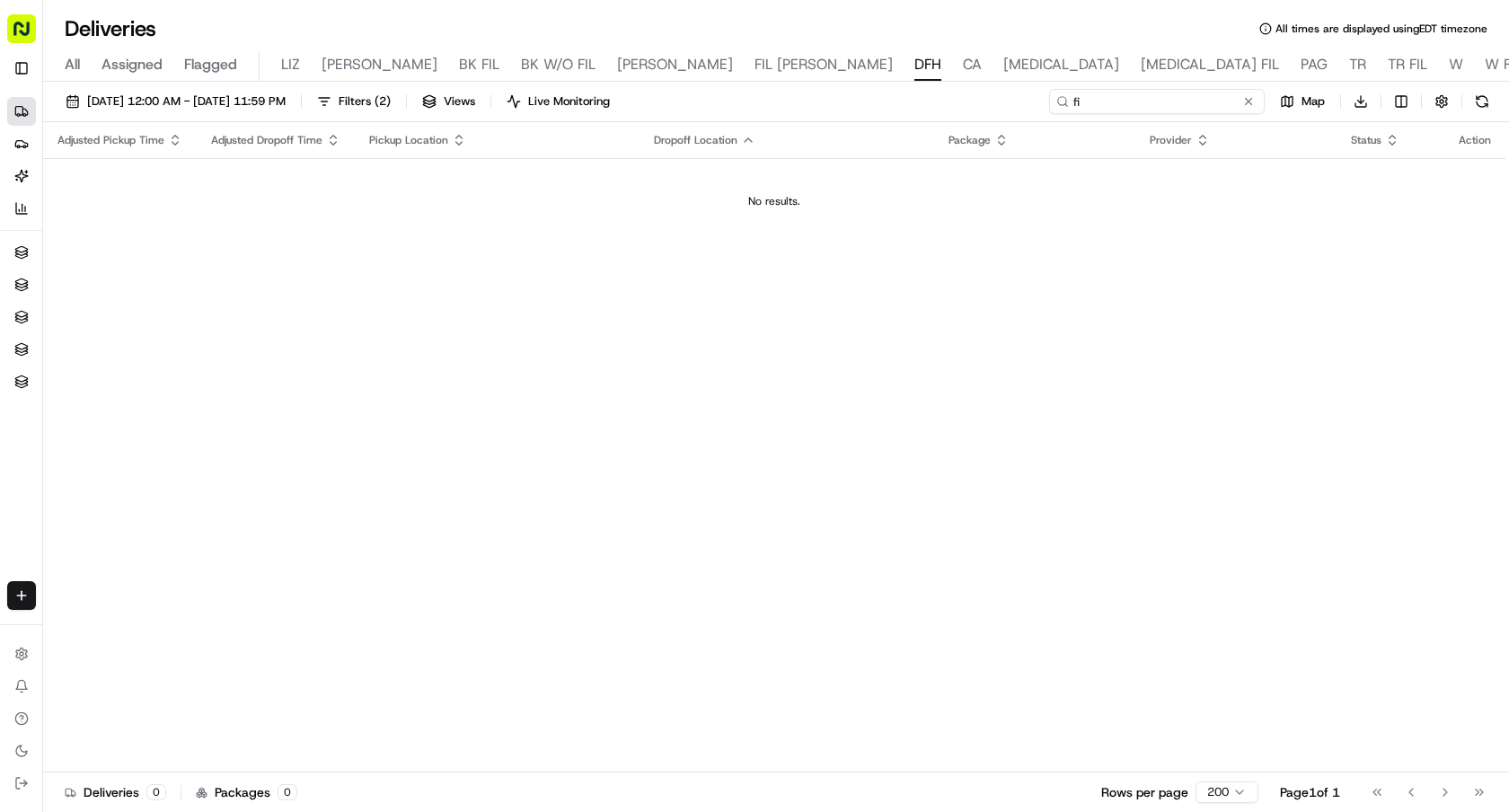
type input "f"
type input "[GEOGRAPHIC_DATA]"
click at [399, 113] on button "Filters ( 2 )" at bounding box center [354, 101] width 90 height 25
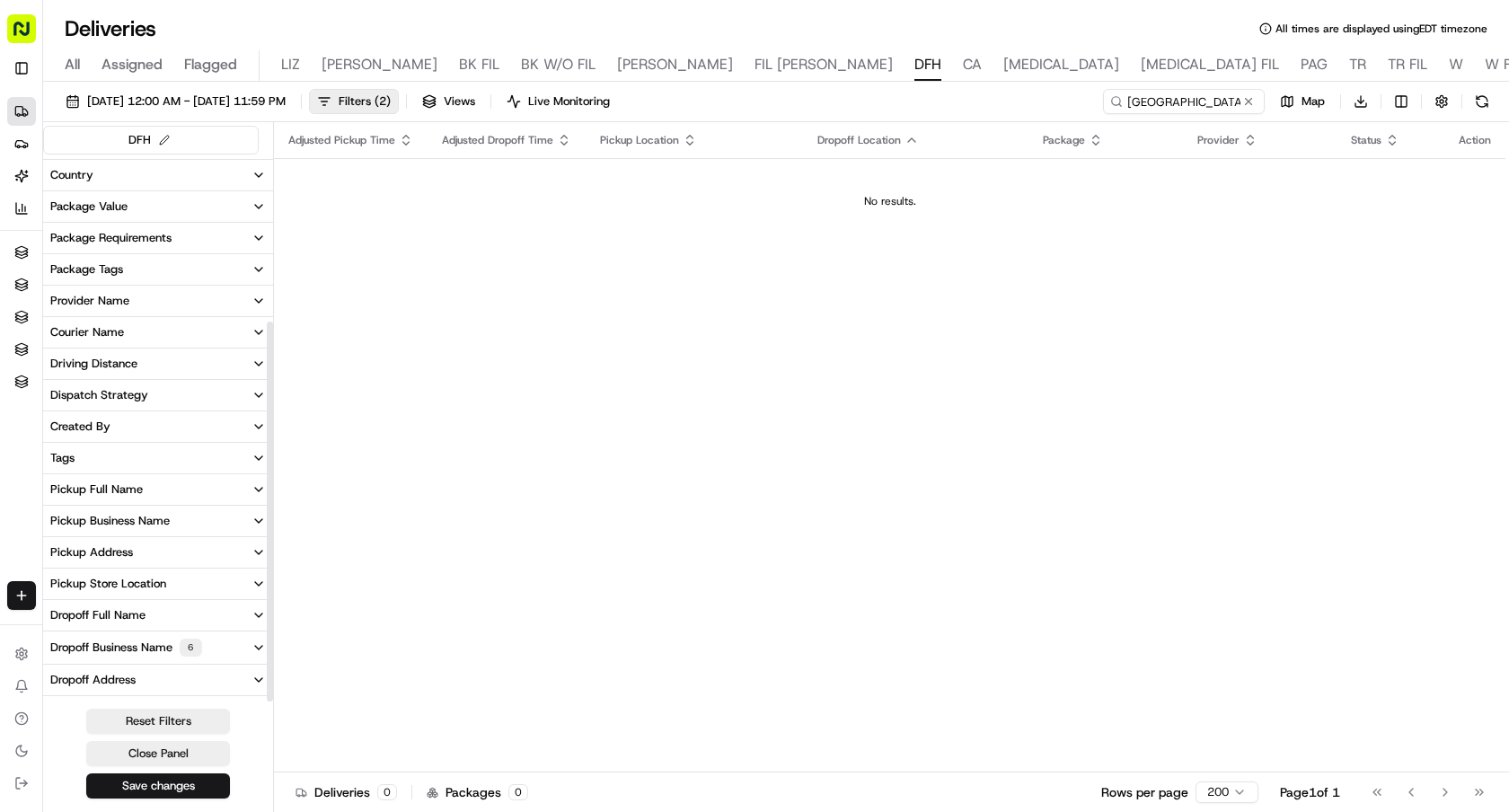
scroll to position [240, 0]
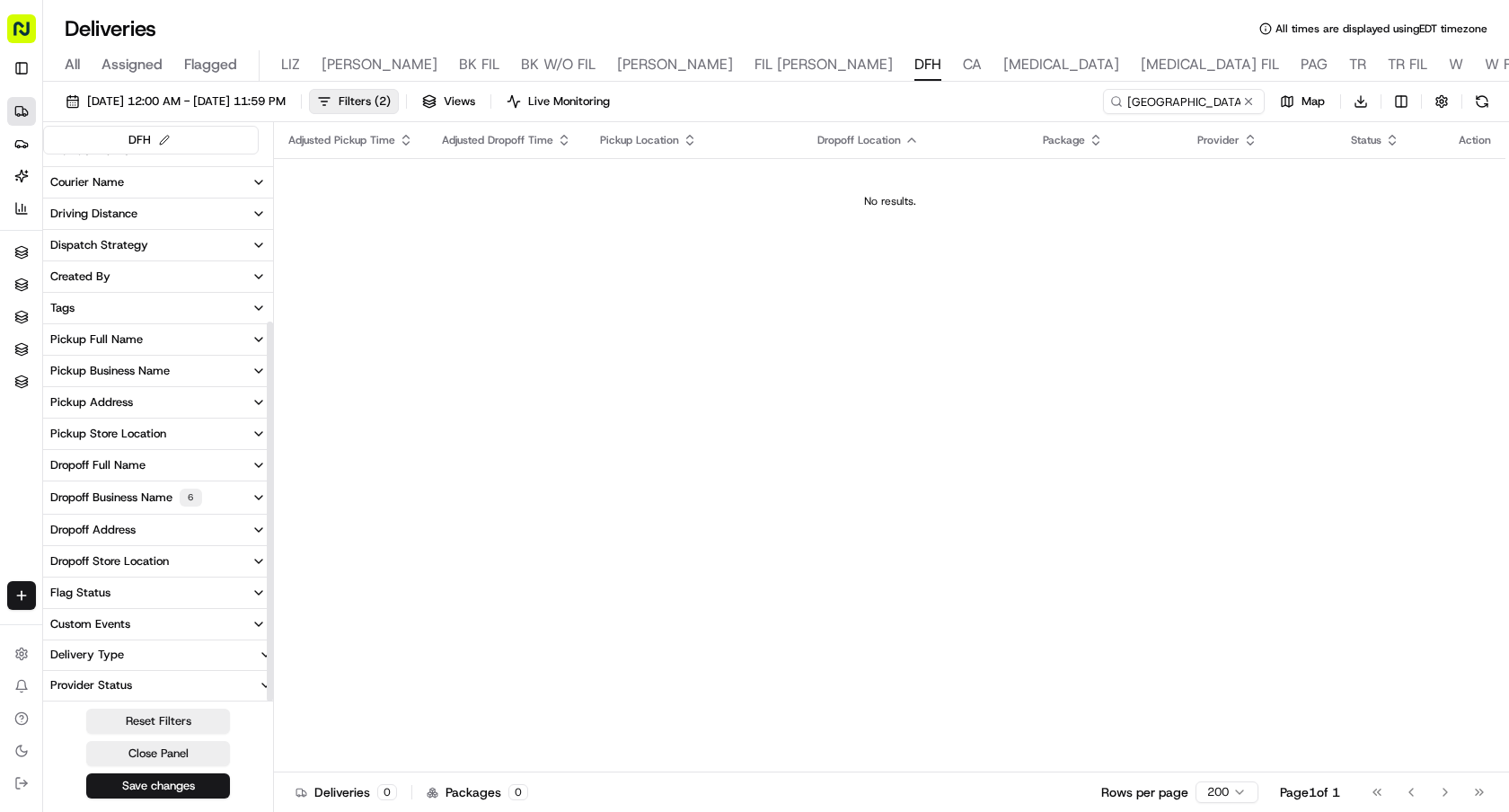
click at [148, 490] on div "Dropoff Business Name 6" at bounding box center [126, 497] width 151 height 18
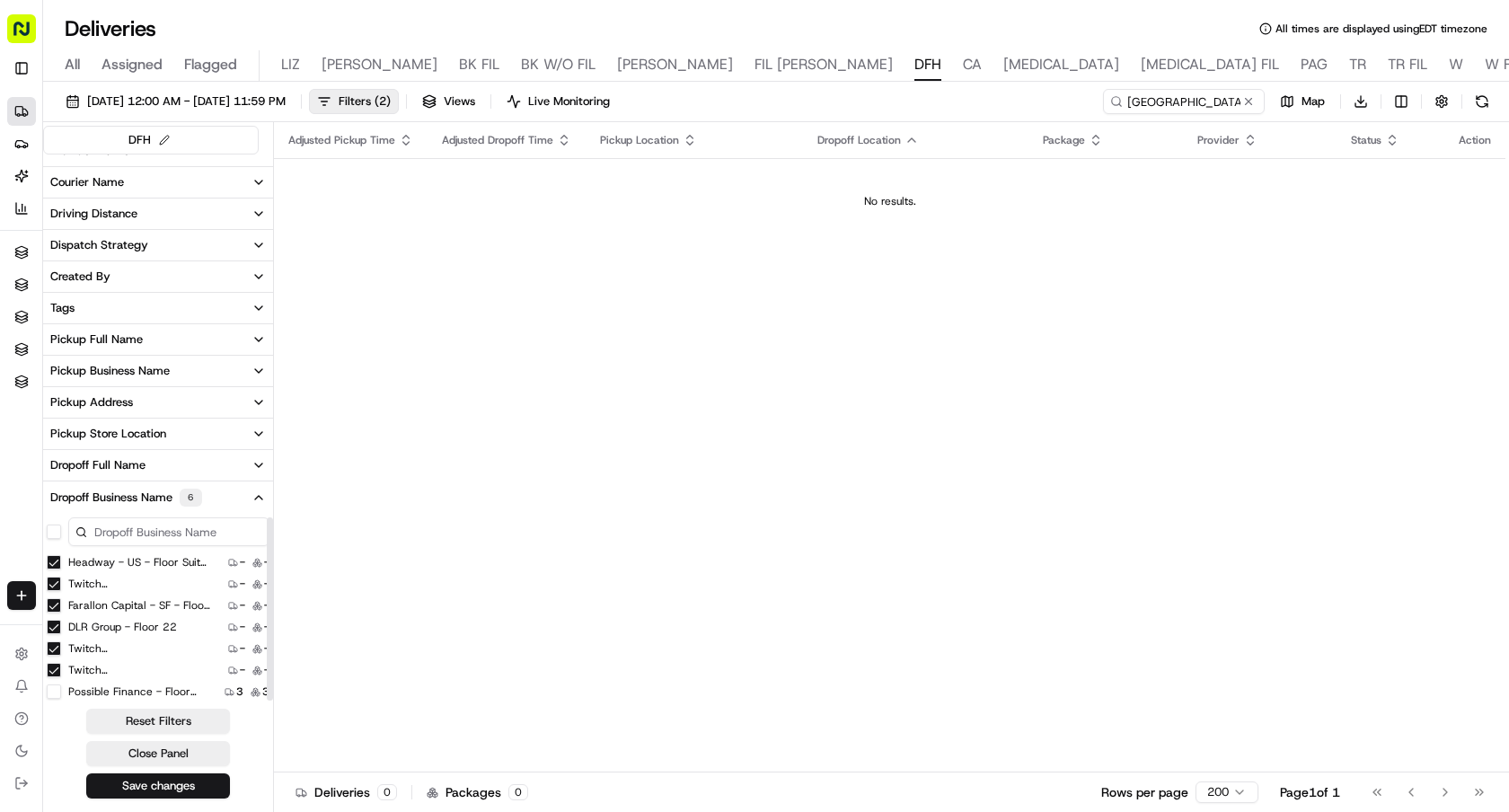
scroll to position [4, 0]
click at [55, 688] on 1000 "Possible Finance - Floor 1000" at bounding box center [54, 688] width 15 height 15
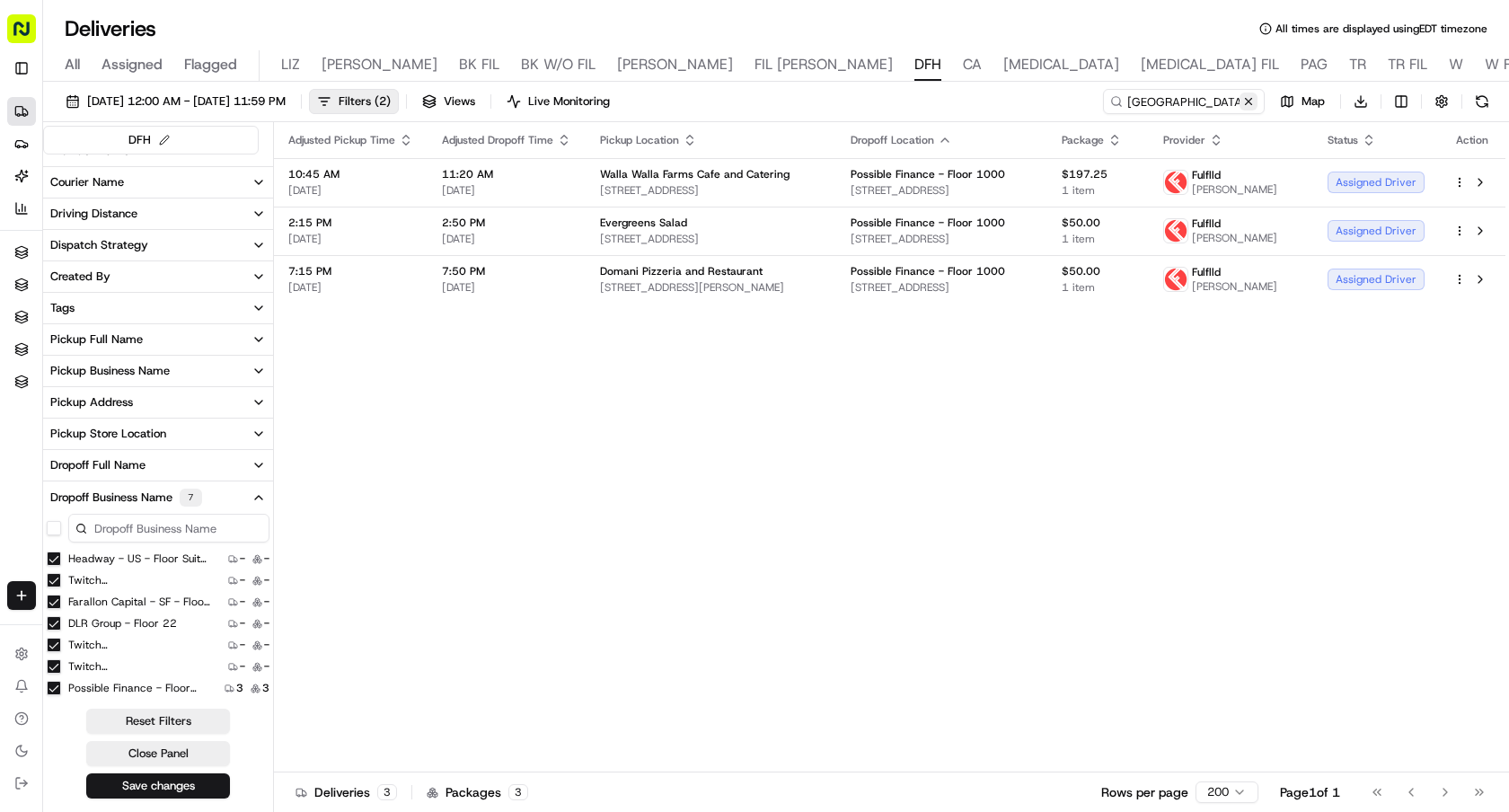
click at [1251, 97] on button at bounding box center [1249, 102] width 18 height 18
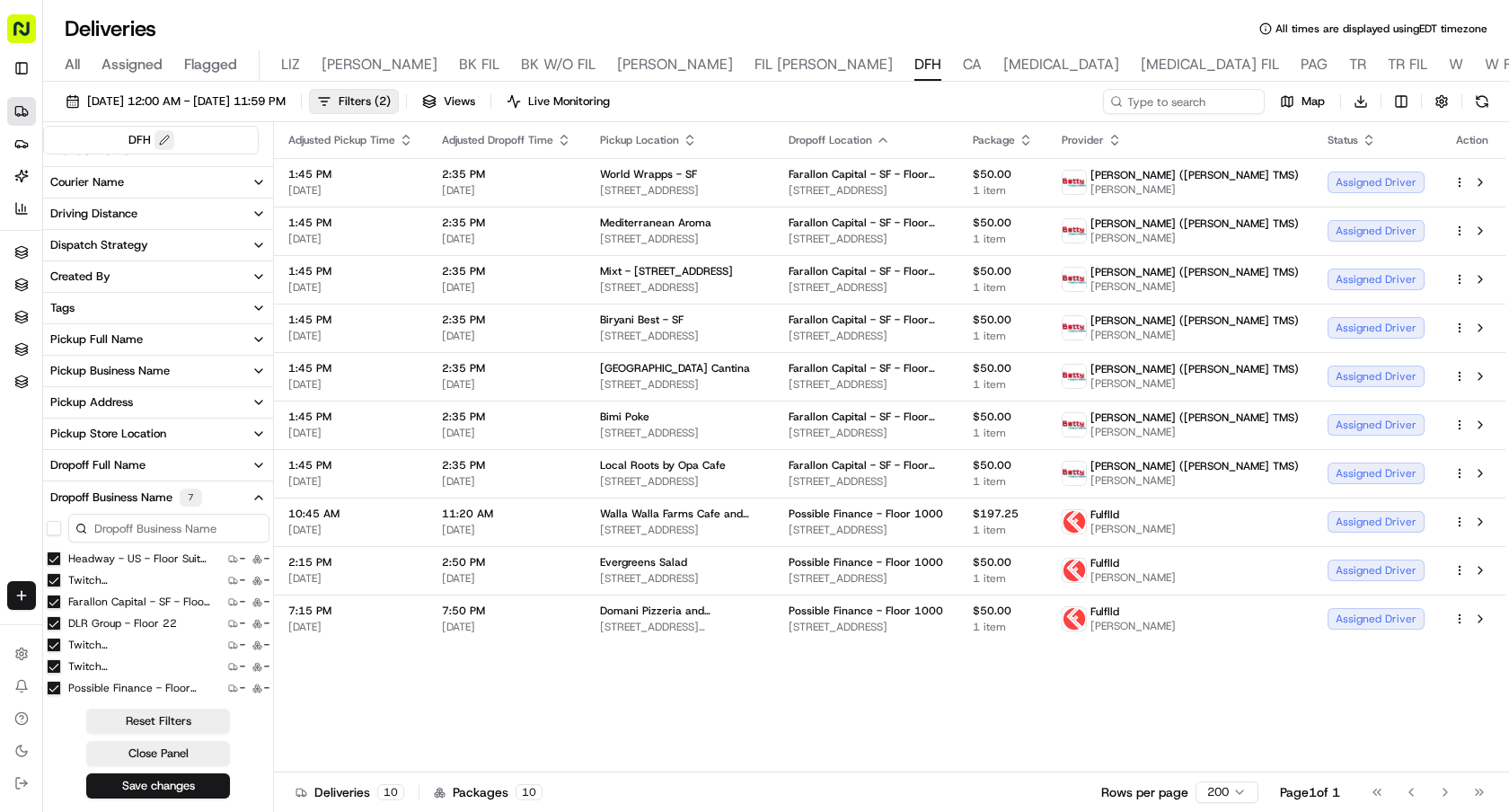
click at [161, 142] on button at bounding box center [164, 140] width 20 height 20
type input "DFHTP"
click at [190, 138] on button at bounding box center [188, 139] width 22 height 22
click at [233, 112] on button "[DATE] 12:00 AM - [DATE] 11:59 PM" at bounding box center [175, 101] width 236 height 25
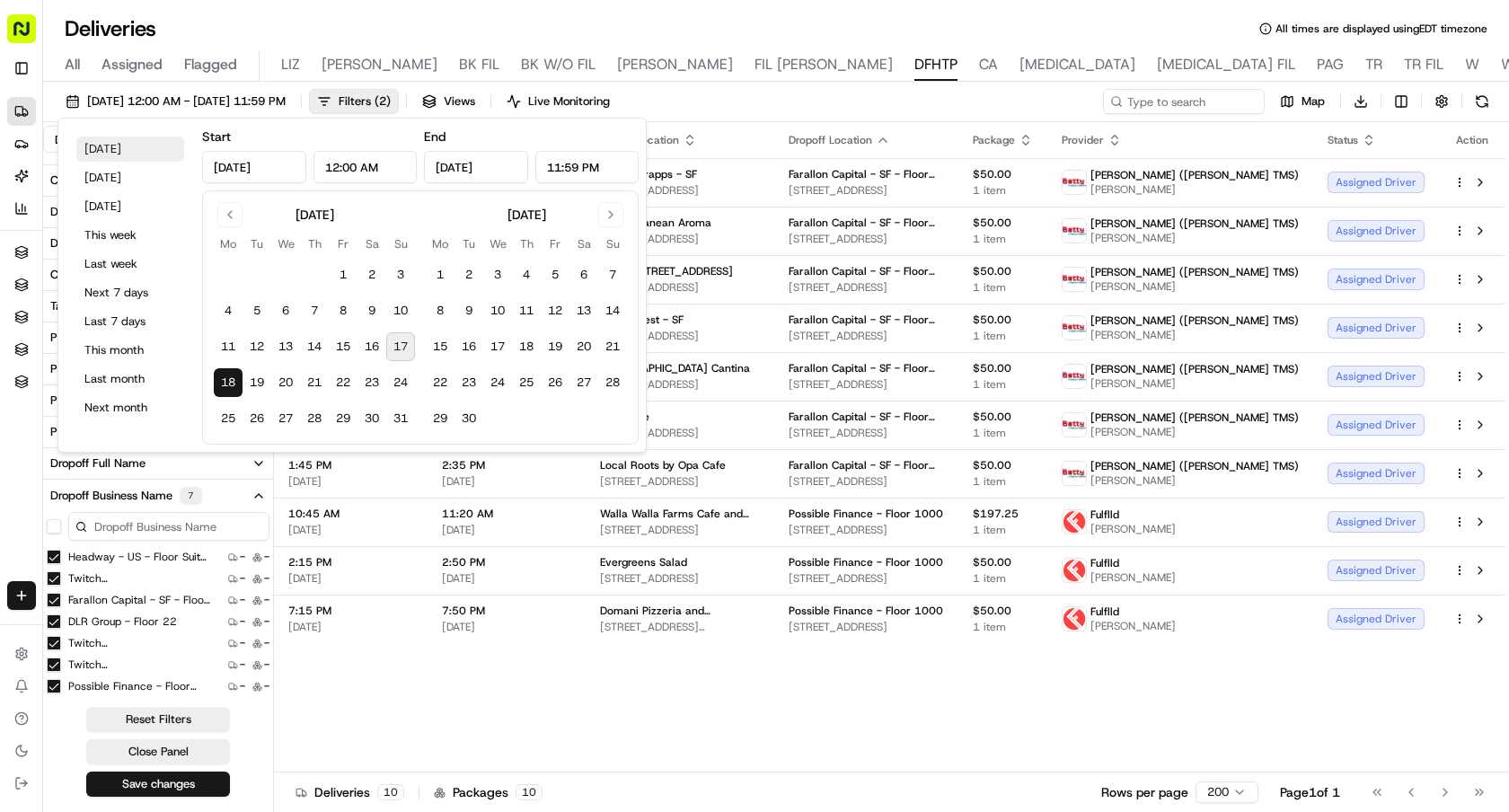
click at [130, 148] on button "[DATE]" at bounding box center [129, 149] width 107 height 25
type input "[DATE]"
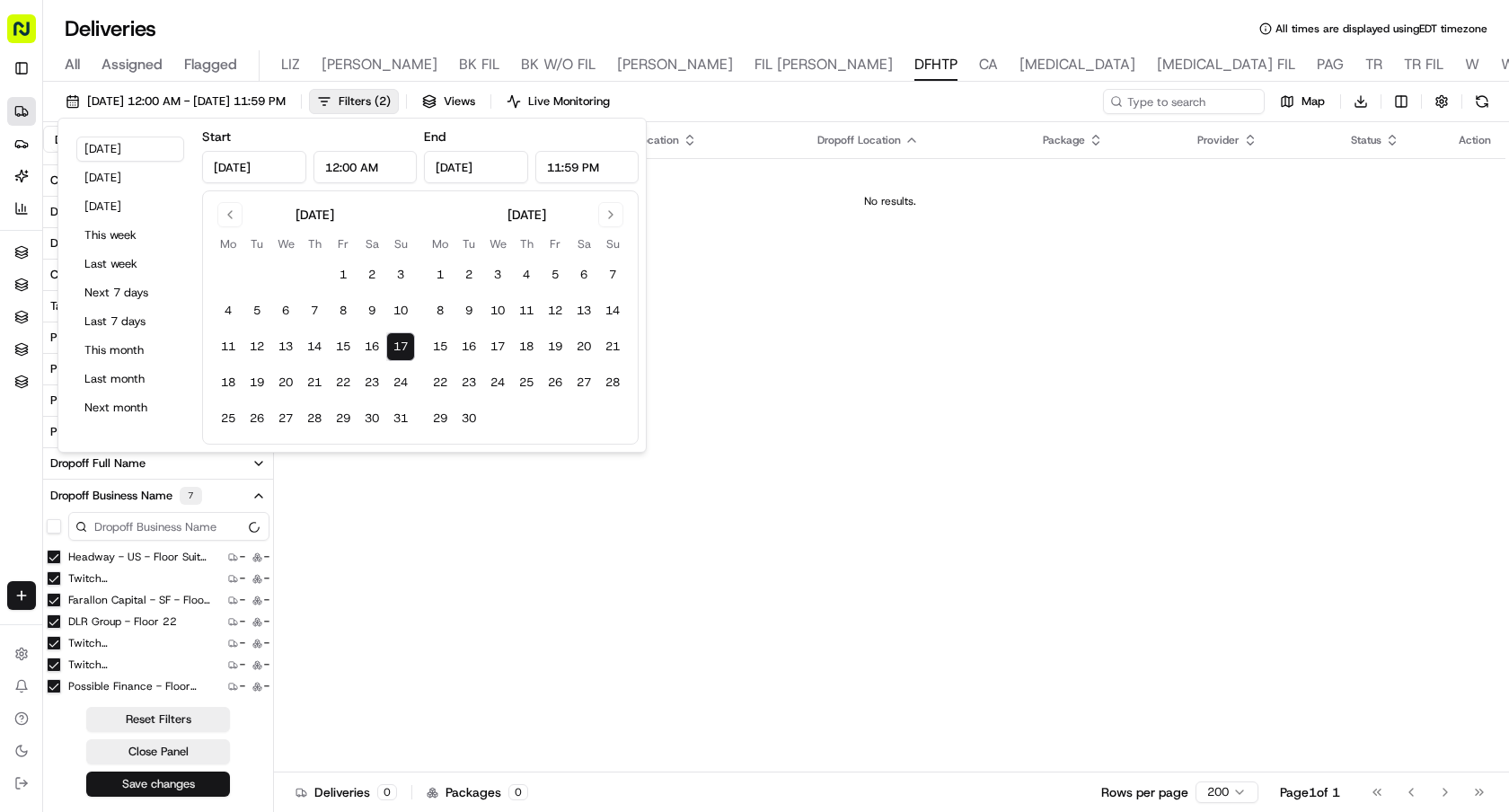
click at [196, 787] on button "Save changes" at bounding box center [158, 784] width 144 height 25
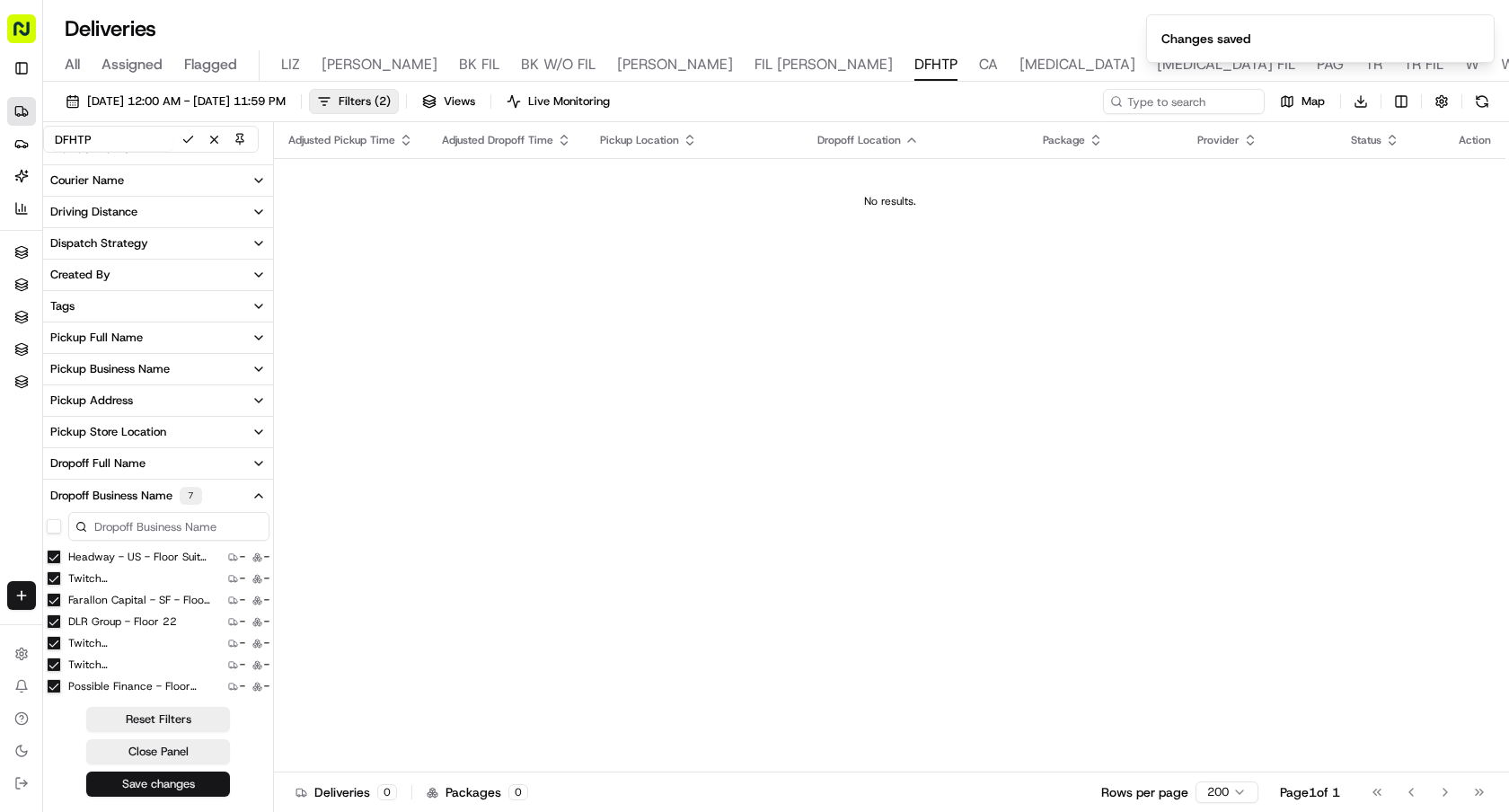
click at [196, 787] on button "Save changes" at bounding box center [158, 784] width 144 height 25
